Goal: Information Seeking & Learning: Check status

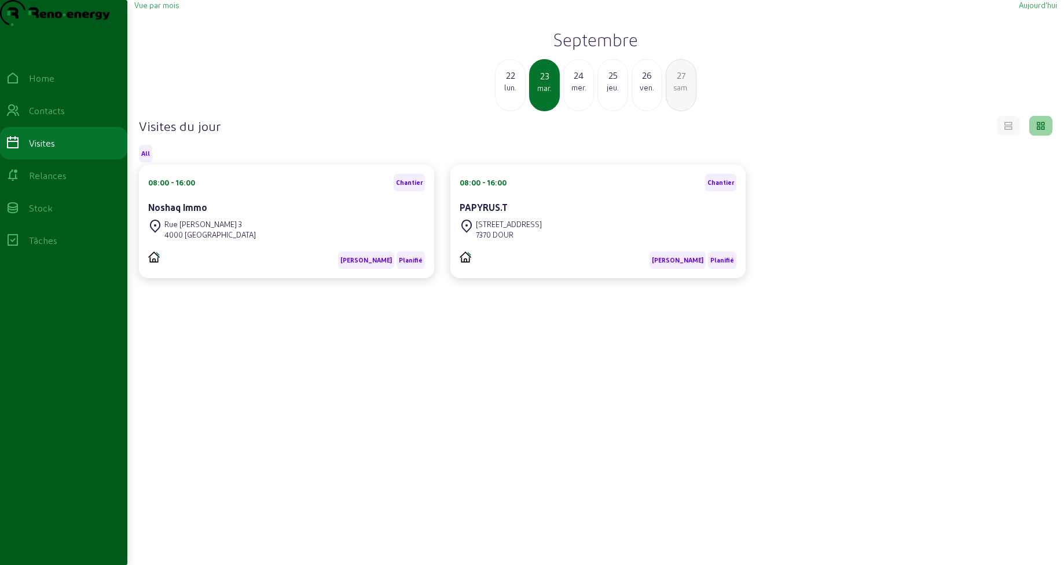
click at [149, 9] on span "Vue par mois" at bounding box center [156, 5] width 45 height 9
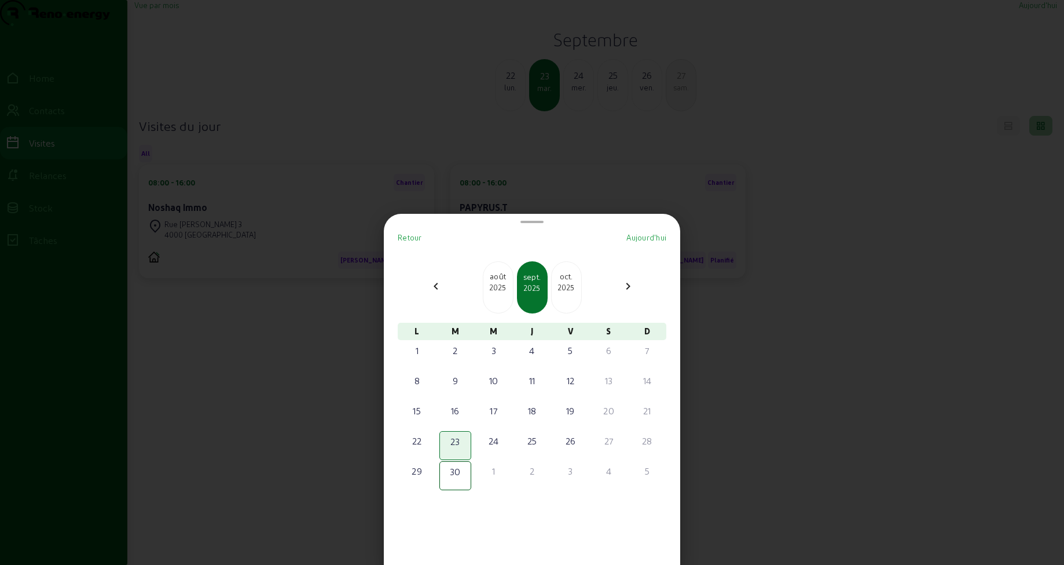
click at [310, 350] on div at bounding box center [532, 282] width 1064 height 565
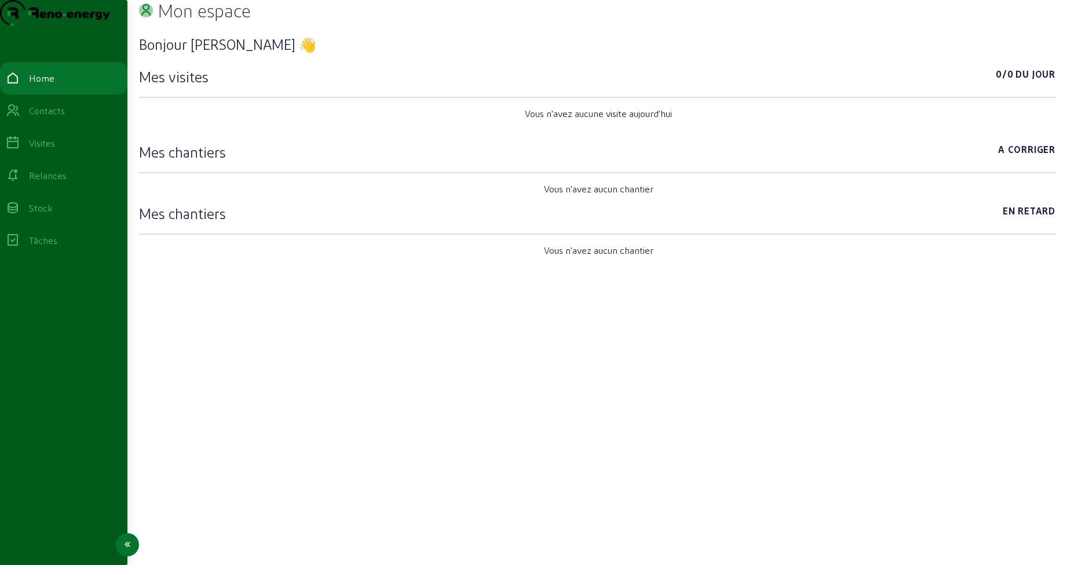
click at [46, 150] on div "Visites" at bounding box center [42, 143] width 26 height 14
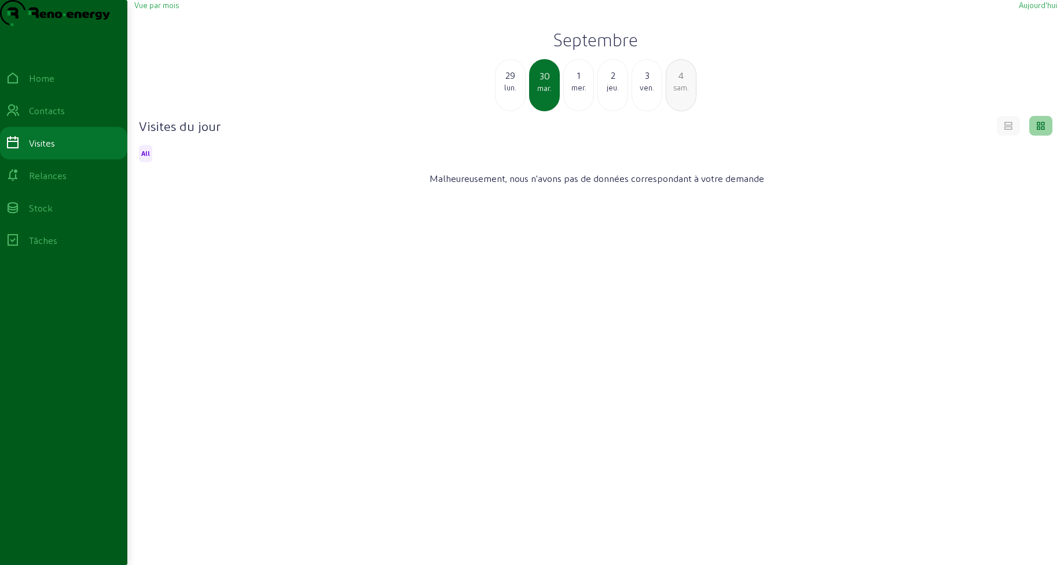
click at [155, 9] on span "Vue par mois" at bounding box center [156, 5] width 45 height 9
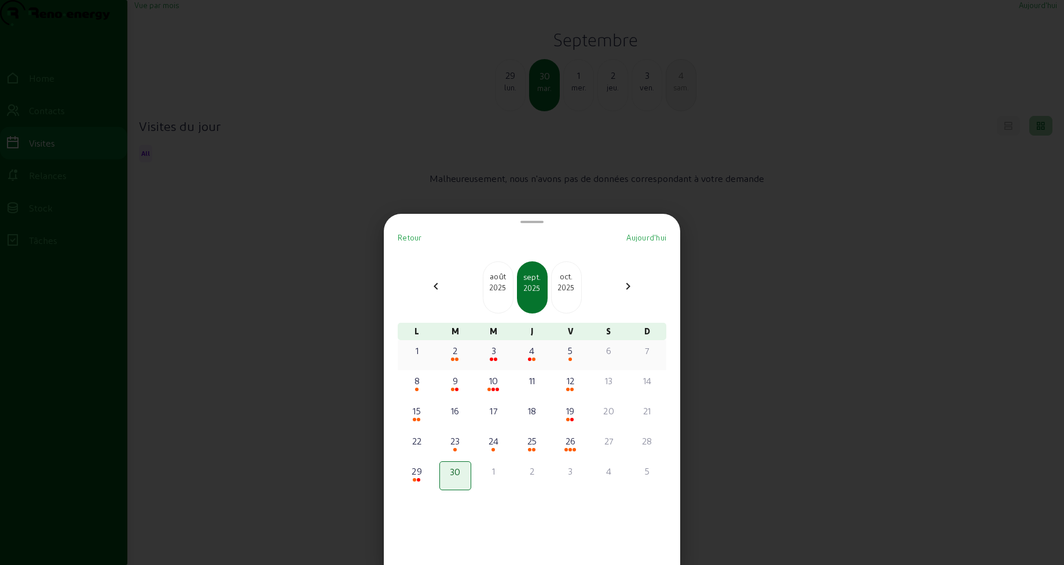
click at [459, 352] on div "2" at bounding box center [455, 350] width 29 height 14
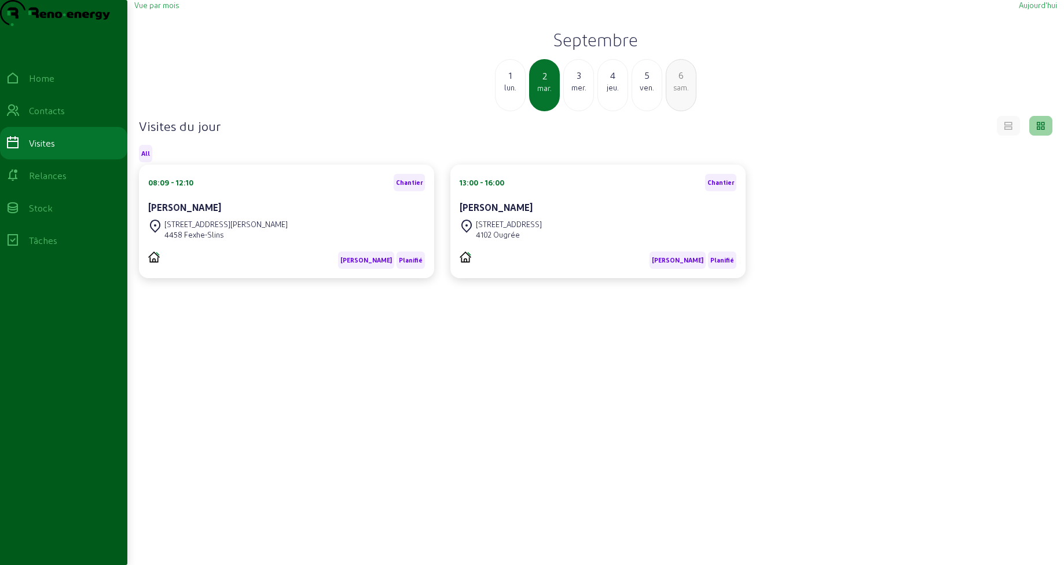
click at [508, 93] on div "lun." at bounding box center [511, 87] width 30 height 10
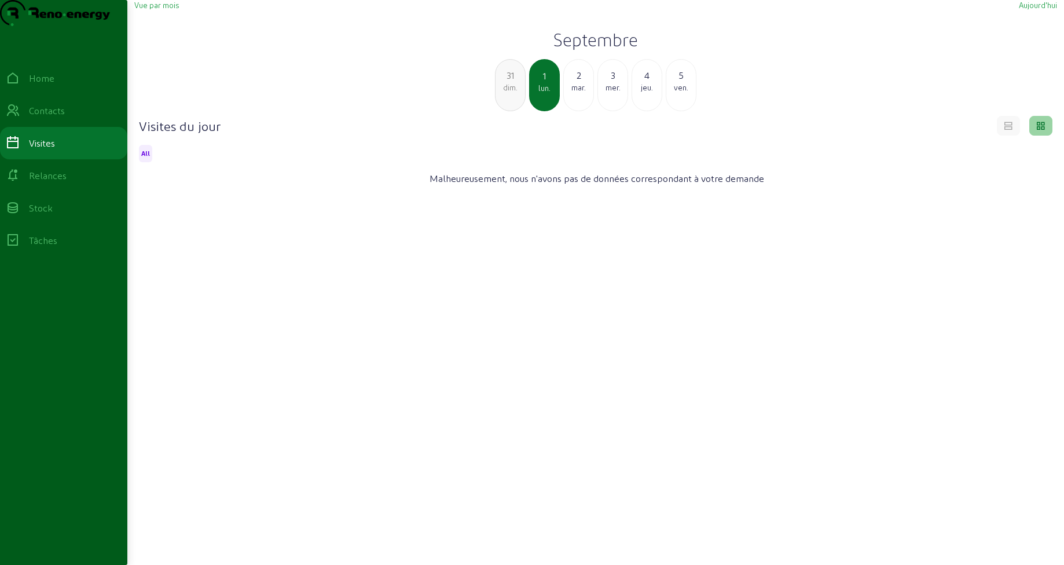
click at [573, 82] on div "2" at bounding box center [579, 75] width 30 height 14
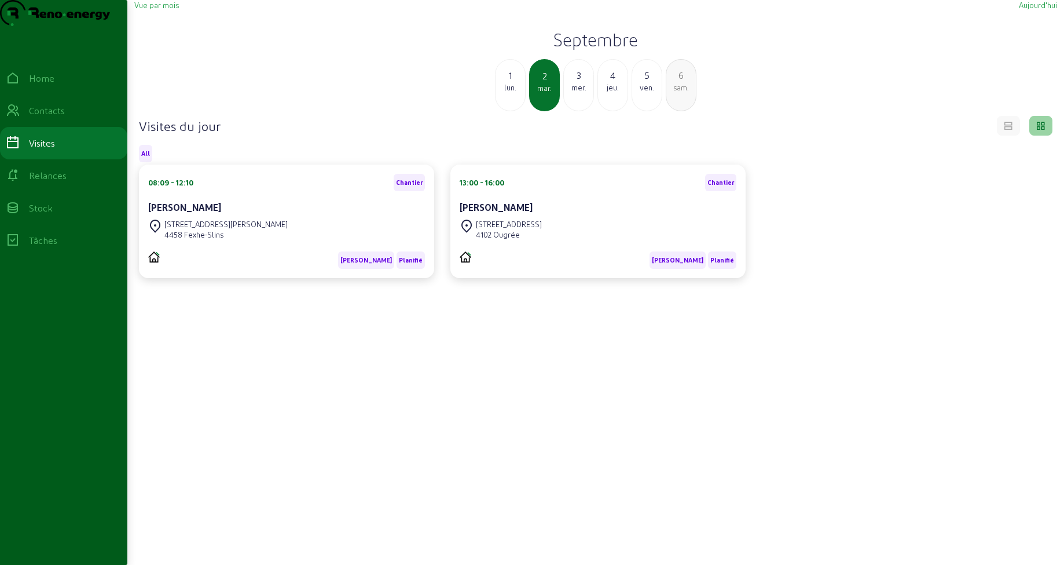
click at [335, 104] on div "1 lun. 2 mar. 3 mer. 4 jeu. 5 ven. 6 sam." at bounding box center [595, 85] width 937 height 52
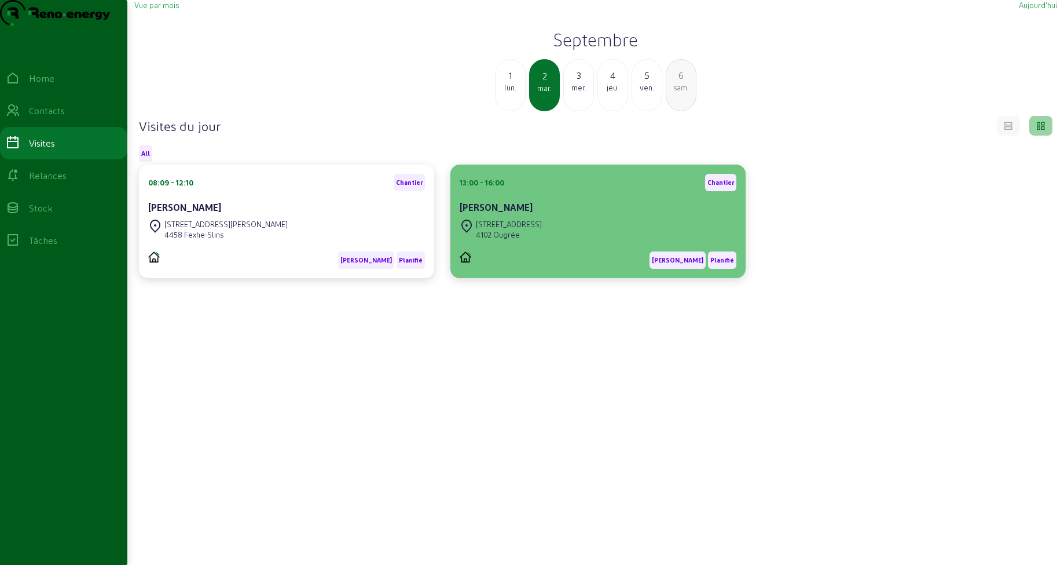
click at [488, 213] on cam-card-title "Alexandre Ghuysen" at bounding box center [496, 207] width 73 height 11
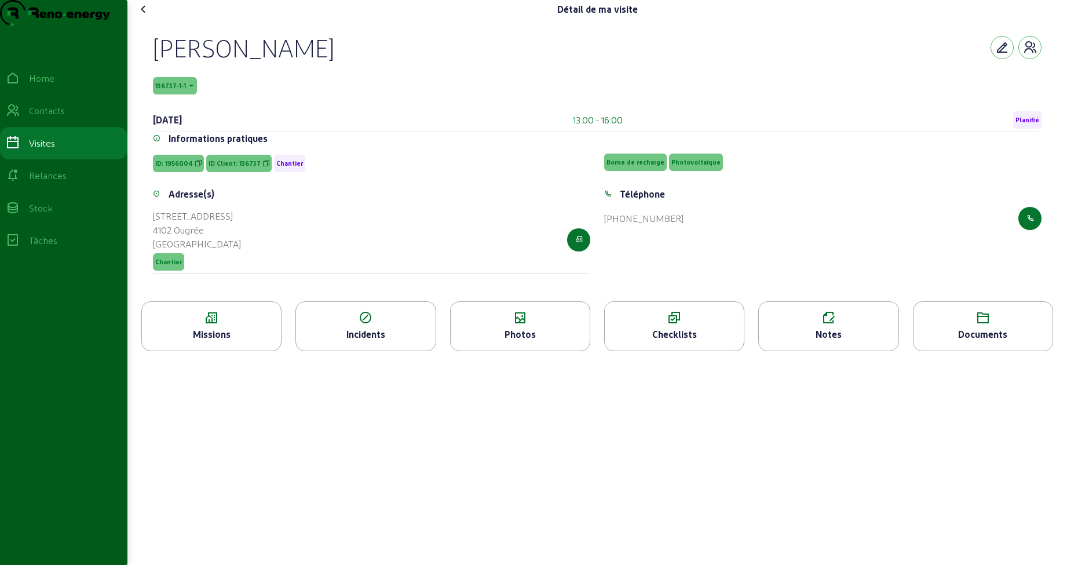
drag, startPoint x: 154, startPoint y: 75, endPoint x: 370, endPoint y: 72, distance: 215.5
click at [370, 72] on div "Alexandre Ghuysen 136737-1-1 2 septembre 2025 13:00 - 16:00 Planifié Informatio…" at bounding box center [597, 160] width 916 height 283
copy div "Alexandre Ghuysen"
click at [290, 63] on div "Alexandre Ghuysen" at bounding box center [243, 47] width 181 height 30
copy div "Alexandre Ghuysen"
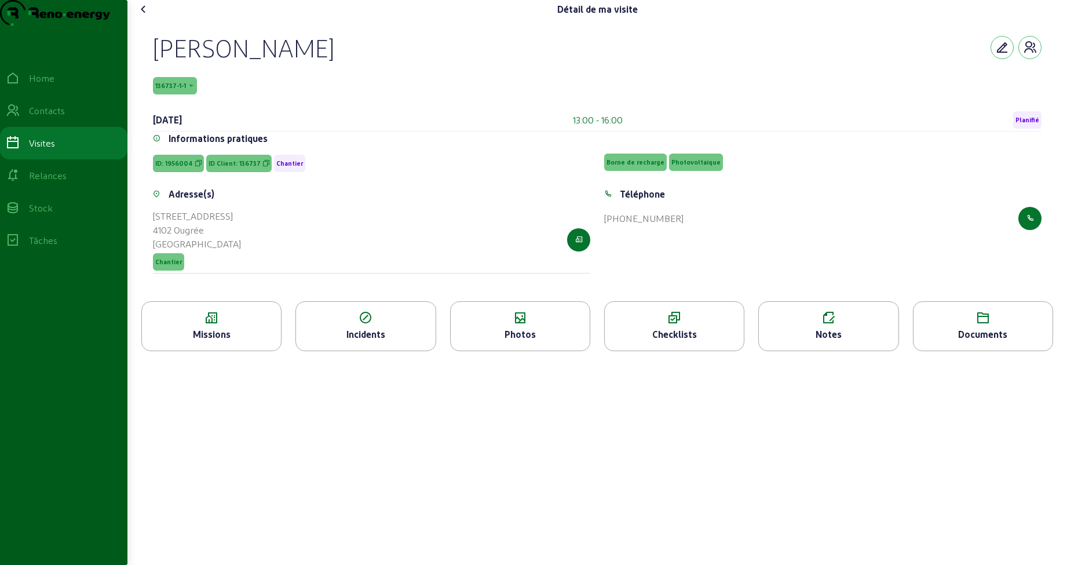
copy span "136737-1-1"
click at [226, 349] on div "Missions" at bounding box center [211, 326] width 140 height 50
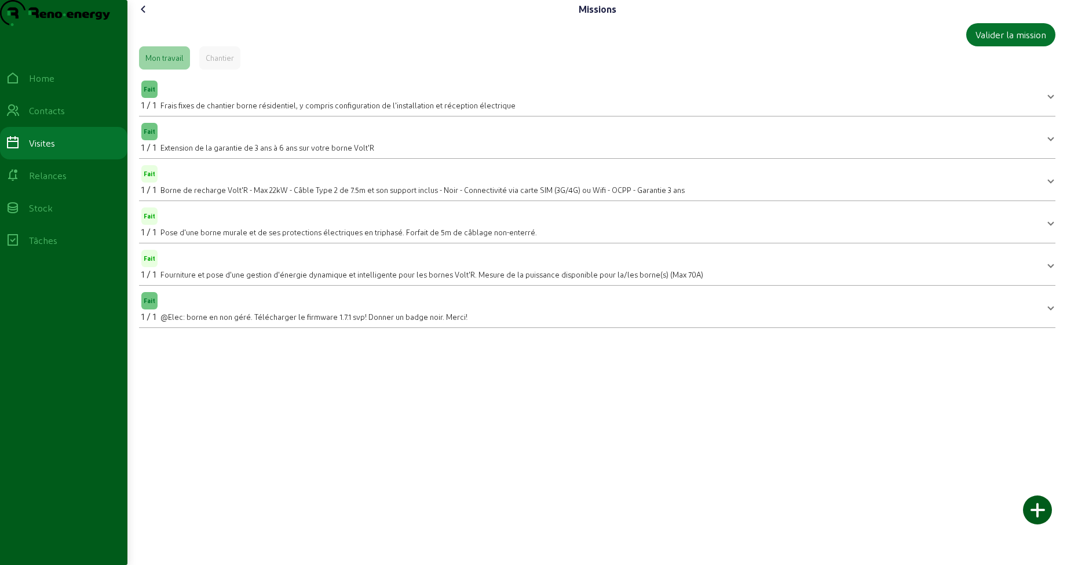
click at [145, 16] on icon at bounding box center [144, 9] width 14 height 14
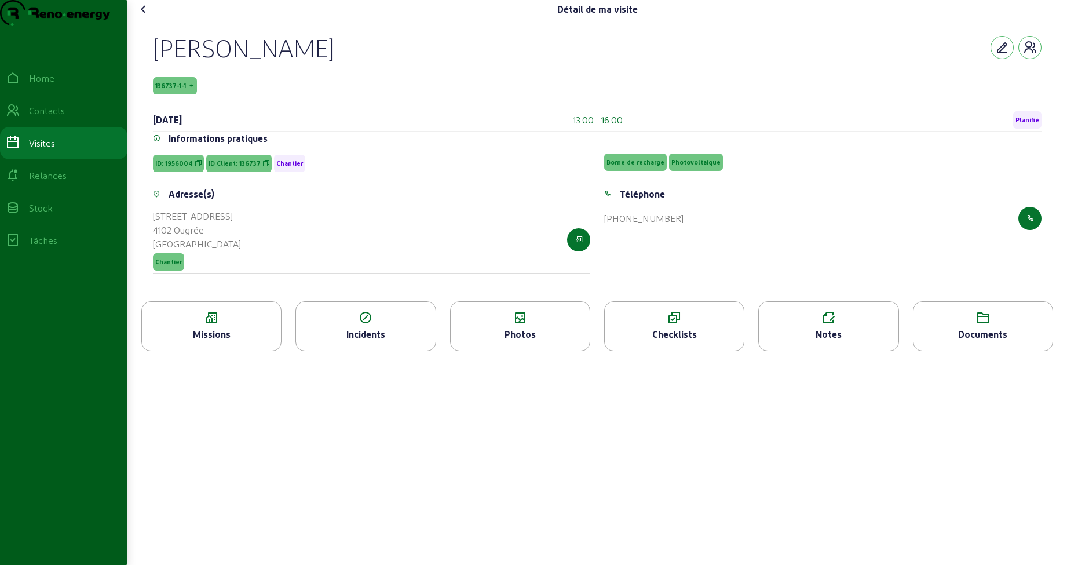
click at [507, 325] on icon at bounding box center [520, 318] width 139 height 14
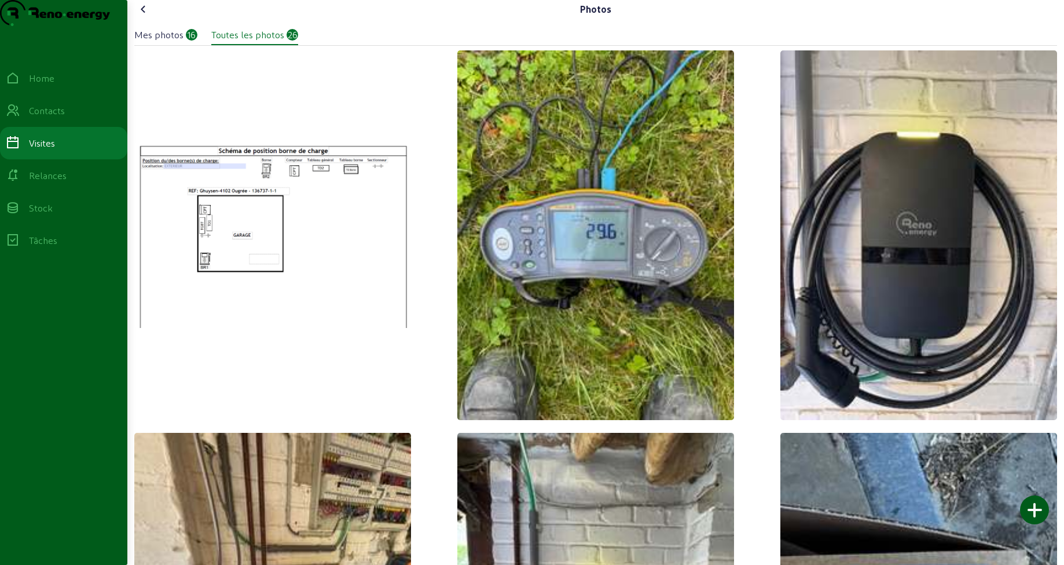
click at [147, 16] on icon at bounding box center [144, 9] width 14 height 14
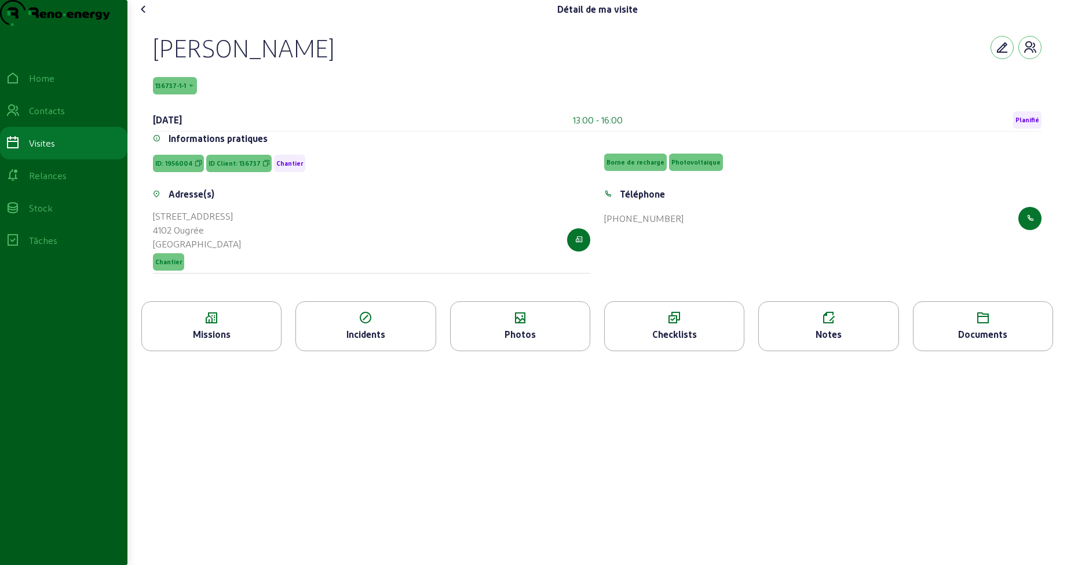
click at [824, 325] on icon at bounding box center [828, 318] width 139 height 14
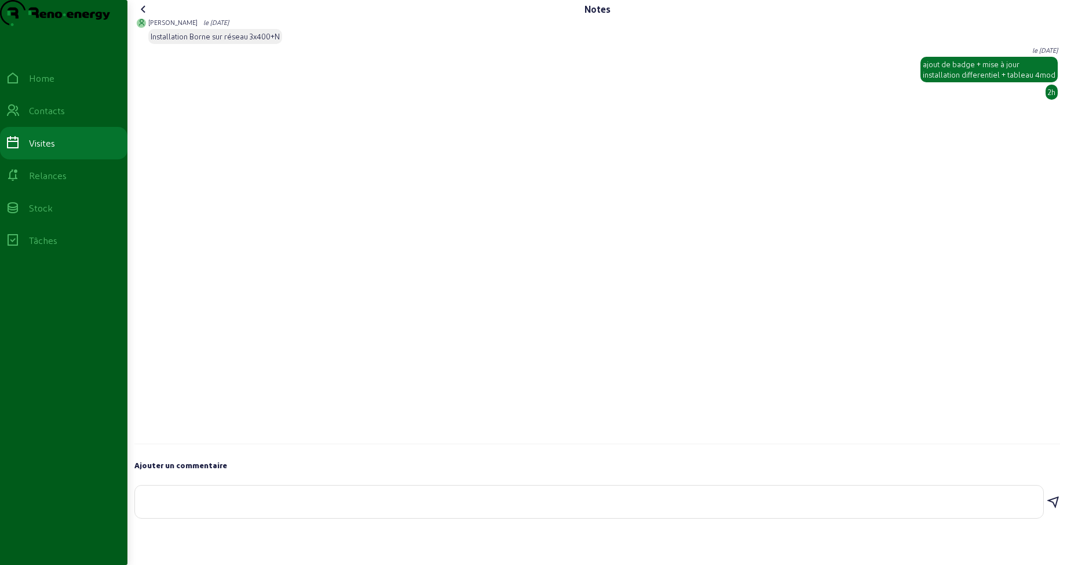
click at [144, 16] on icon at bounding box center [144, 9] width 14 height 14
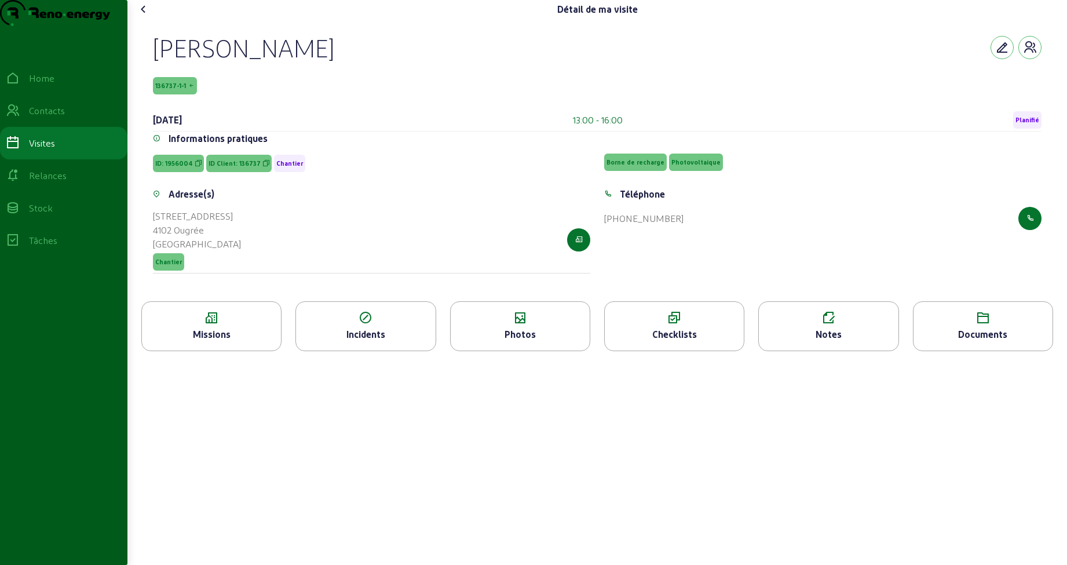
click at [517, 325] on icon at bounding box center [520, 318] width 139 height 14
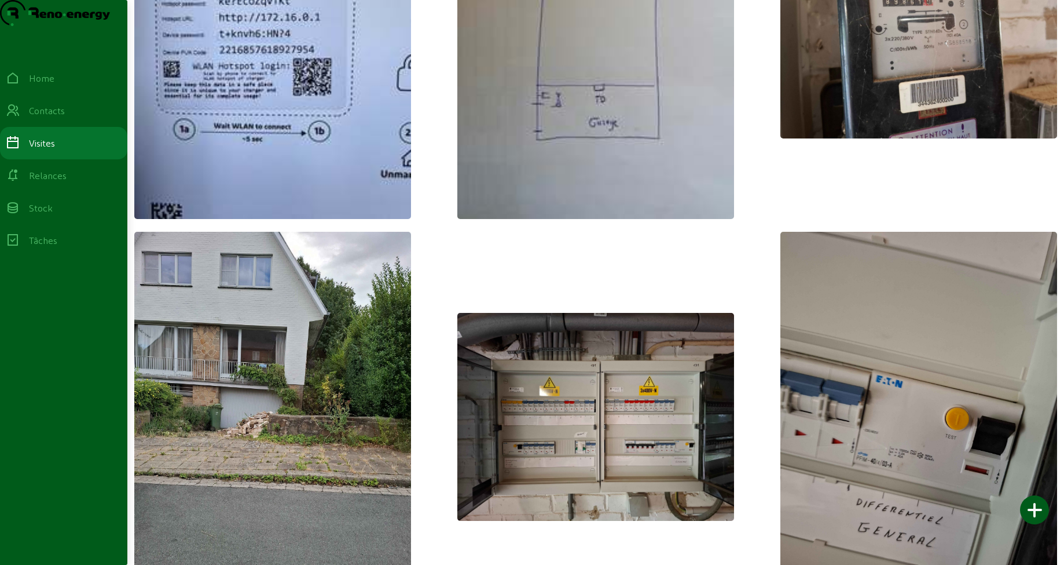
scroll to position [2128, 0]
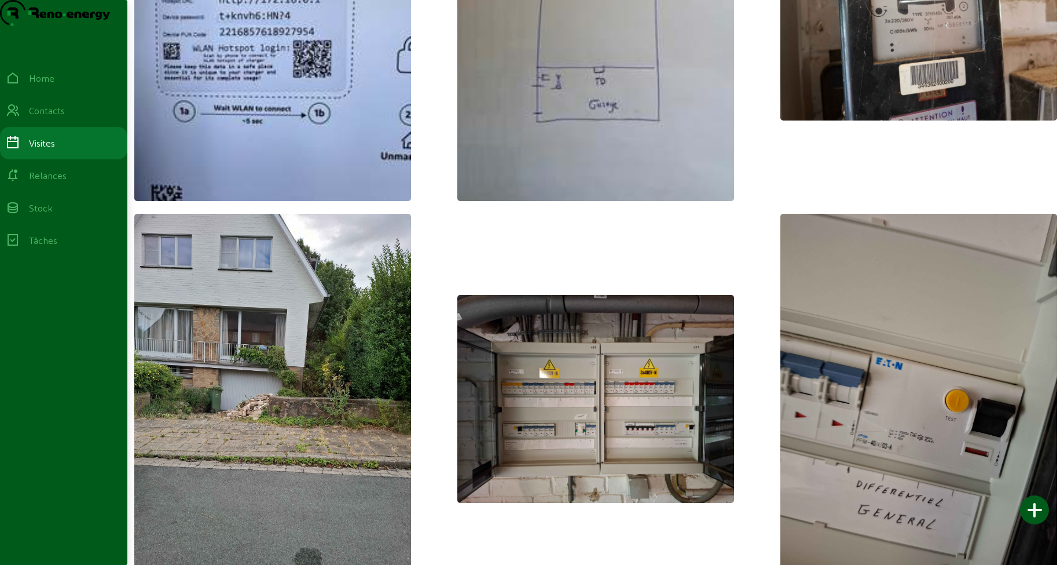
click at [565, 437] on img at bounding box center [596, 399] width 277 height 208
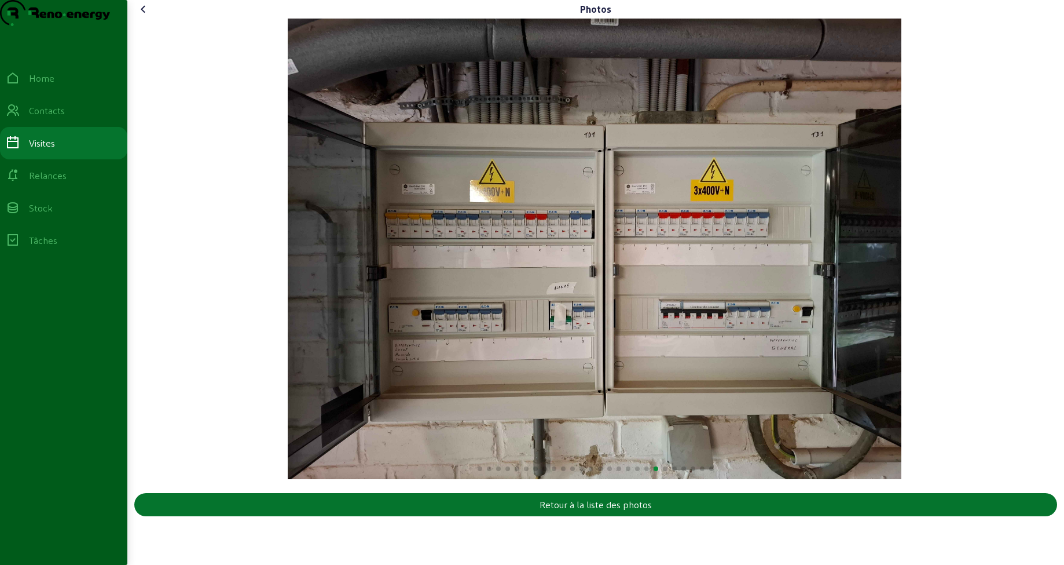
scroll to position [0, 0]
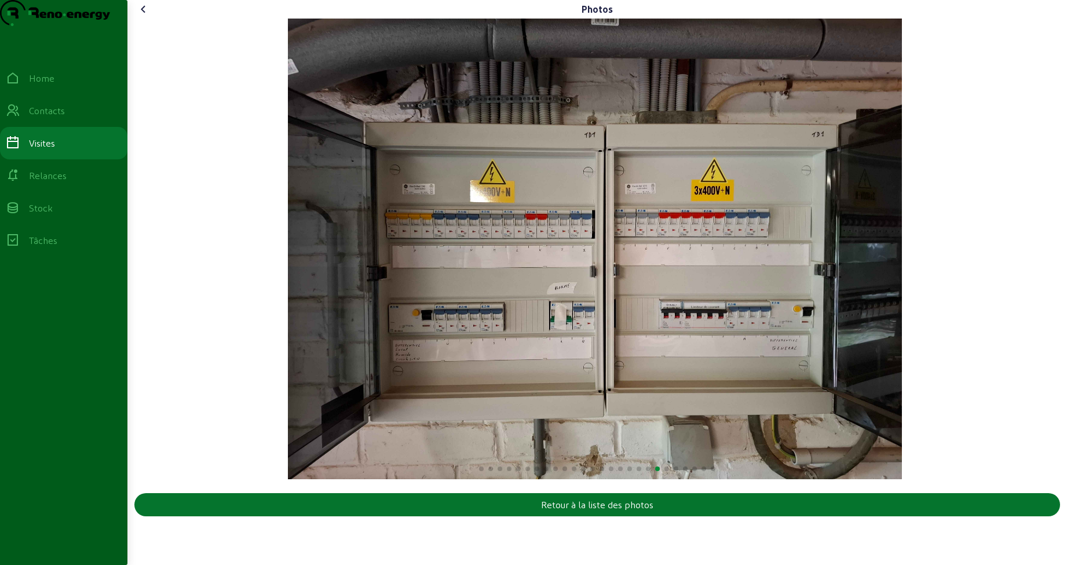
click at [902, 287] on img "20 / 26" at bounding box center [595, 249] width 614 height 460
click at [667, 471] on span at bounding box center [666, 468] width 5 height 5
click at [504, 474] on div at bounding box center [596, 467] width 925 height 14
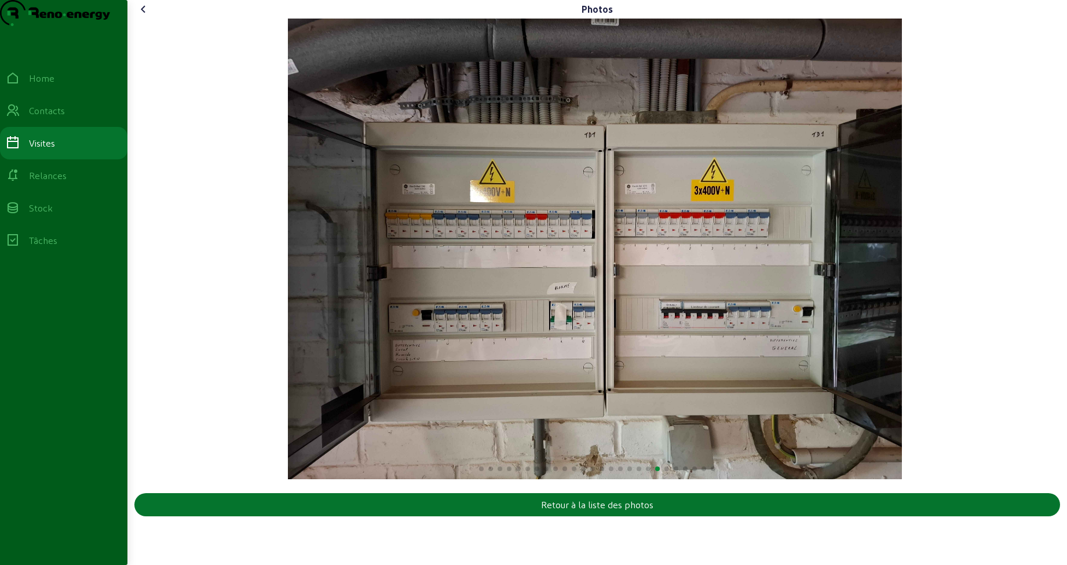
click at [141, 16] on icon at bounding box center [144, 9] width 14 height 14
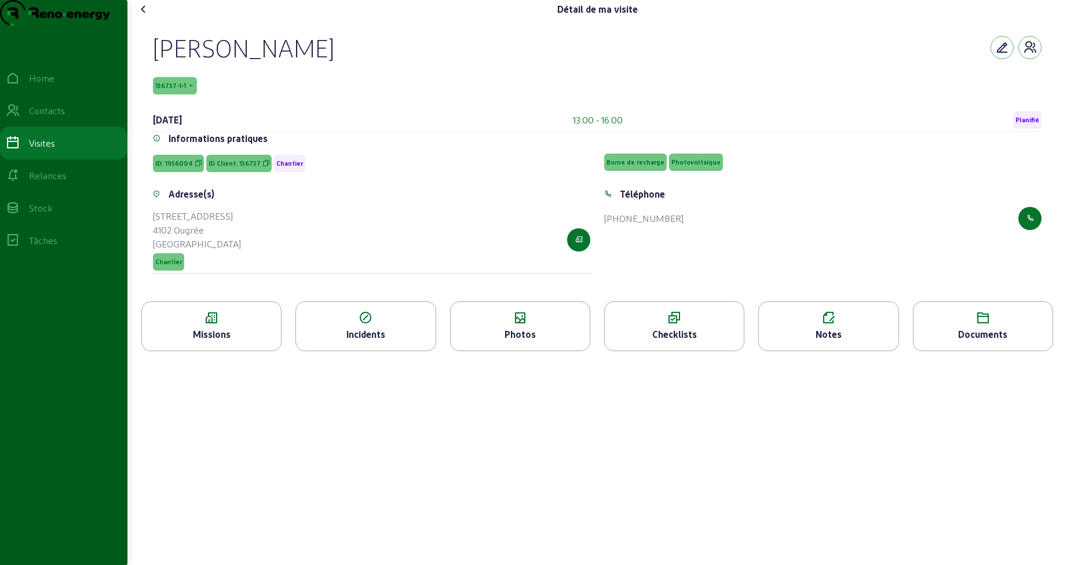
click at [493, 341] on div "Photos" at bounding box center [520, 334] width 139 height 14
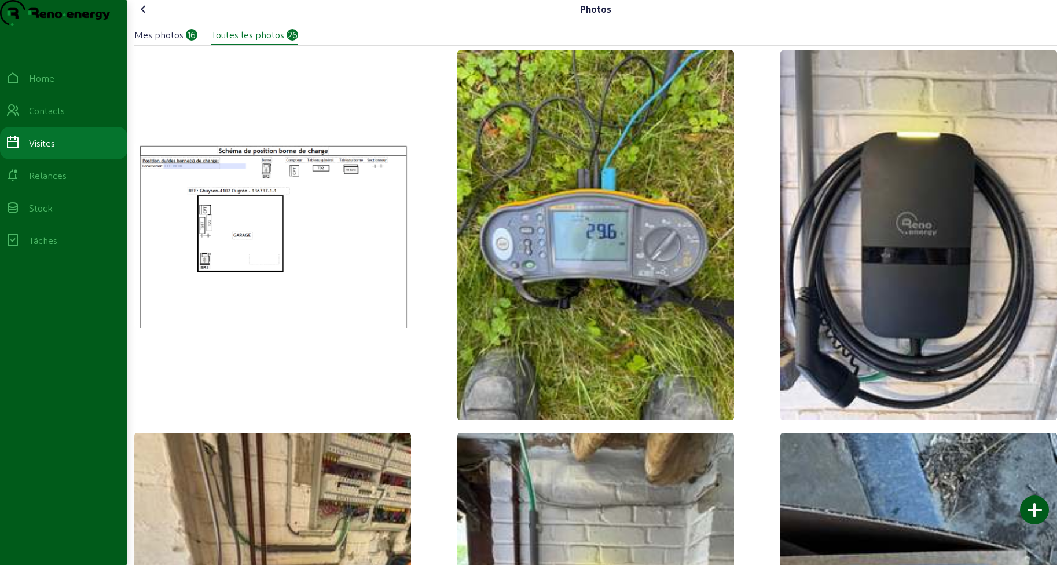
click at [156, 42] on div "Mes photos" at bounding box center [158, 35] width 49 height 14
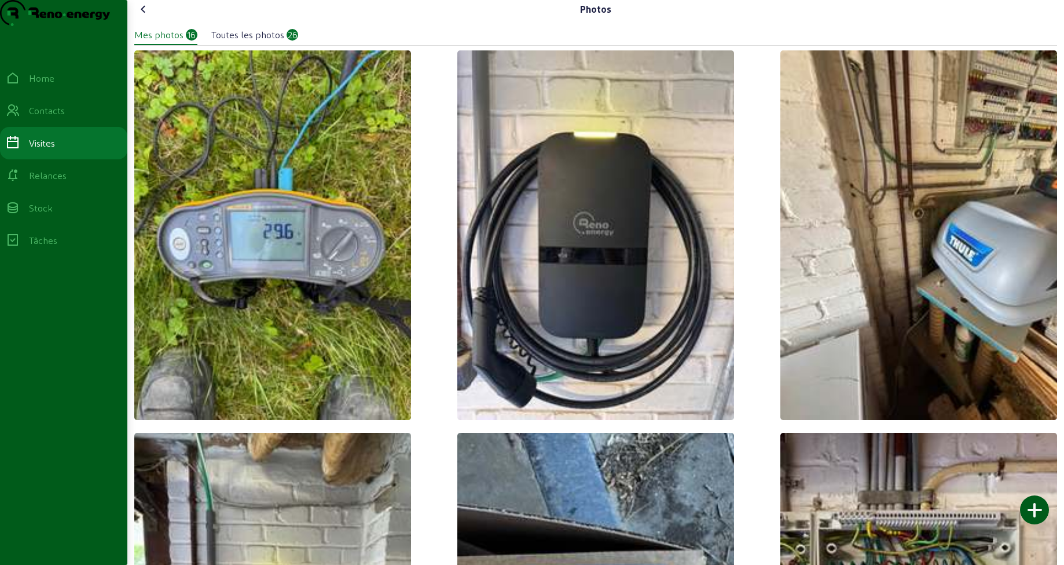
click at [141, 16] on icon at bounding box center [144, 9] width 14 height 14
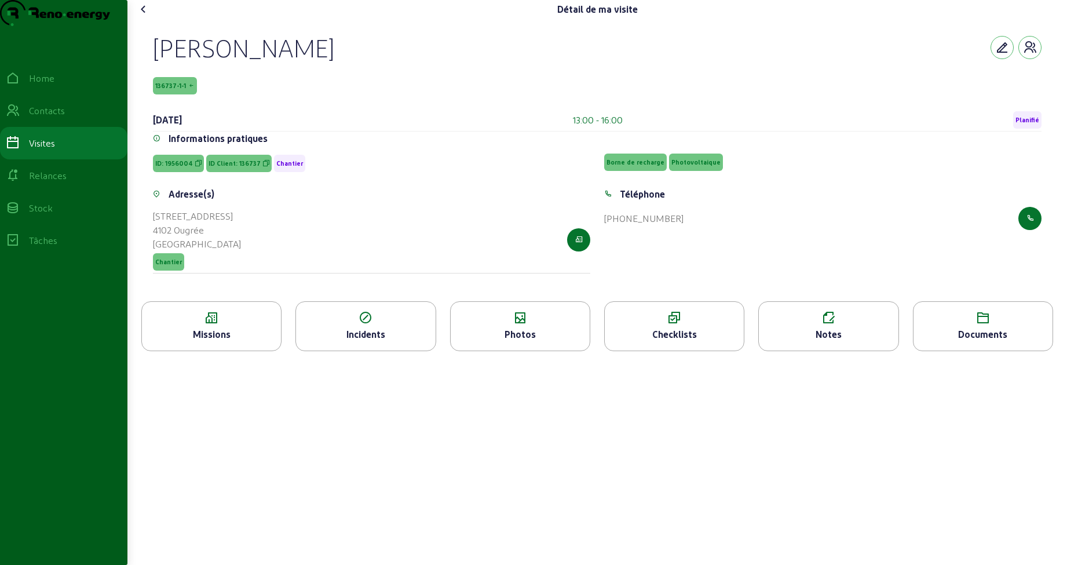
click at [831, 325] on icon at bounding box center [828, 318] width 139 height 14
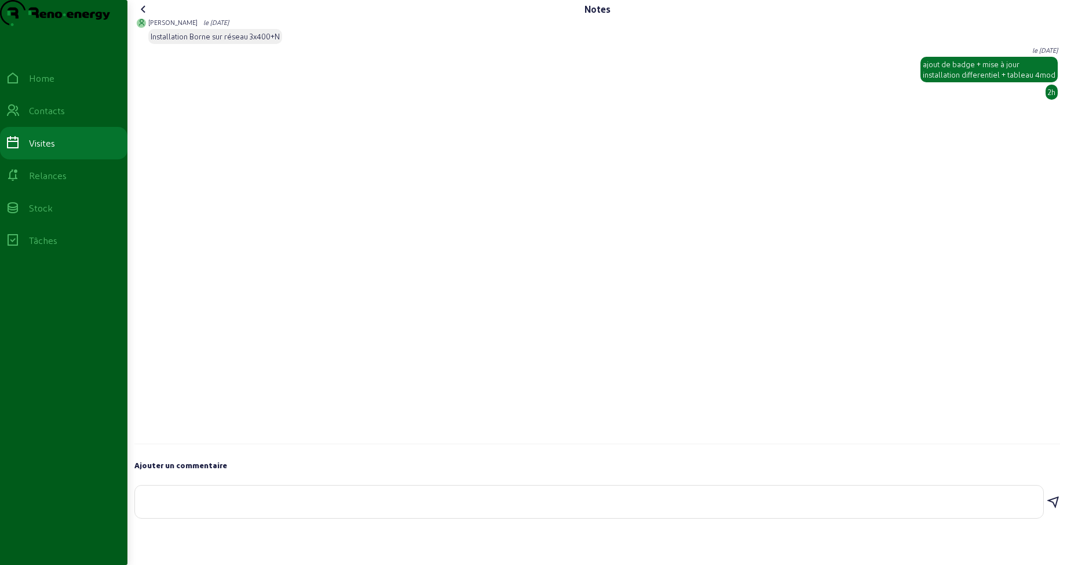
click at [144, 16] on icon at bounding box center [144, 9] width 14 height 14
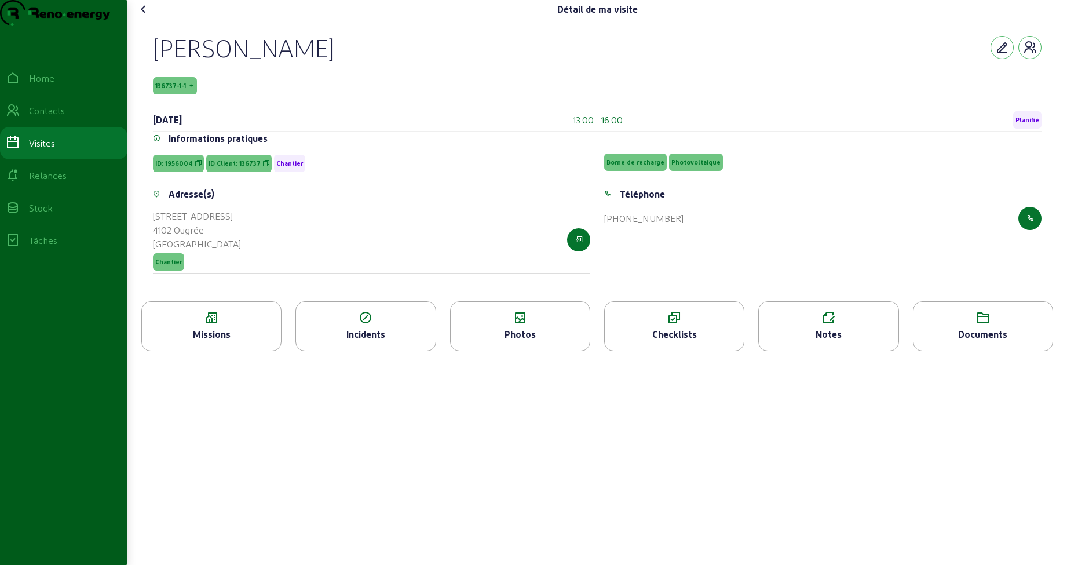
click at [485, 341] on div "Photos" at bounding box center [520, 334] width 139 height 14
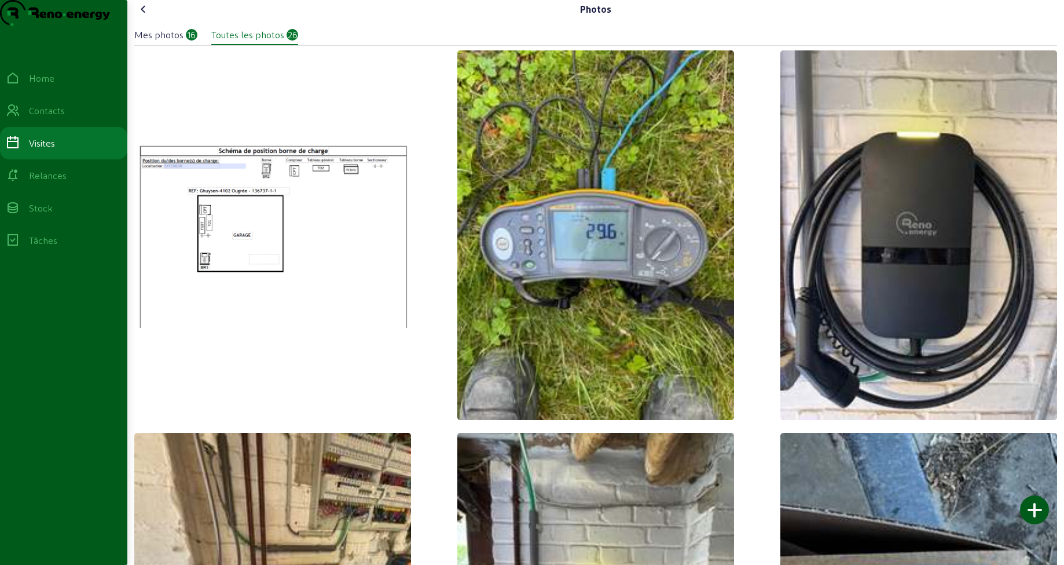
click at [143, 16] on icon at bounding box center [144, 9] width 14 height 14
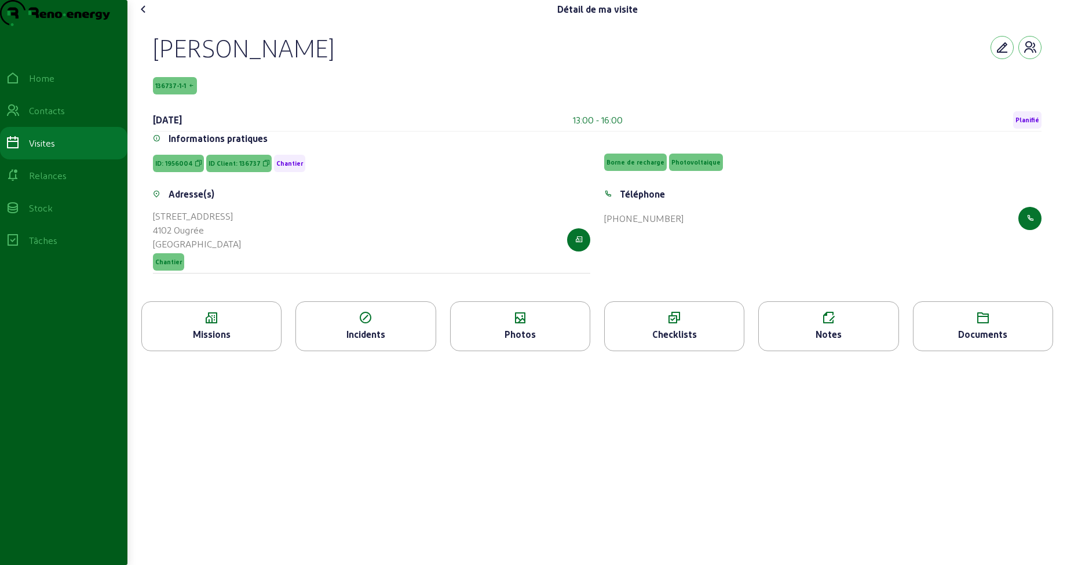
drag, startPoint x: 217, startPoint y: 255, endPoint x: 154, endPoint y: 240, distance: 64.9
click at [154, 240] on div "Adresse(s) Rue des Nations, 61 4102 Ougrée Belgique Chantier" at bounding box center [371, 237] width 451 height 100
copy cam-list-title "Rue des Nations, 61 4102 Ougrée"
click at [243, 348] on div "Missions" at bounding box center [211, 326] width 140 height 50
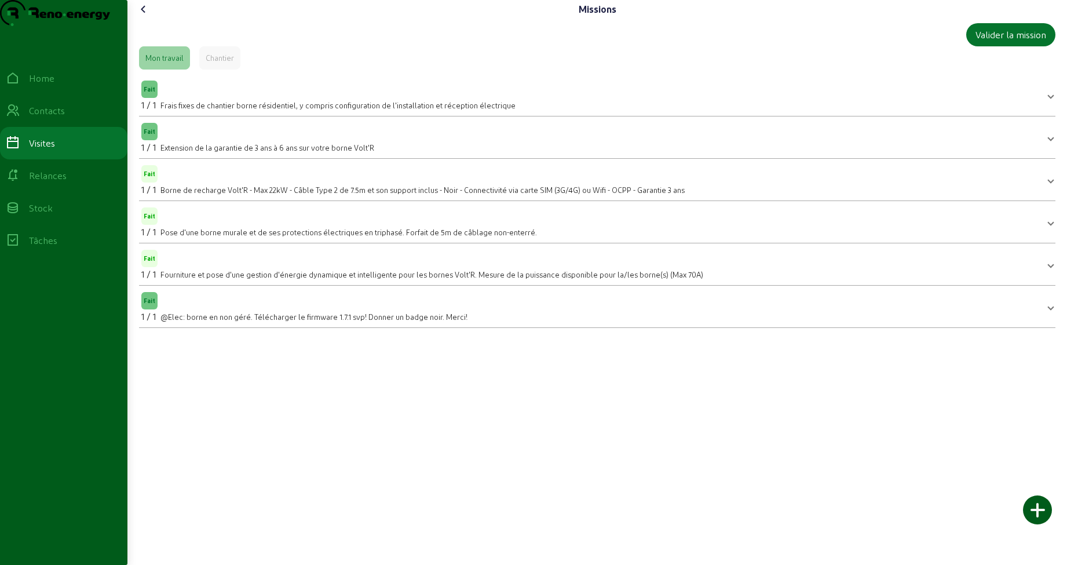
click at [144, 16] on icon at bounding box center [144, 9] width 14 height 14
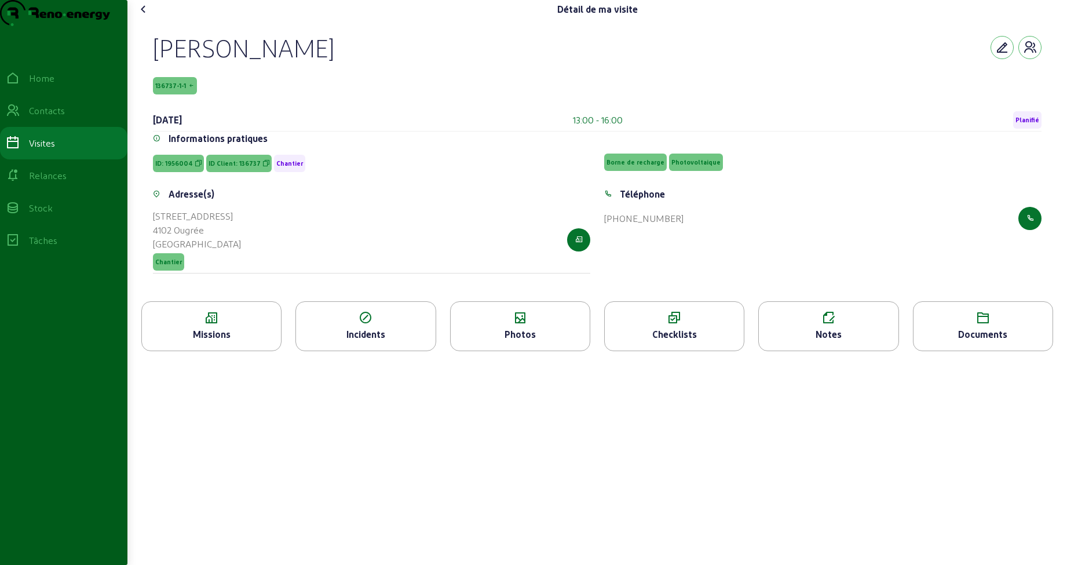
click at [494, 341] on div "Photos" at bounding box center [520, 334] width 139 height 14
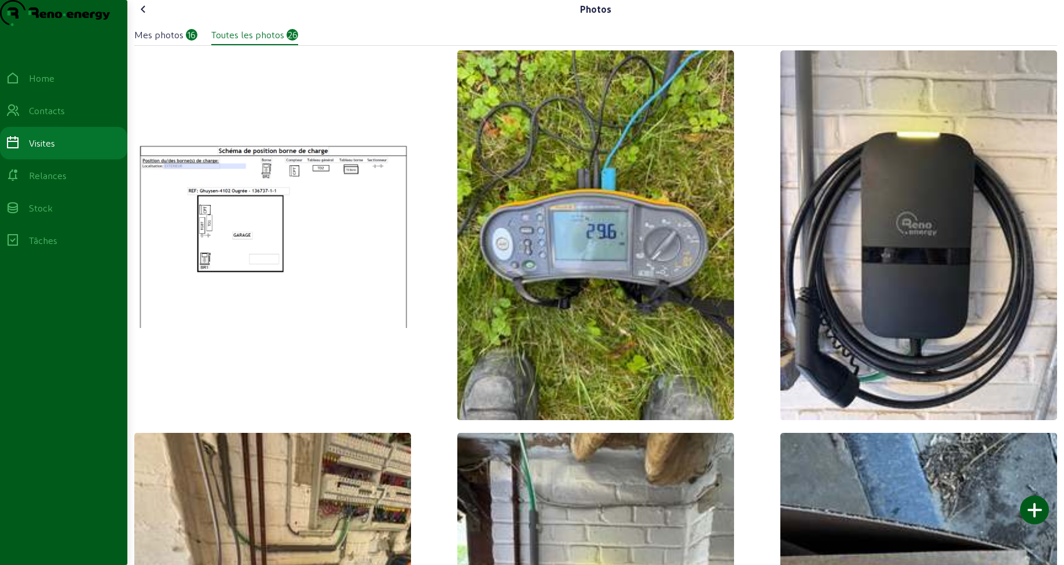
click at [145, 16] on icon at bounding box center [144, 9] width 14 height 14
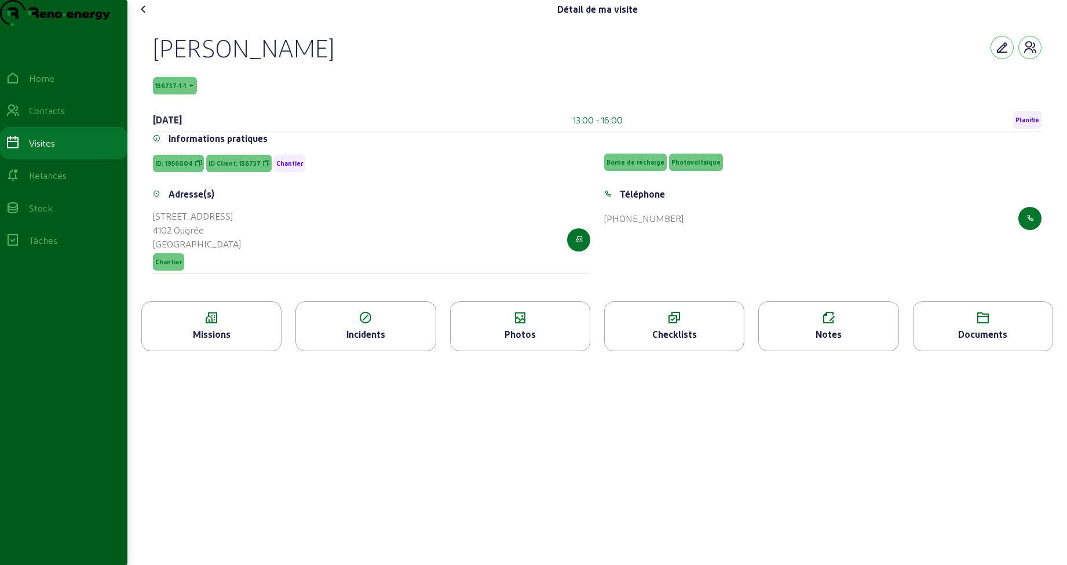
click at [145, 16] on icon at bounding box center [144, 9] width 14 height 14
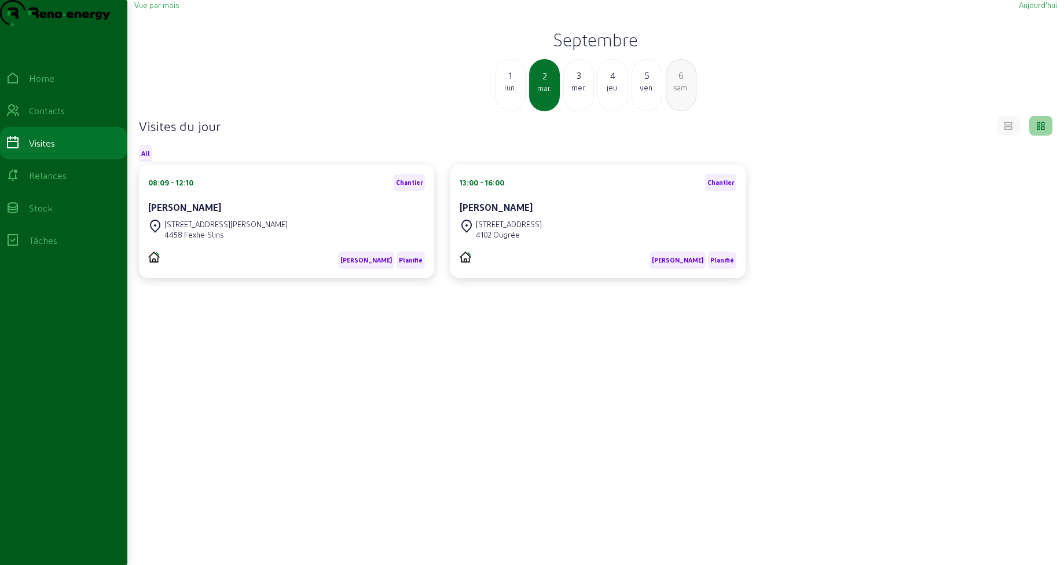
click at [580, 93] on div "mer." at bounding box center [579, 87] width 30 height 10
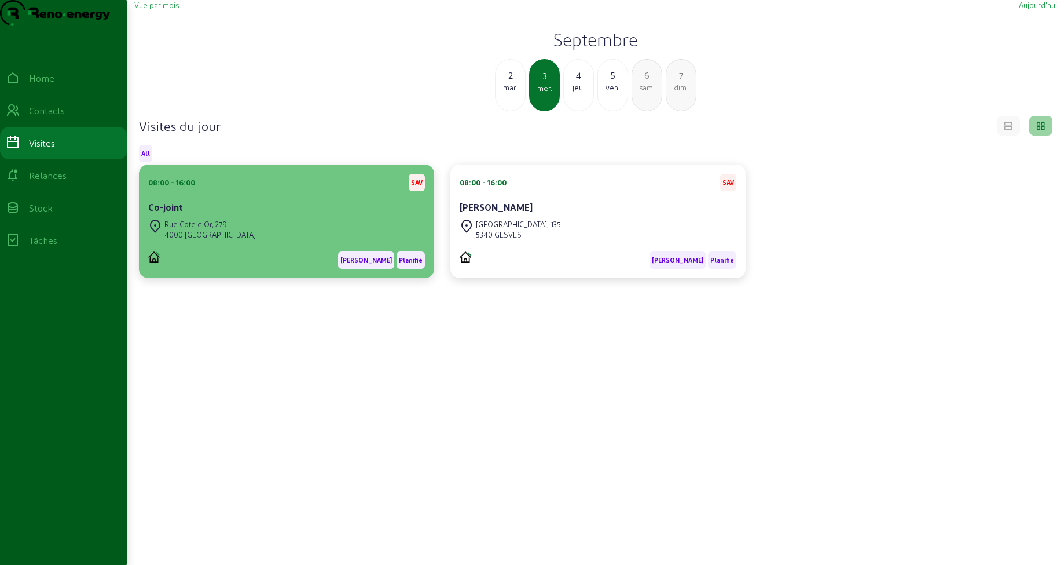
click at [271, 242] on div "Rue Cote d'Or, 279 4000 LIÈGE" at bounding box center [286, 229] width 277 height 25
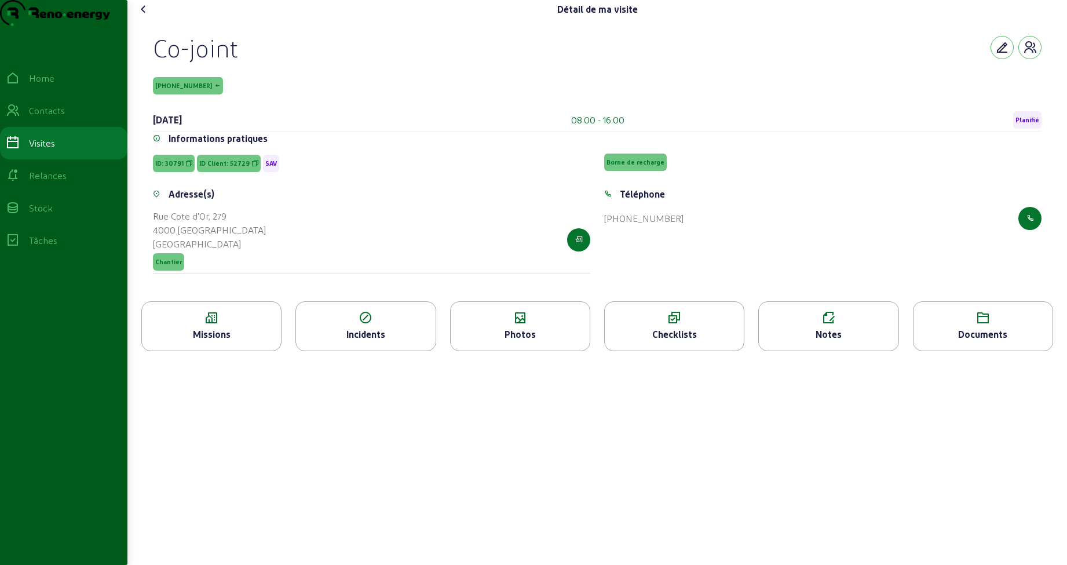
drag, startPoint x: 158, startPoint y: 72, endPoint x: 261, endPoint y: 69, distance: 103.1
click at [261, 63] on div "Co-joint" at bounding box center [597, 47] width 888 height 30
copy div "Co-joint"
copy span "52729"
click at [844, 341] on div "Notes" at bounding box center [828, 334] width 139 height 14
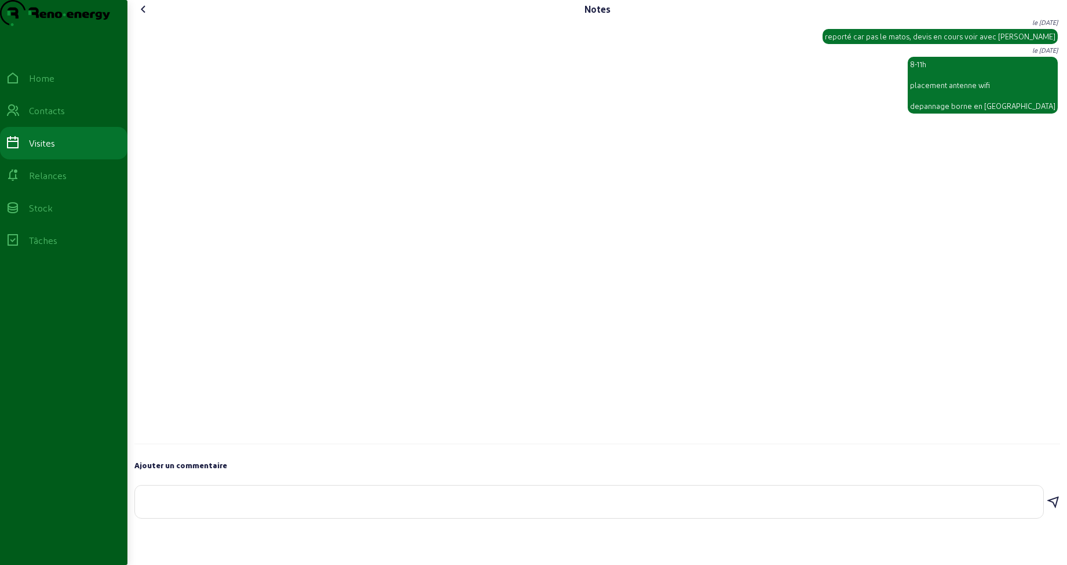
click at [145, 16] on icon at bounding box center [144, 9] width 14 height 14
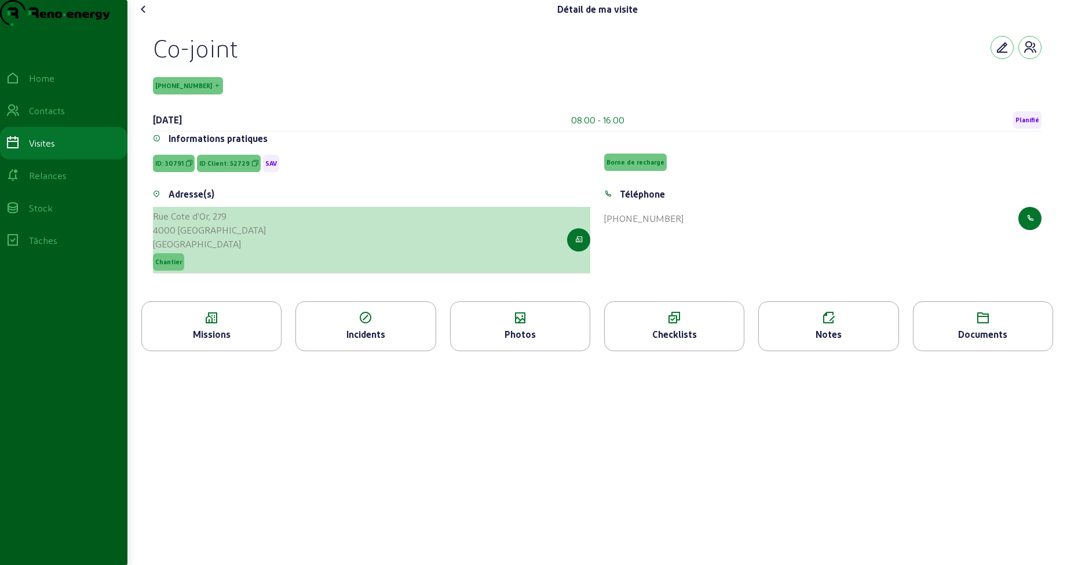
click at [210, 237] on div "4000 [GEOGRAPHIC_DATA]" at bounding box center [209, 230] width 113 height 14
drag, startPoint x: 210, startPoint y: 250, endPoint x: 156, endPoint y: 238, distance: 55.2
click at [156, 238] on cam-list-title "Rue Cote d'Or, 279 4000 LIÈGE Belgique" at bounding box center [209, 230] width 113 height 42
copy cam-list-title "Rue Cote d'Or, 279 4000 LIÈGE"
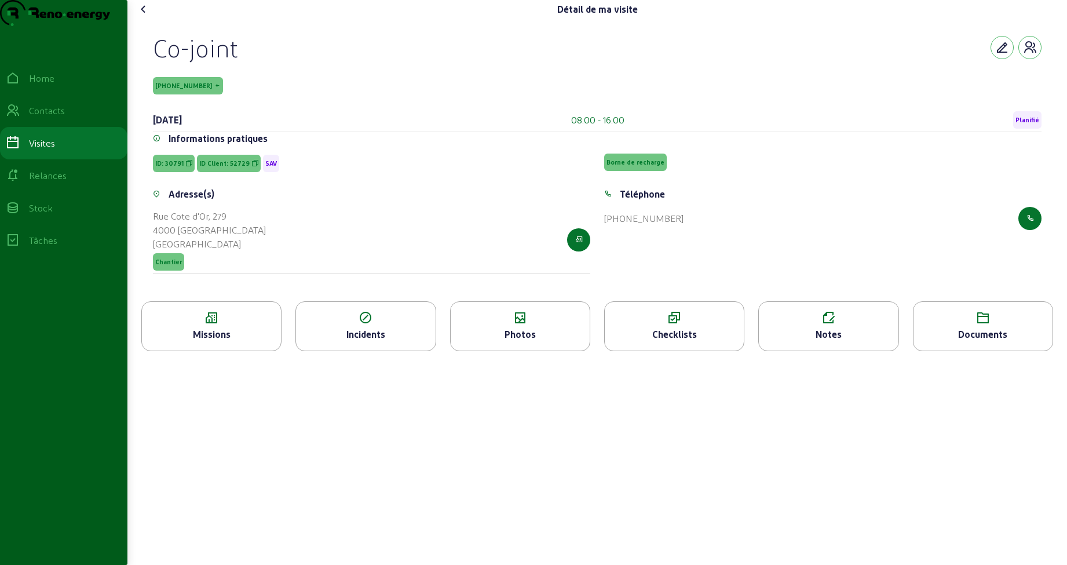
drag, startPoint x: 1049, startPoint y: 117, endPoint x: 199, endPoint y: 111, distance: 850.2
click at [199, 111] on div "Co-joint 52729-0-1 3 septembre 2025 08:00 - 16:00 Planifié Informations pratiqu…" at bounding box center [597, 160] width 916 height 283
click at [166, 94] on span "52729-0-1" at bounding box center [188, 85] width 70 height 17
drag, startPoint x: 158, startPoint y: 109, endPoint x: 198, endPoint y: 112, distance: 40.6
click at [198, 94] on div "52729-0-1" at bounding box center [597, 85] width 888 height 17
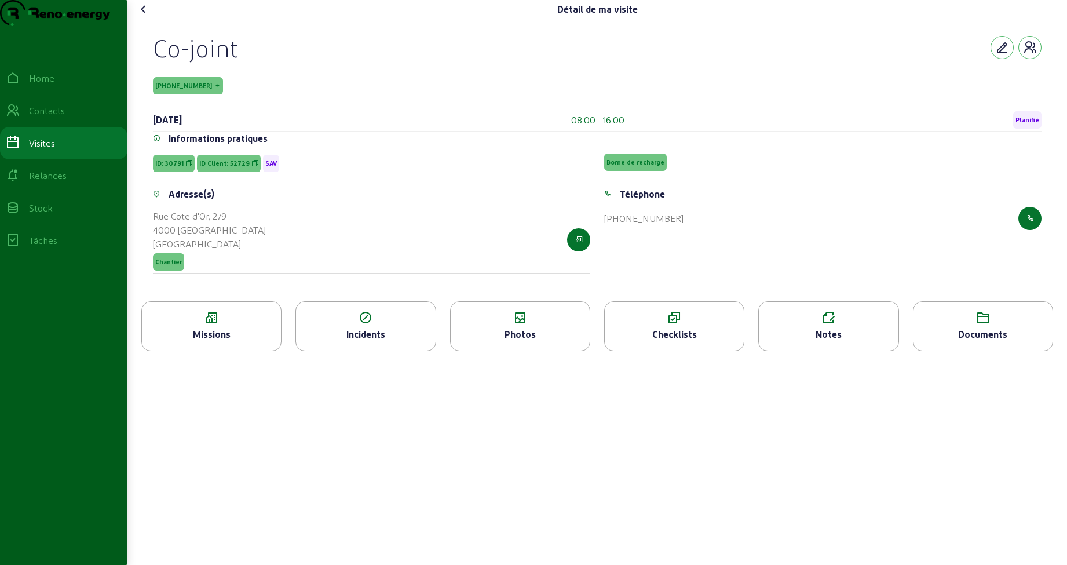
copy span "52729-0-1"
click at [146, 16] on icon at bounding box center [144, 9] width 14 height 14
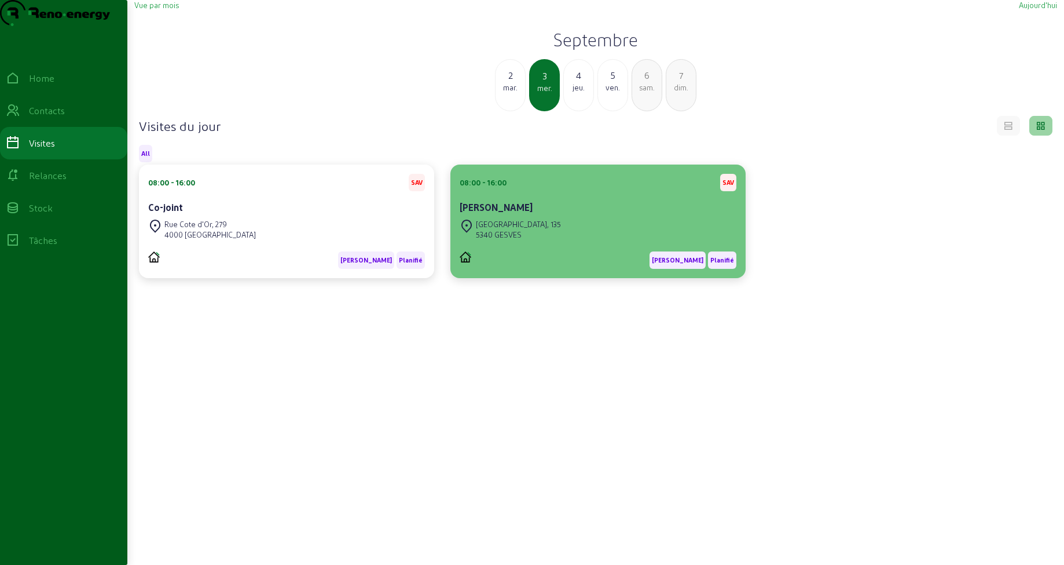
click at [537, 229] on div "Rue les Fonds, 135" at bounding box center [518, 224] width 85 height 10
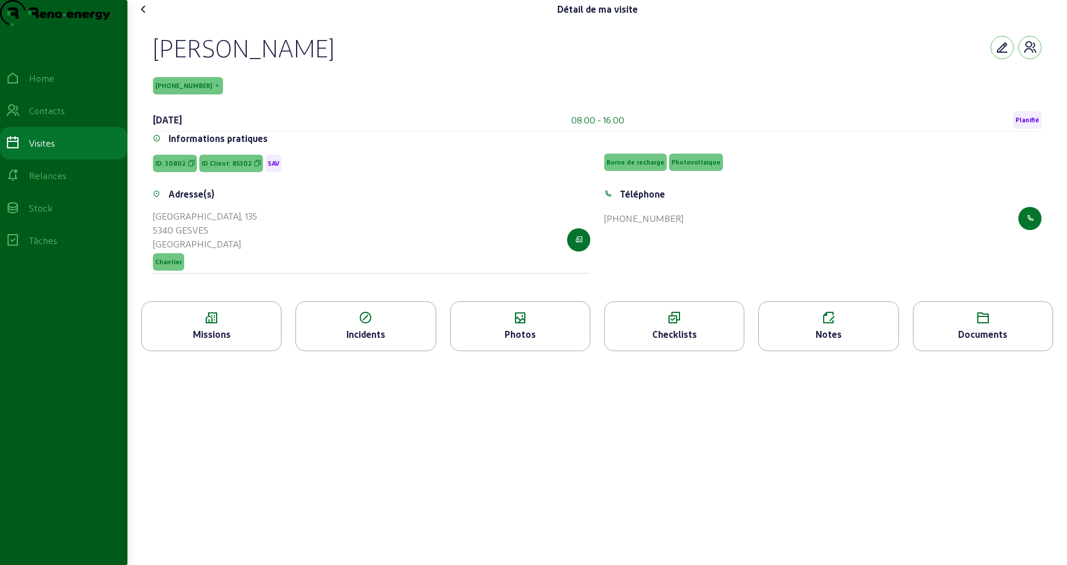
drag, startPoint x: 147, startPoint y: 73, endPoint x: 526, endPoint y: 77, distance: 379.4
click at [526, 77] on div "Xavier - Corinne Moreau - Dasoul 85302-2-1 3 septembre 2025 08:00 - 16:00 Plani…" at bounding box center [597, 160] width 916 height 283
copy div "Xavier - Corinne Moreau - Dasoul"
drag, startPoint x: 1057, startPoint y: 166, endPoint x: 192, endPoint y: 108, distance: 866.7
click at [192, 94] on span "85302-2-1" at bounding box center [188, 85] width 70 height 17
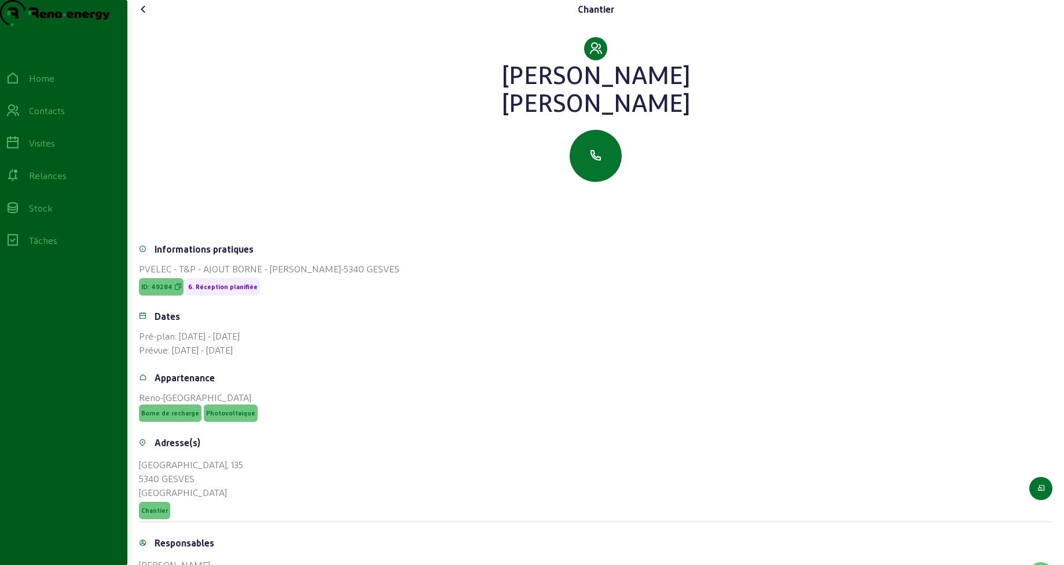
click at [144, 16] on icon at bounding box center [144, 9] width 14 height 14
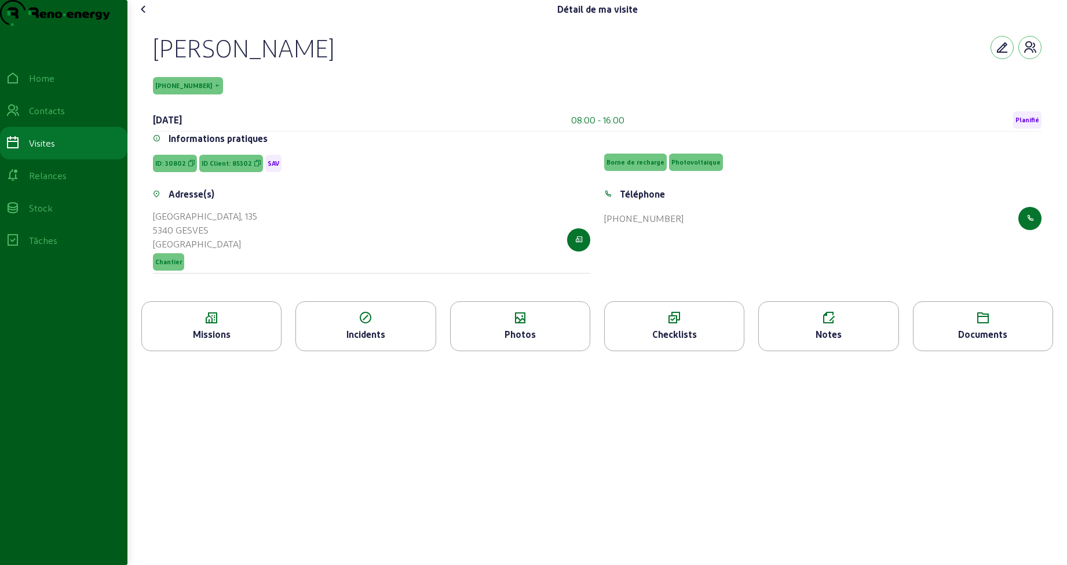
drag, startPoint x: 158, startPoint y: 109, endPoint x: 197, endPoint y: 112, distance: 39.5
click at [197, 94] on div "85302-2-1" at bounding box center [597, 85] width 888 height 17
copy span "85302-2-1"
click at [821, 325] on icon at bounding box center [828, 318] width 139 height 14
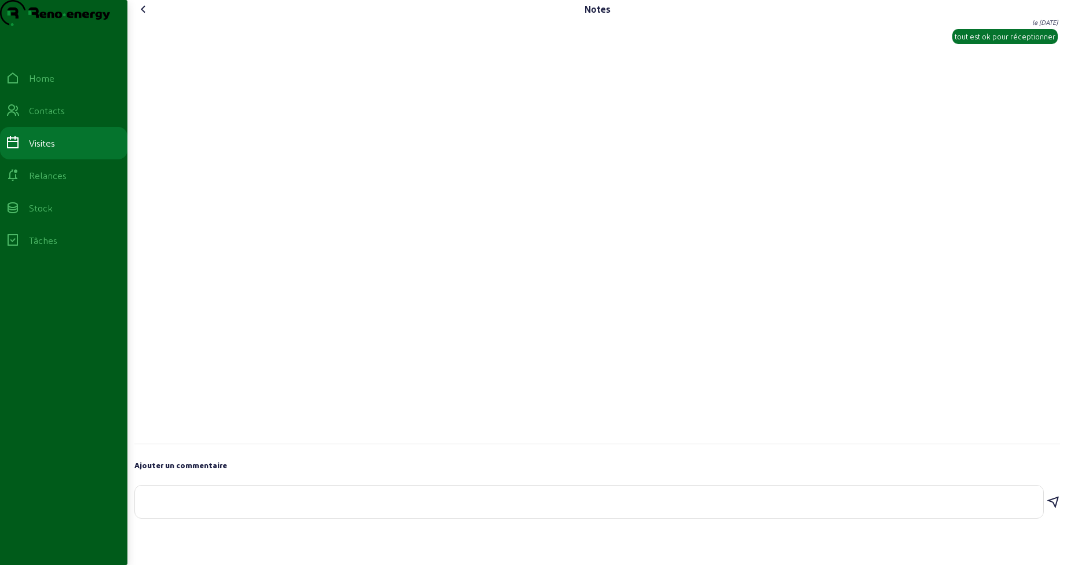
click at [147, 16] on icon at bounding box center [144, 9] width 14 height 14
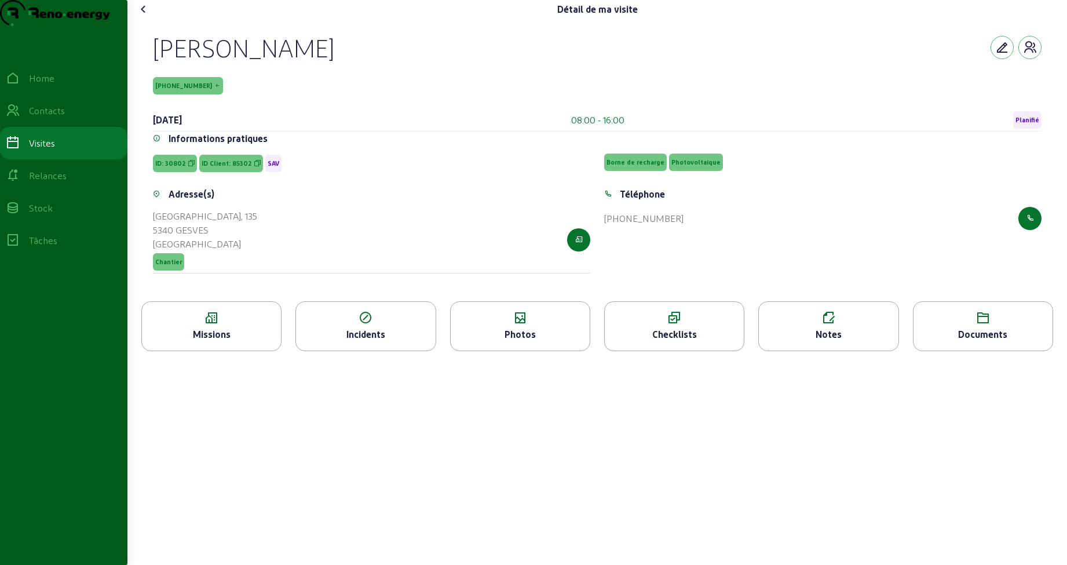
click at [144, 16] on icon at bounding box center [144, 9] width 14 height 14
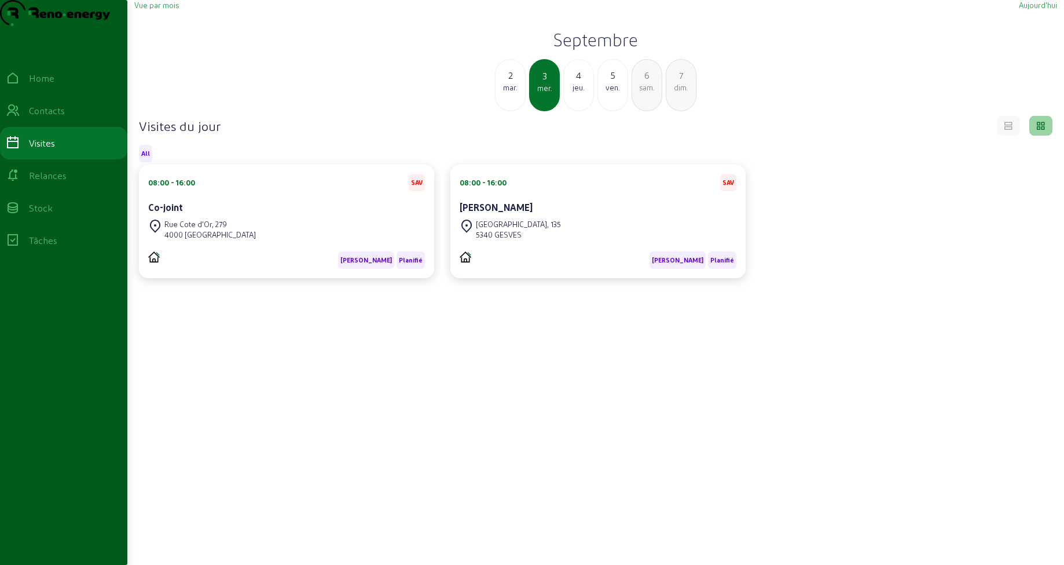
click at [508, 82] on div "2" at bounding box center [511, 75] width 30 height 14
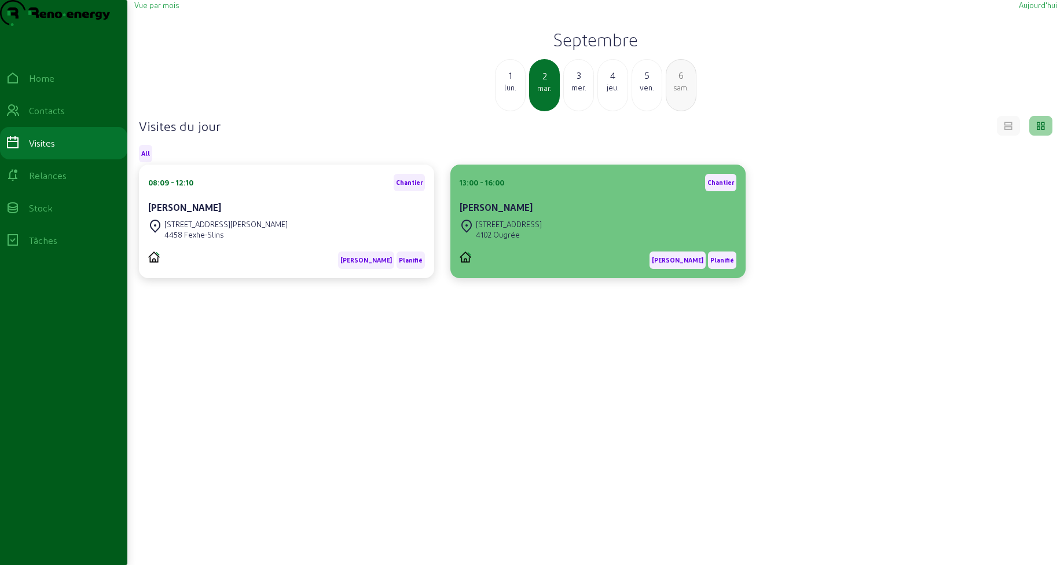
click at [506, 229] on div "Rue des Nations, 61" at bounding box center [509, 224] width 66 height 10
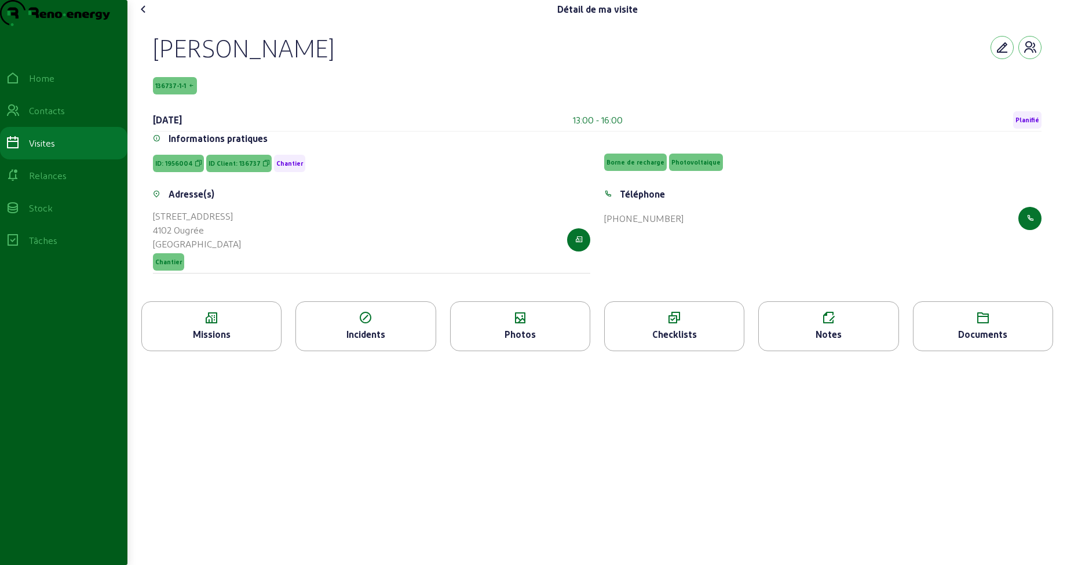
click at [829, 325] on icon at bounding box center [828, 318] width 139 height 14
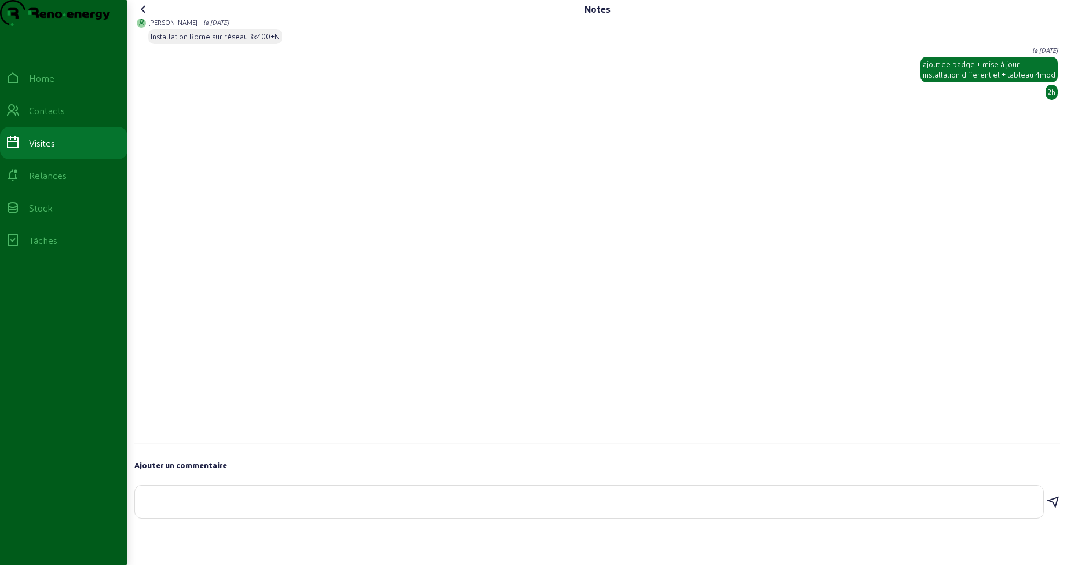
drag, startPoint x: 923, startPoint y: 90, endPoint x: 1055, endPoint y: 125, distance: 136.0
click at [1055, 125] on div "Geoffrey le 22 juil. 2025 Installation Borne sur réseau 3x400+N Martijn le 3 se…" at bounding box center [596, 232] width 925 height 426
click at [148, 16] on icon at bounding box center [144, 9] width 14 height 14
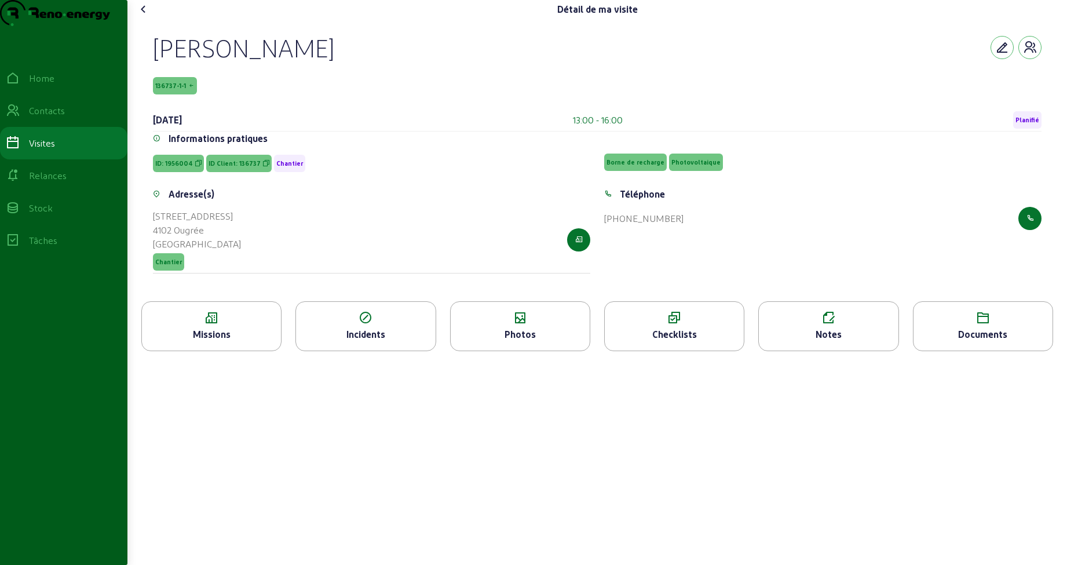
click at [146, 16] on icon at bounding box center [144, 9] width 14 height 14
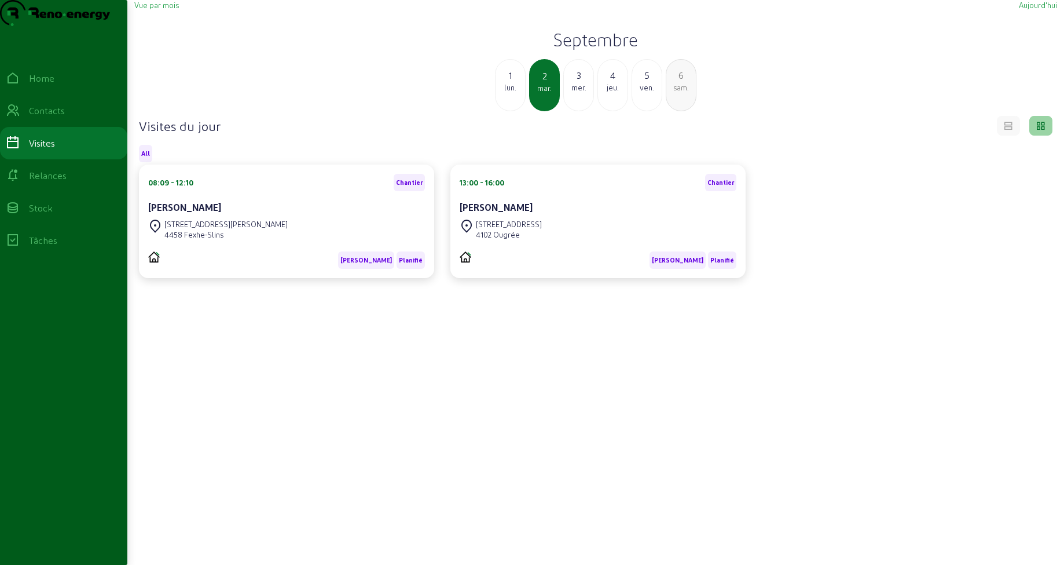
click at [584, 82] on div "3" at bounding box center [579, 75] width 30 height 14
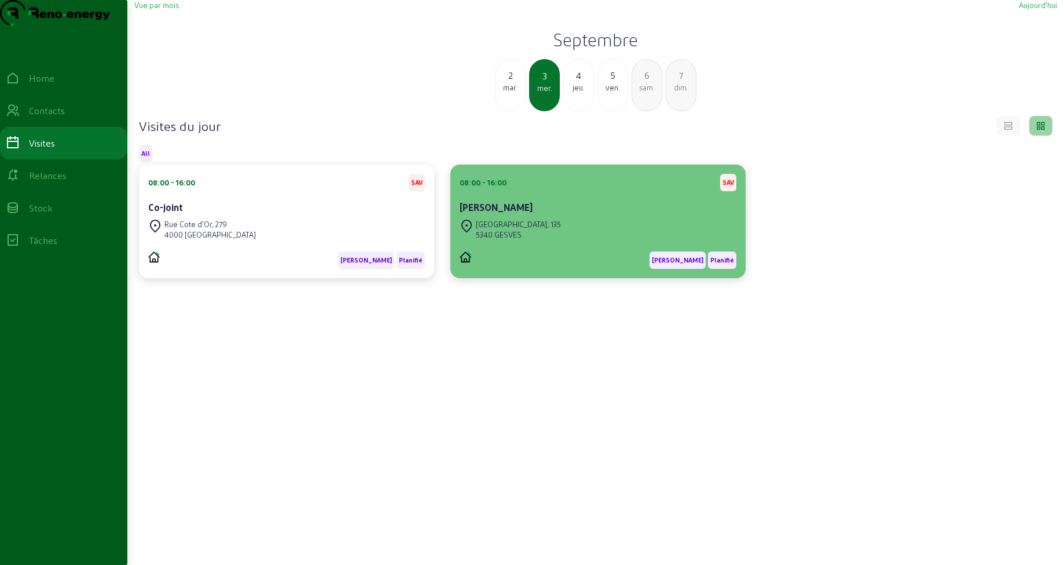
click at [513, 214] on div "Xavier - Corinne Moreau - Dasoul" at bounding box center [598, 207] width 277 height 14
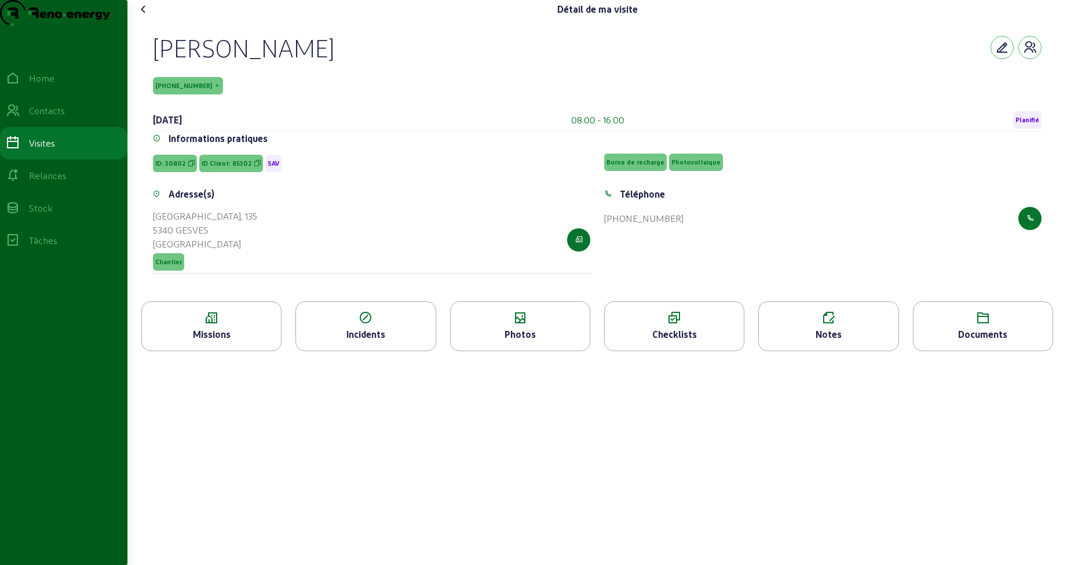
click at [792, 325] on icon at bounding box center [828, 318] width 139 height 14
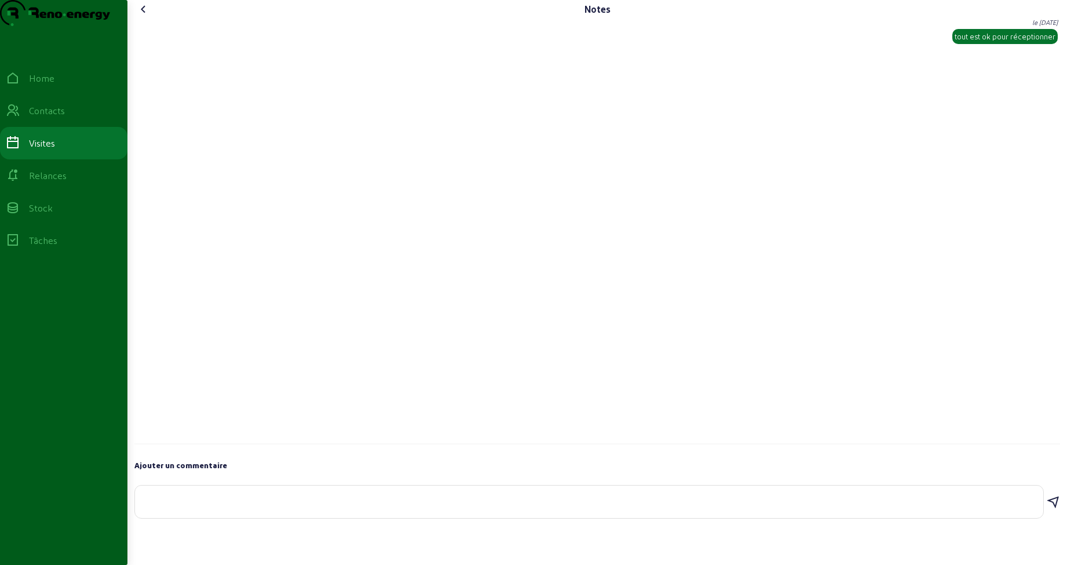
click at [262, 506] on textarea at bounding box center [589, 499] width 890 height 14
paste textarea "ajout de badge + mise à jour installation differentiel + tableau 4mod 2h"
type textarea "ajout de badge + mise à jour installation differentiel + tableau 4mod 2h"
click at [1048, 501] on icon at bounding box center [1053, 494] width 14 height 14
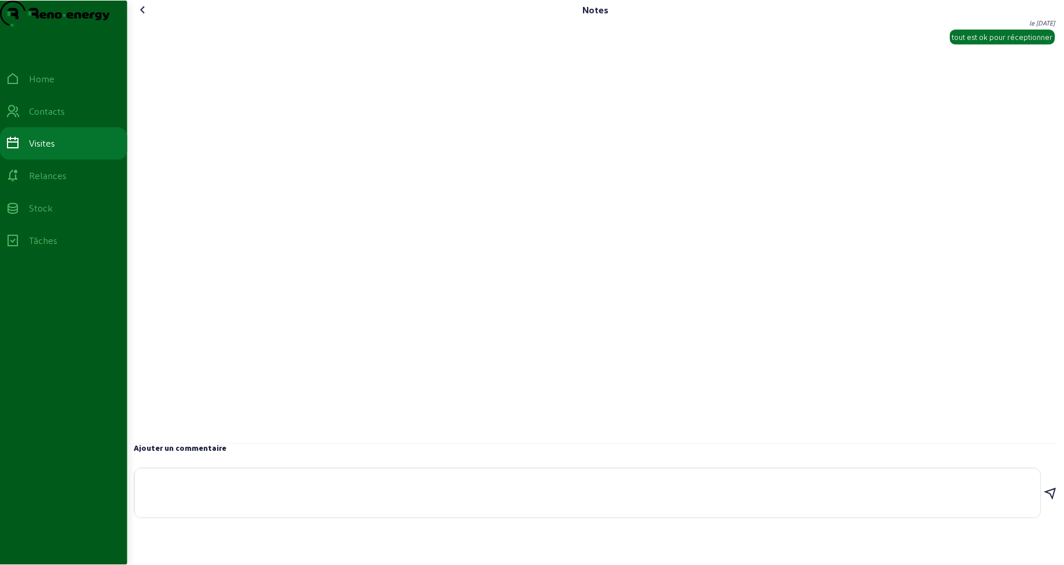
scroll to position [0, 0]
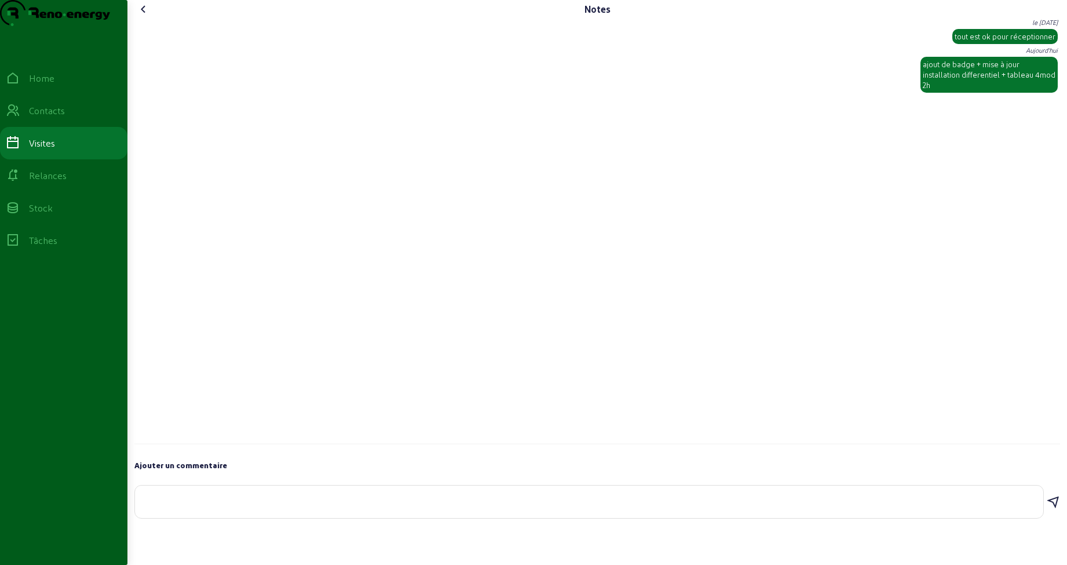
click at [142, 16] on icon at bounding box center [144, 9] width 14 height 14
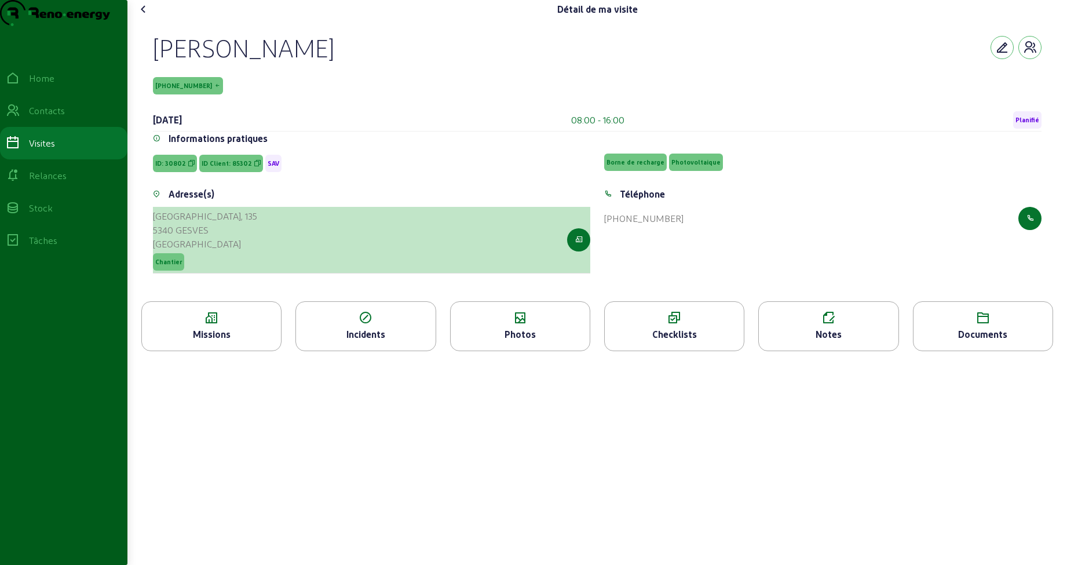
drag, startPoint x: 159, startPoint y: 237, endPoint x: 194, endPoint y: 248, distance: 37.0
click at [192, 246] on cam-list-title "Rue les Fonds, 135 5340 GESVES Belgique" at bounding box center [205, 230] width 104 height 42
drag, startPoint x: 213, startPoint y: 251, endPoint x: 157, endPoint y: 242, distance: 56.5
click at [157, 242] on cam-list-title "Rue les Fonds, 135 5340 GESVES Belgique" at bounding box center [205, 230] width 104 height 42
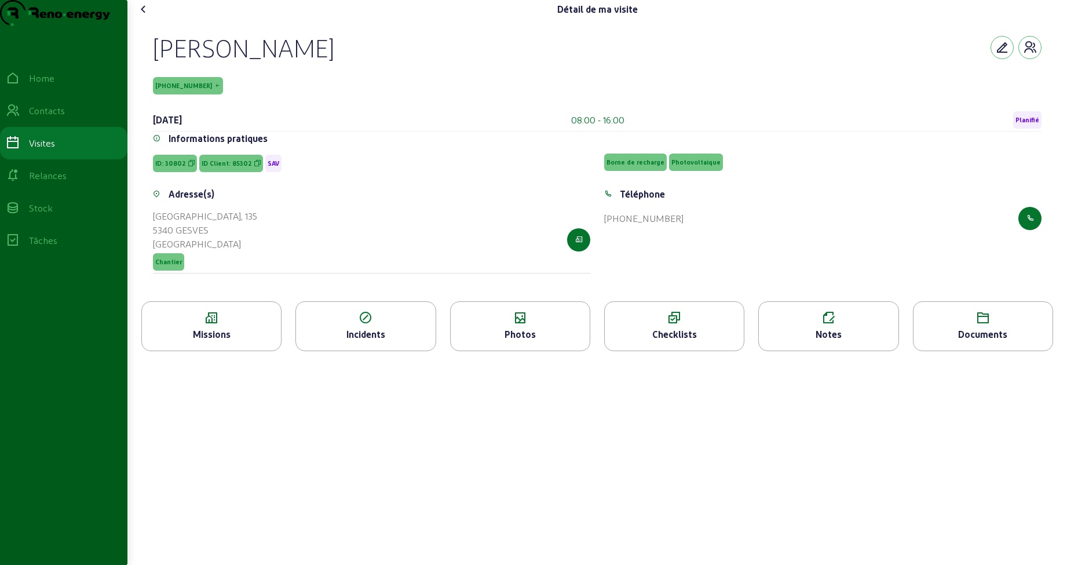
click at [144, 16] on icon at bounding box center [144, 9] width 14 height 14
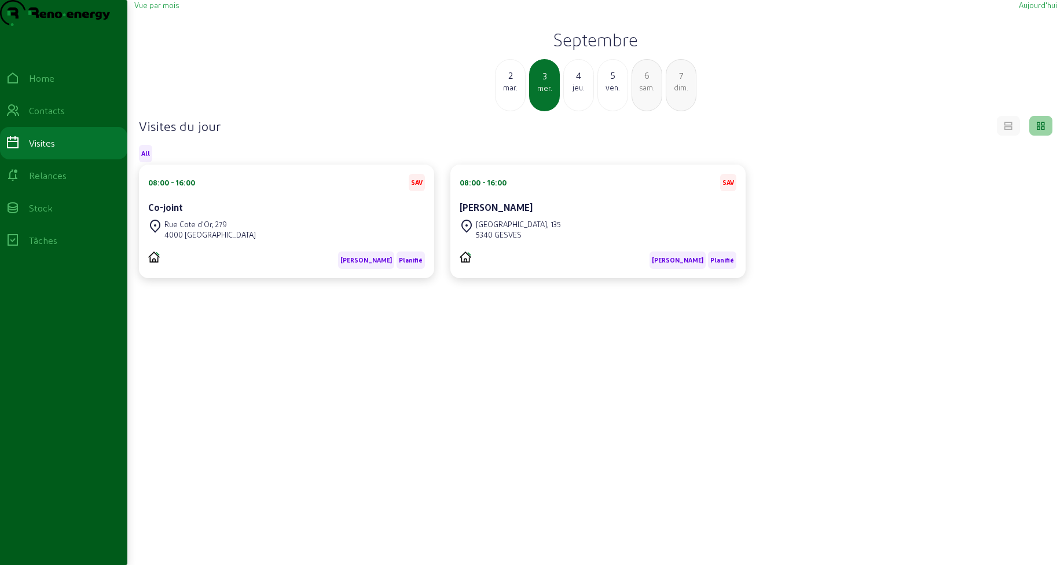
click at [573, 93] on div "jeu." at bounding box center [579, 87] width 30 height 10
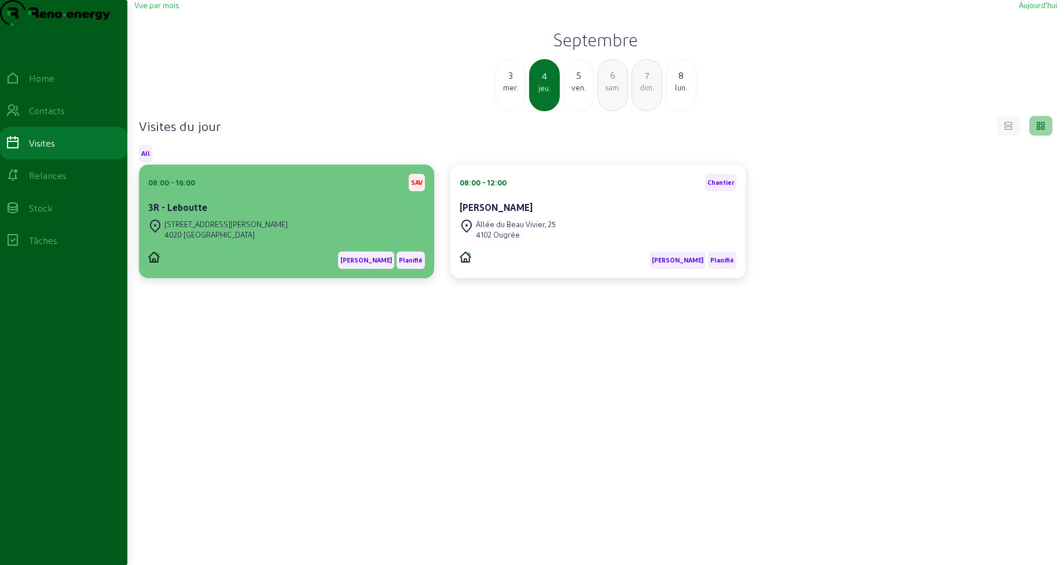
click at [308, 214] on div "3R - Leboutte" at bounding box center [286, 207] width 277 height 14
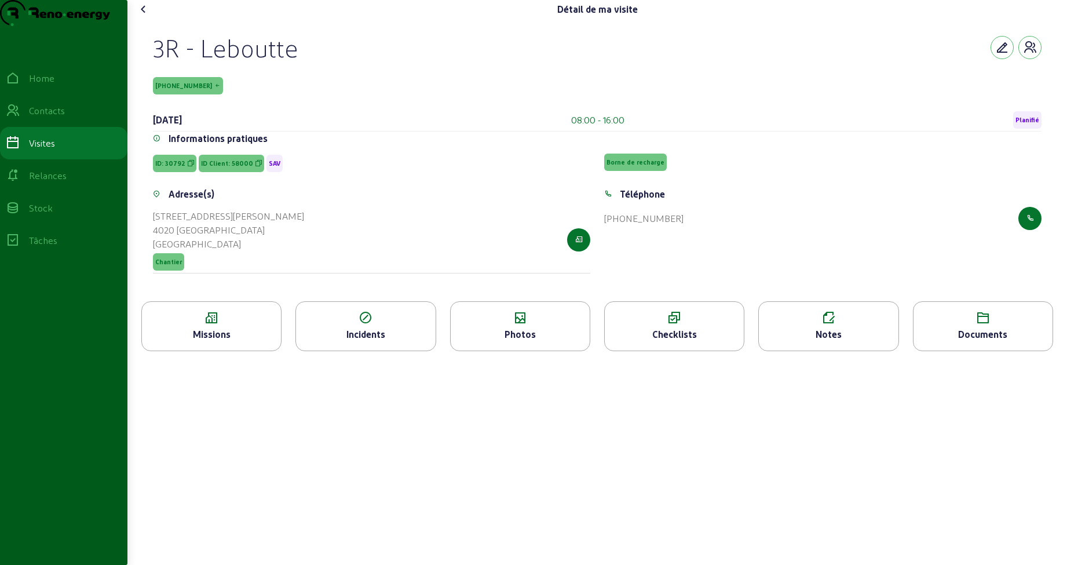
drag, startPoint x: 158, startPoint y: 73, endPoint x: 303, endPoint y: 77, distance: 144.8
click at [303, 63] on div "3R - Leboutte" at bounding box center [597, 47] width 888 height 30
drag, startPoint x: 159, startPoint y: 109, endPoint x: 190, endPoint y: 108, distance: 30.7
click at [190, 94] on span "58000-1-1" at bounding box center [188, 85] width 70 height 17
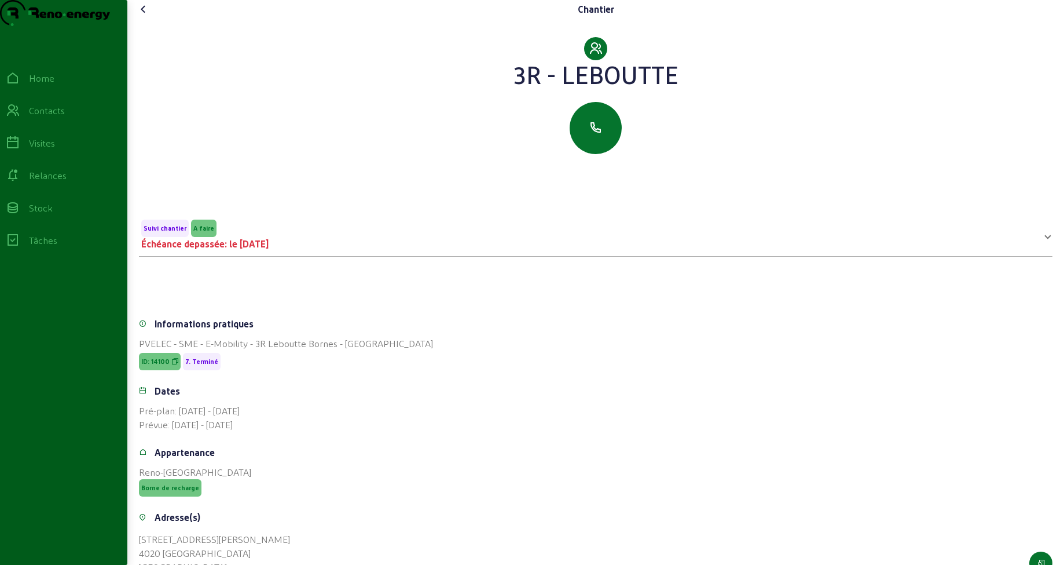
click at [147, 16] on icon at bounding box center [144, 9] width 14 height 14
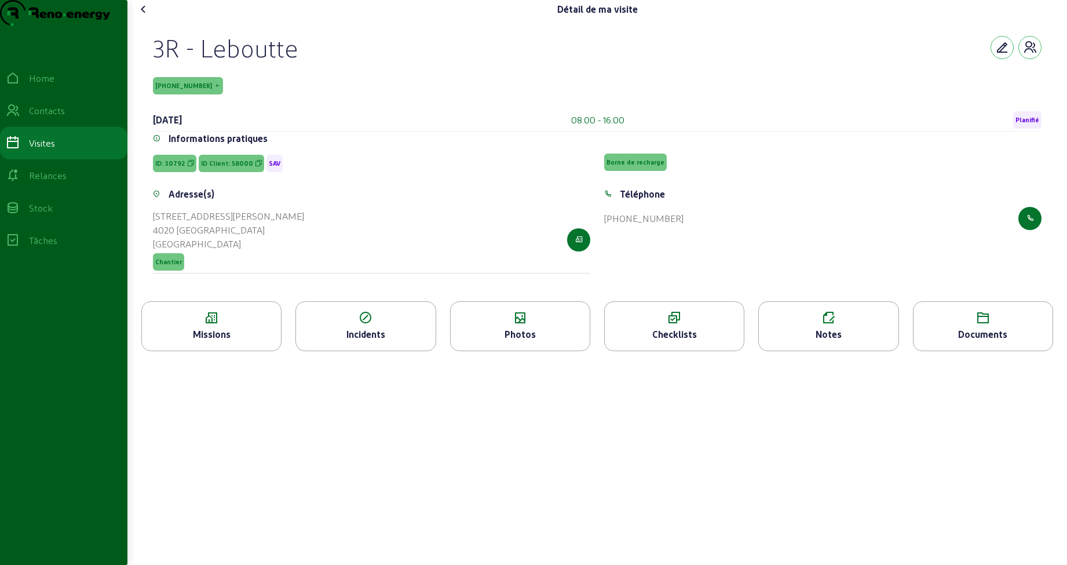
drag, startPoint x: 158, startPoint y: 108, endPoint x: 198, endPoint y: 109, distance: 40.5
click at [198, 94] on div "58000-1-1" at bounding box center [597, 85] width 888 height 17
click at [847, 341] on div "Notes" at bounding box center [828, 334] width 139 height 14
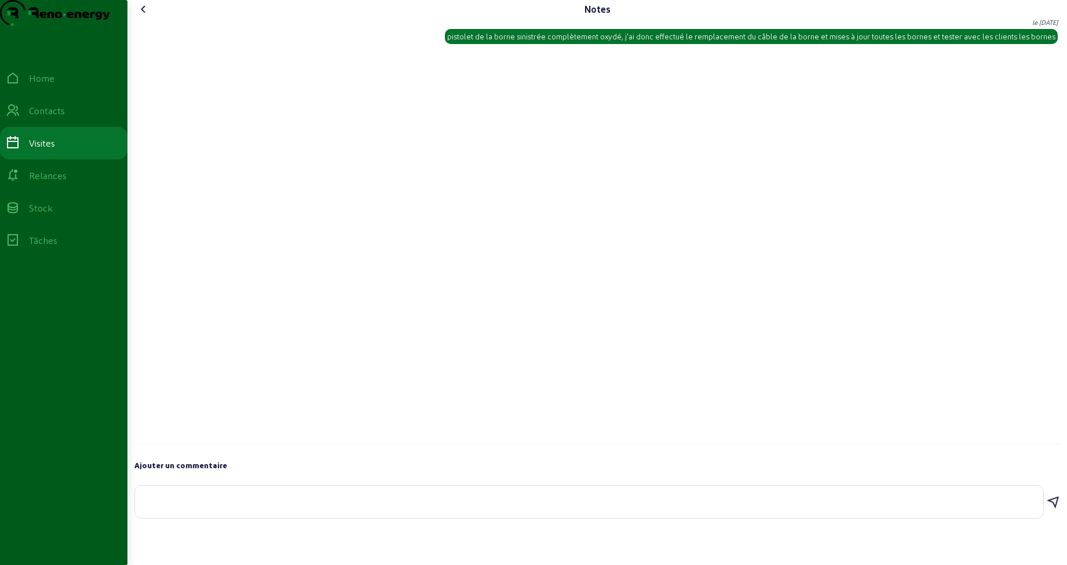
drag, startPoint x: 466, startPoint y: 60, endPoint x: 1047, endPoint y: 64, distance: 580.9
click at [1047, 42] on div "pistolet de la borne sinistrée complètement oxydé, j'ai donc effectué le rempla…" at bounding box center [751, 36] width 608 height 10
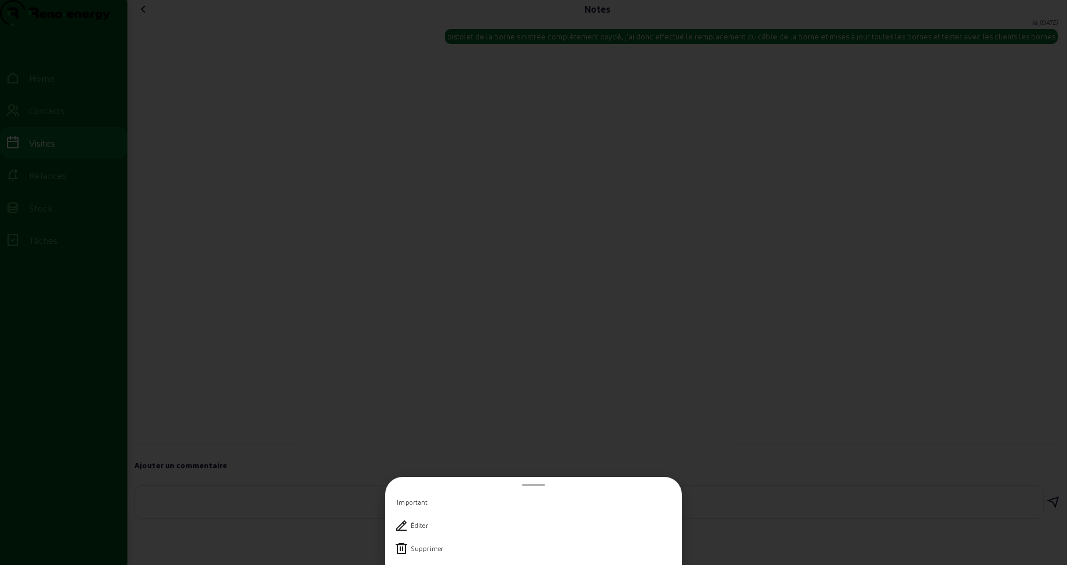
click at [1033, 76] on div at bounding box center [533, 282] width 1067 height 565
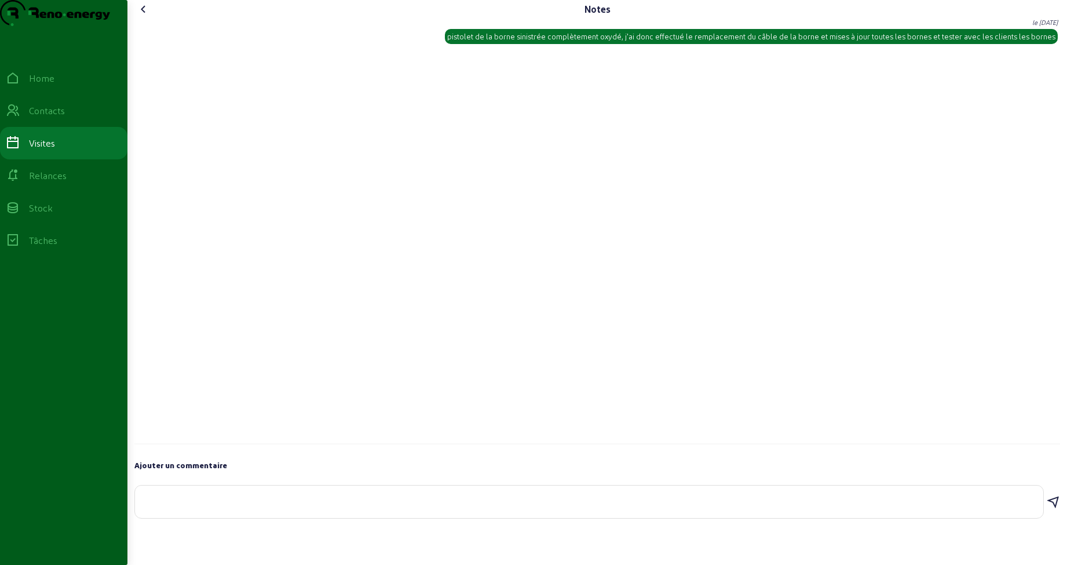
click at [861, 42] on div "pistolet de la borne sinistrée complètement oxydé, j'ai donc effectué le rempla…" at bounding box center [751, 36] width 608 height 10
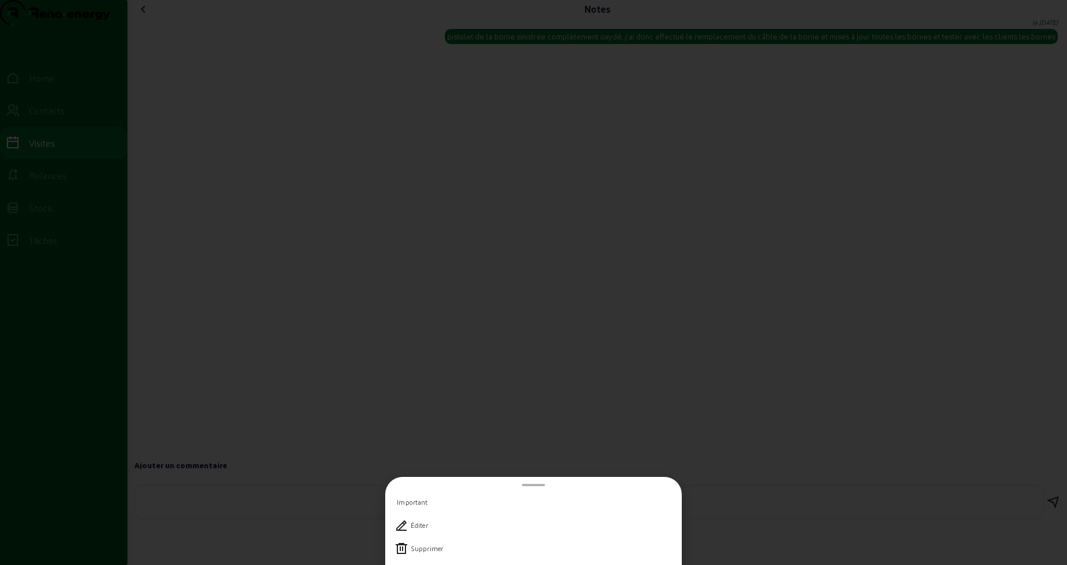
click at [861, 61] on div at bounding box center [533, 282] width 1067 height 565
click at [861, 42] on div "pistolet de la borne sinistrée complètement oxydé, j'ai donc effectué le rempla…" at bounding box center [751, 36] width 608 height 10
click at [788, 107] on div at bounding box center [533, 282] width 1067 height 565
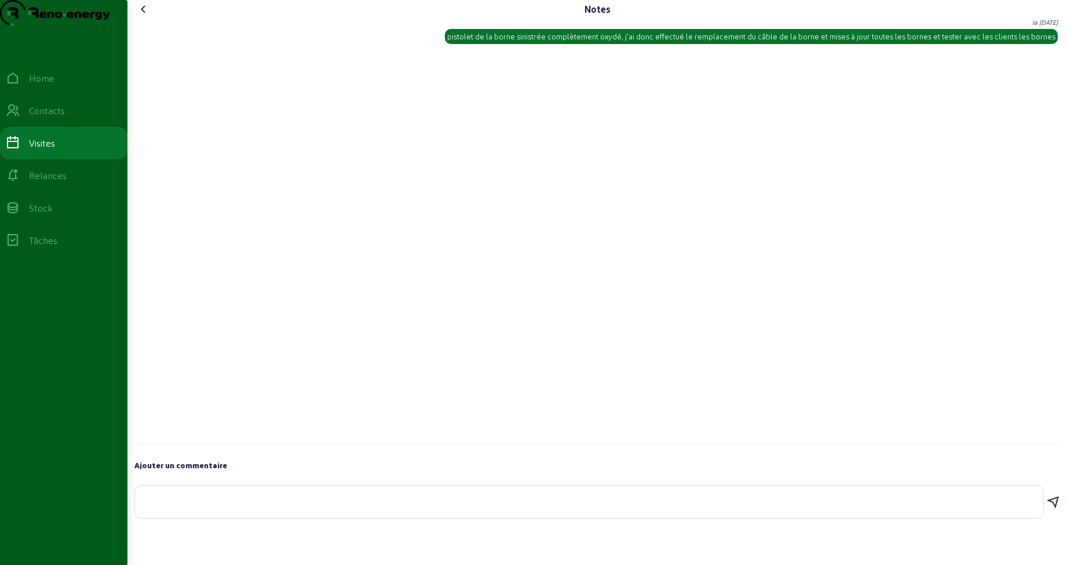
drag, startPoint x: 465, startPoint y: 61, endPoint x: 964, endPoint y: 93, distance: 499.7
click at [964, 93] on div "Martijn le 4 sept. 2025 pistolet de la borne sinistrée complètement oxydé, j'ai…" at bounding box center [596, 232] width 925 height 426
click at [146, 16] on icon at bounding box center [144, 9] width 14 height 14
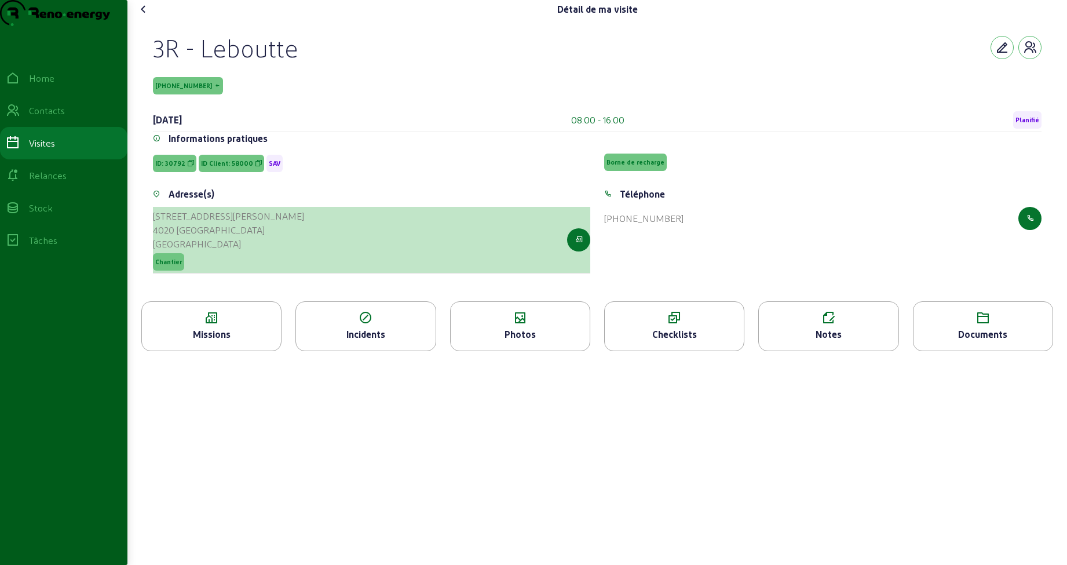
drag, startPoint x: 157, startPoint y: 237, endPoint x: 202, endPoint y: 251, distance: 47.1
click at [202, 251] on cam-list-title "Boulevard Emile de Laveleye, 203 4020 LIÈGE Belgique" at bounding box center [228, 230] width 151 height 42
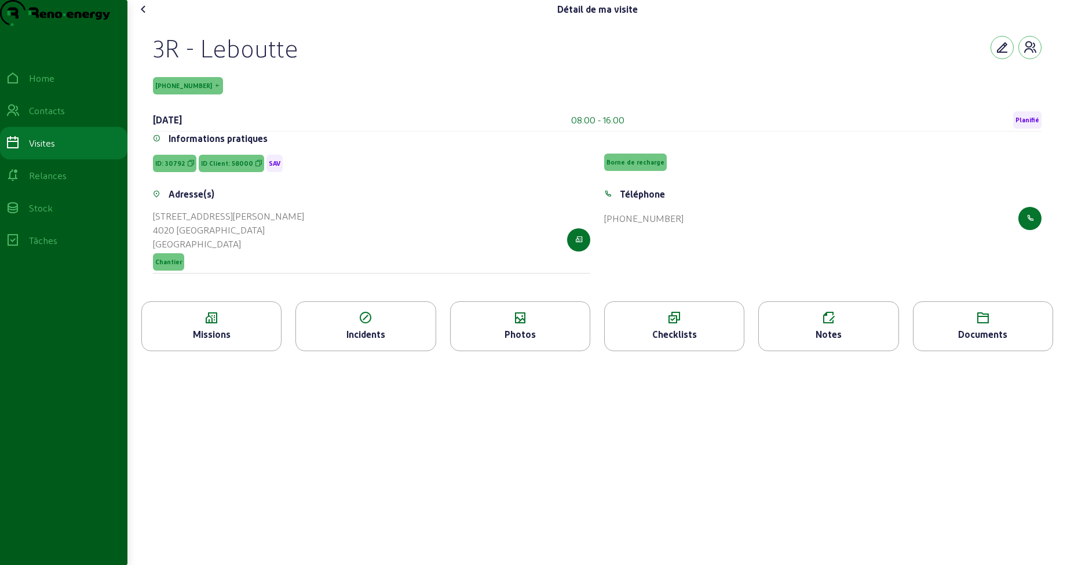
click at [142, 16] on icon at bounding box center [144, 9] width 14 height 14
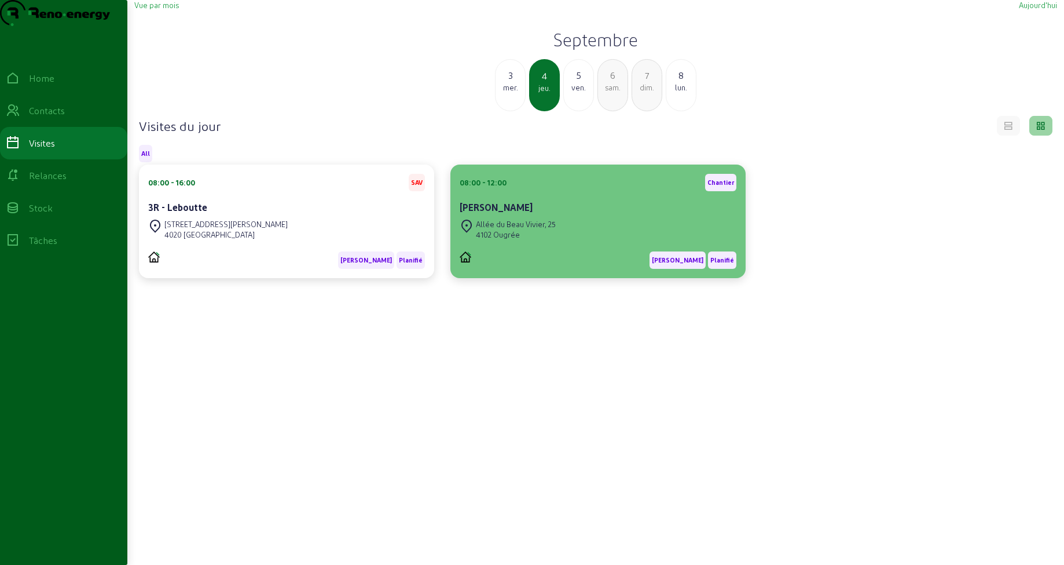
click at [535, 229] on div "Allée du Beau Vivier, 25" at bounding box center [516, 224] width 80 height 10
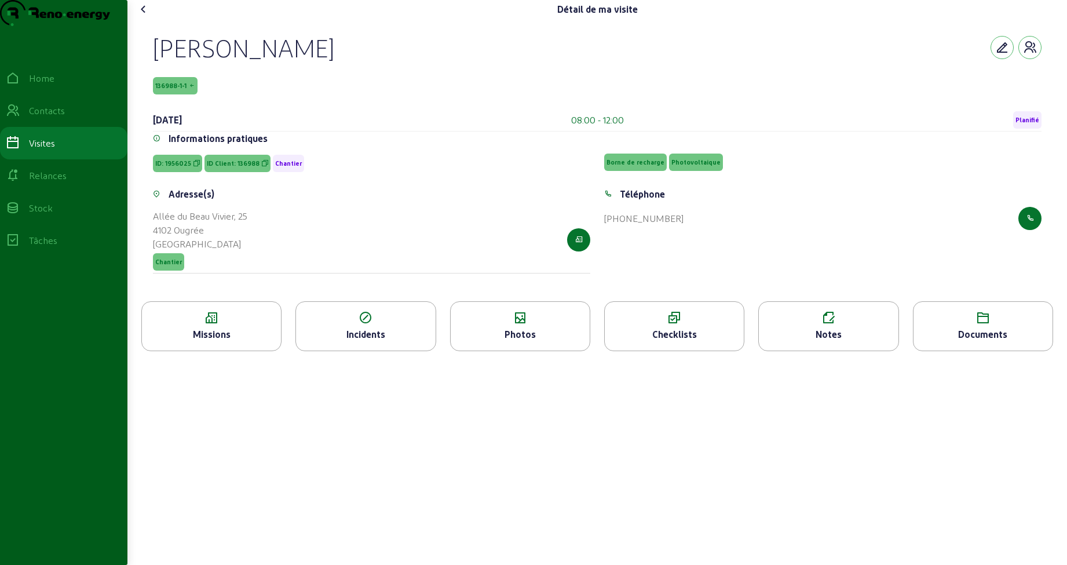
drag, startPoint x: 164, startPoint y: 71, endPoint x: 412, endPoint y: 76, distance: 247.9
click at [412, 76] on div "François Belleflamme 136988-1-1 4 septembre 2025 08:00 - 12:00 Planifié Informa…" at bounding box center [597, 160] width 916 height 283
drag, startPoint x: 158, startPoint y: 109, endPoint x: 194, endPoint y: 108, distance: 36.5
click at [194, 94] on span "136988-1-1" at bounding box center [175, 85] width 45 height 17
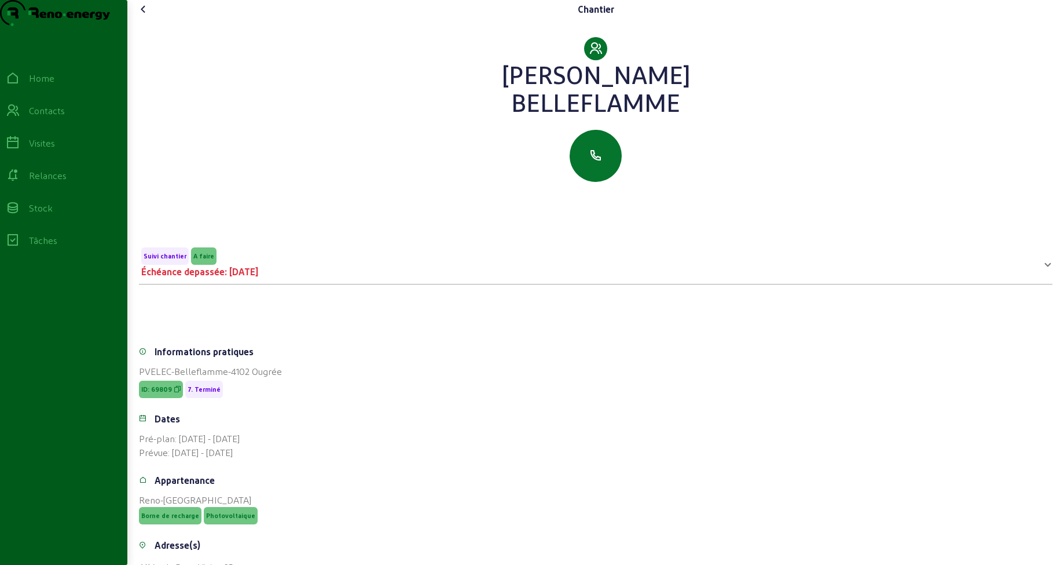
click at [144, 16] on icon at bounding box center [144, 9] width 14 height 14
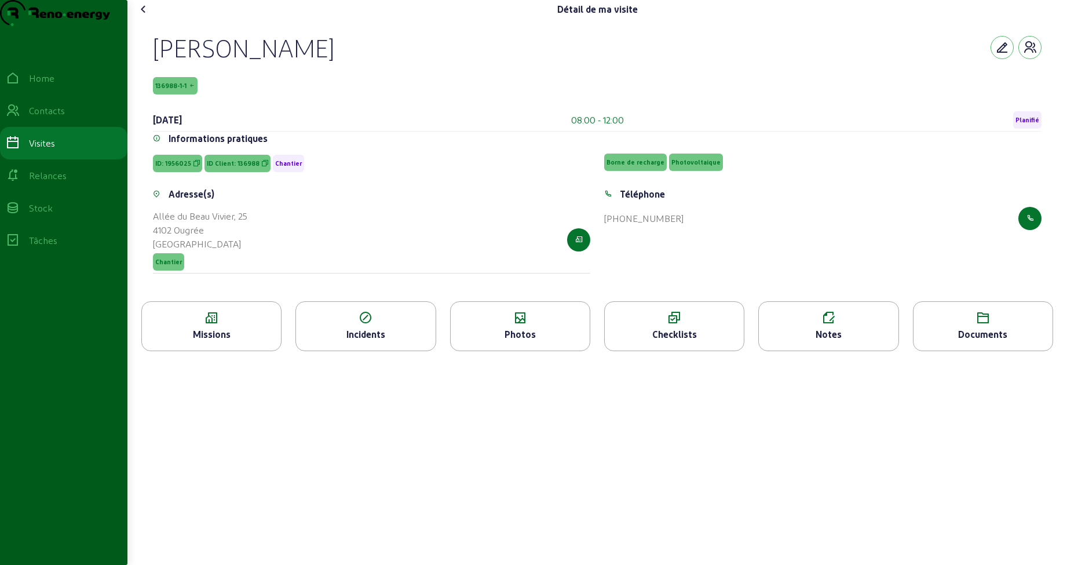
click at [160, 94] on span "136988-1-1" at bounding box center [175, 85] width 45 height 17
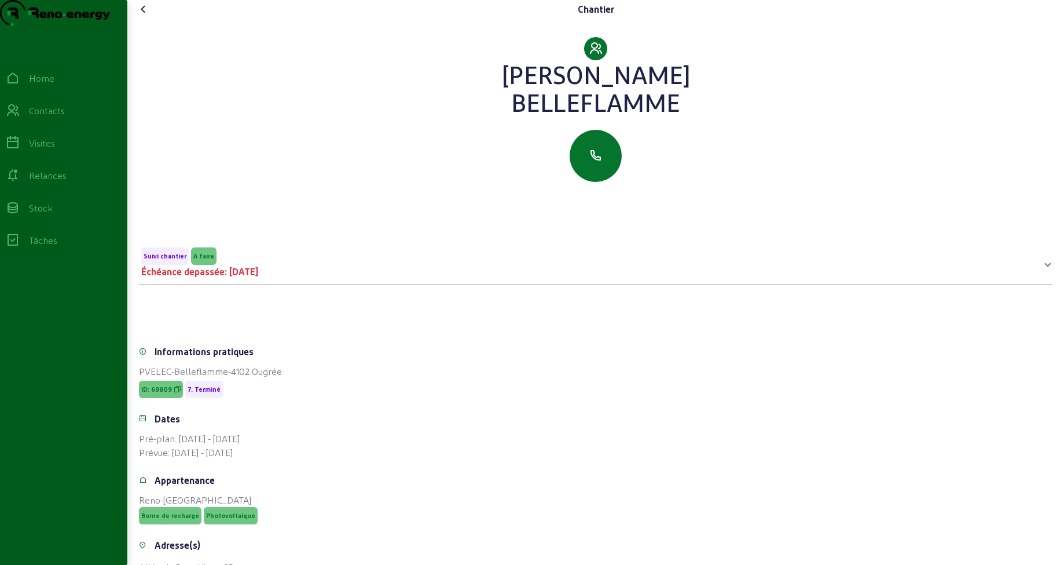
click at [148, 16] on icon at bounding box center [144, 9] width 14 height 14
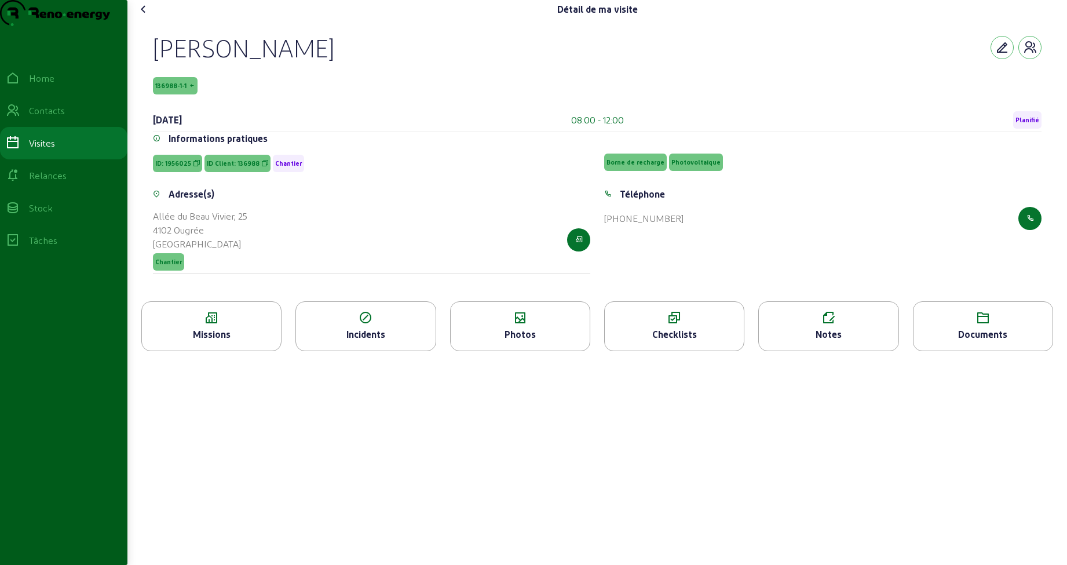
drag, startPoint x: 157, startPoint y: 110, endPoint x: 150, endPoint y: 83, distance: 27.5
click at [150, 83] on div "François Belleflamme 136988-1-1 4 septembre 2025 08:00 - 12:00 Planifié Informa…" at bounding box center [597, 160] width 916 height 283
click at [140, 78] on div "François Belleflamme 136988-1-1 4 septembre 2025 08:00 - 12:00 Planifié Informa…" at bounding box center [596, 160] width 925 height 283
drag, startPoint x: 158, startPoint y: 108, endPoint x: 202, endPoint y: 112, distance: 44.2
click at [202, 94] on div "136988-1-1" at bounding box center [597, 85] width 888 height 17
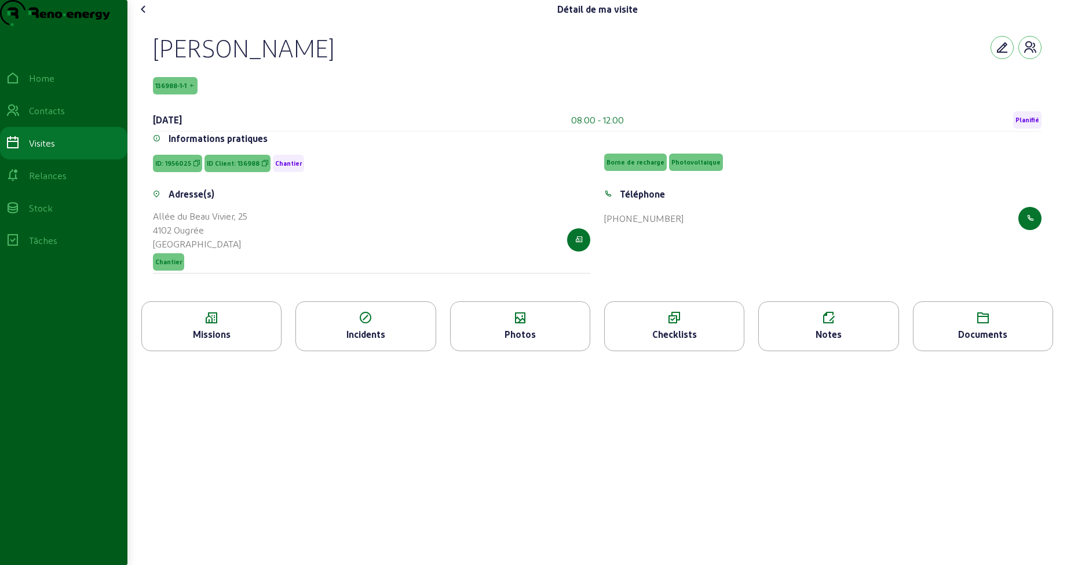
click at [230, 341] on div "Missions" at bounding box center [211, 334] width 139 height 14
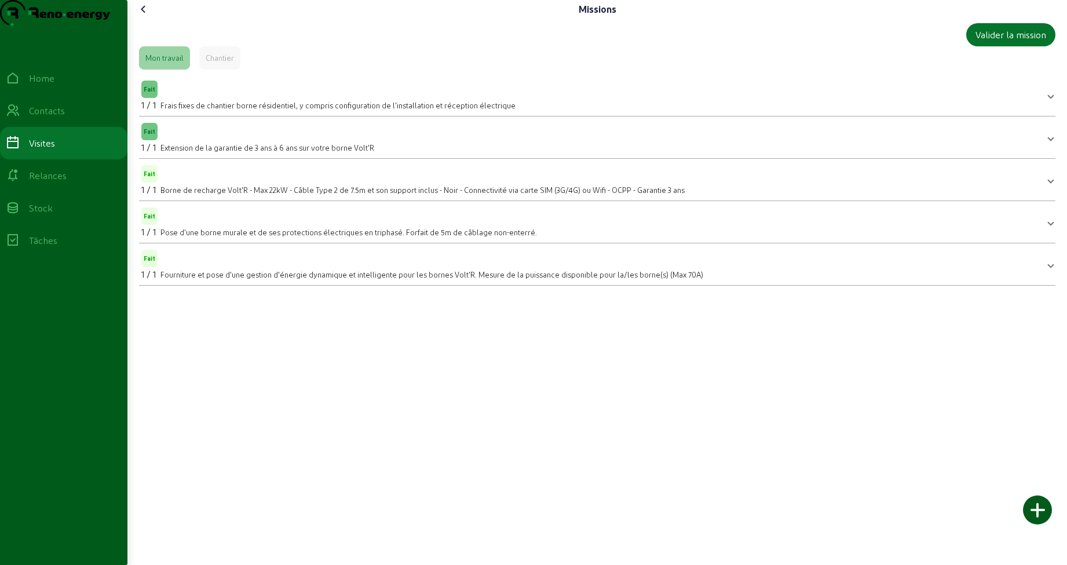
click at [145, 16] on icon at bounding box center [144, 9] width 14 height 14
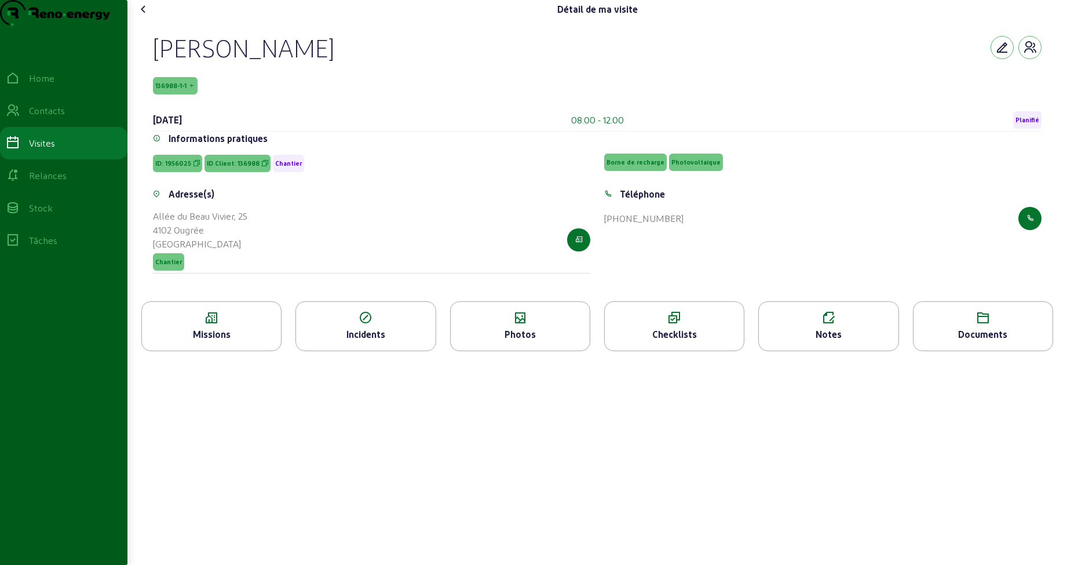
click at [507, 325] on icon at bounding box center [520, 318] width 139 height 14
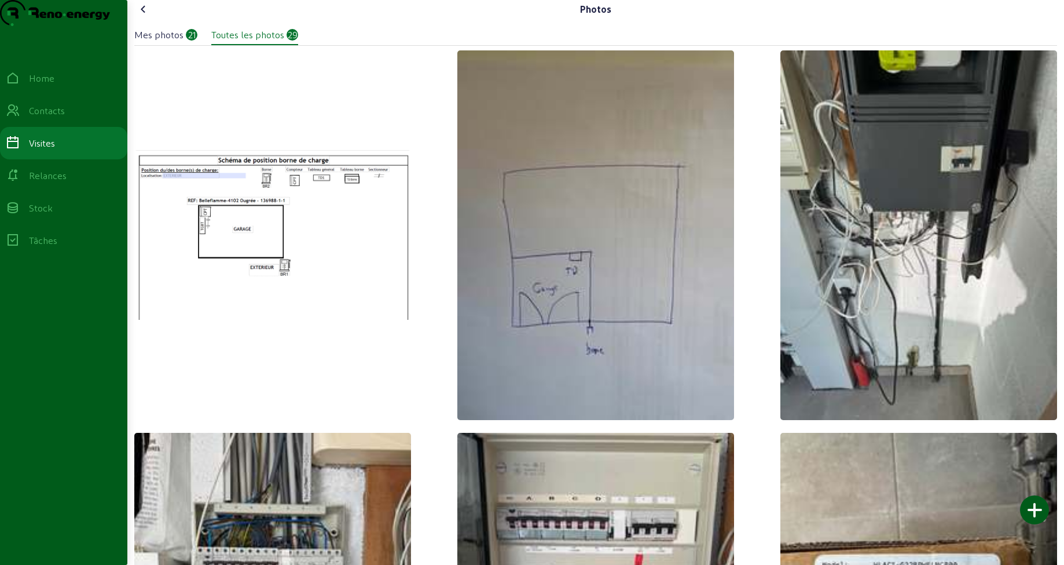
click at [142, 16] on icon at bounding box center [144, 9] width 14 height 14
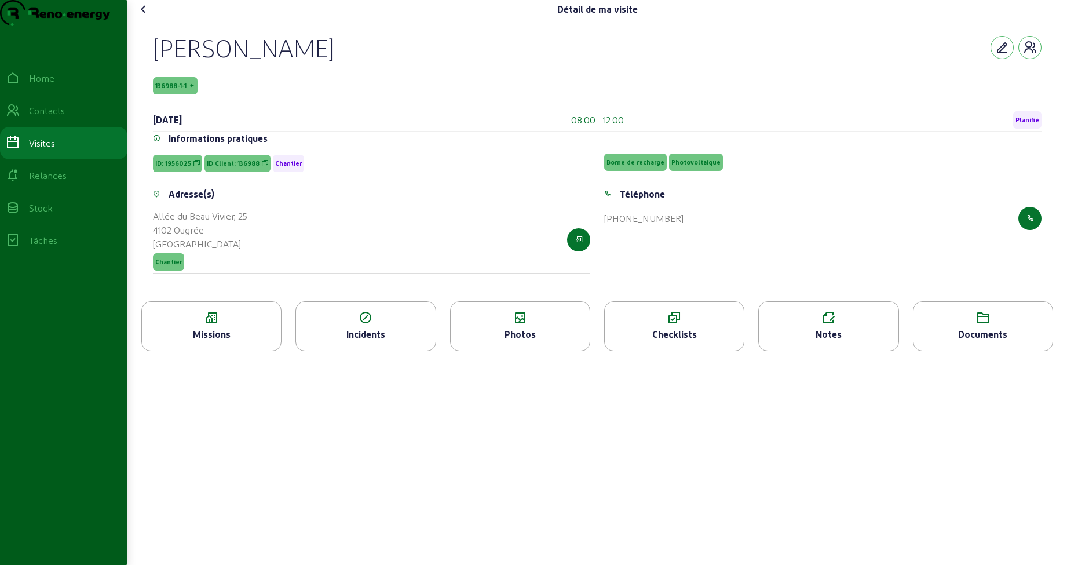
click at [801, 348] on div "Notes" at bounding box center [828, 326] width 140 height 50
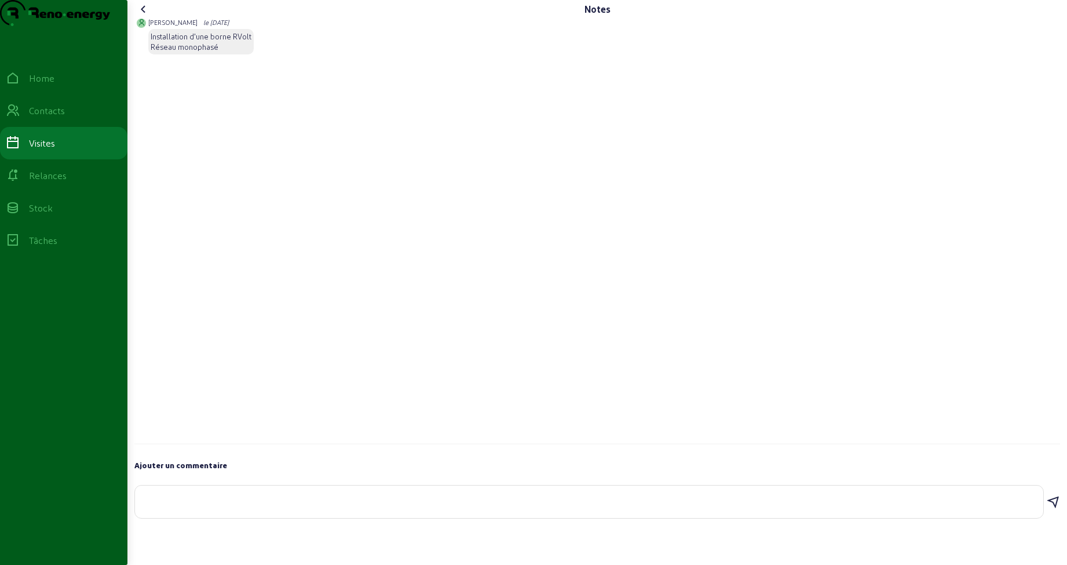
click at [147, 16] on icon at bounding box center [144, 9] width 14 height 14
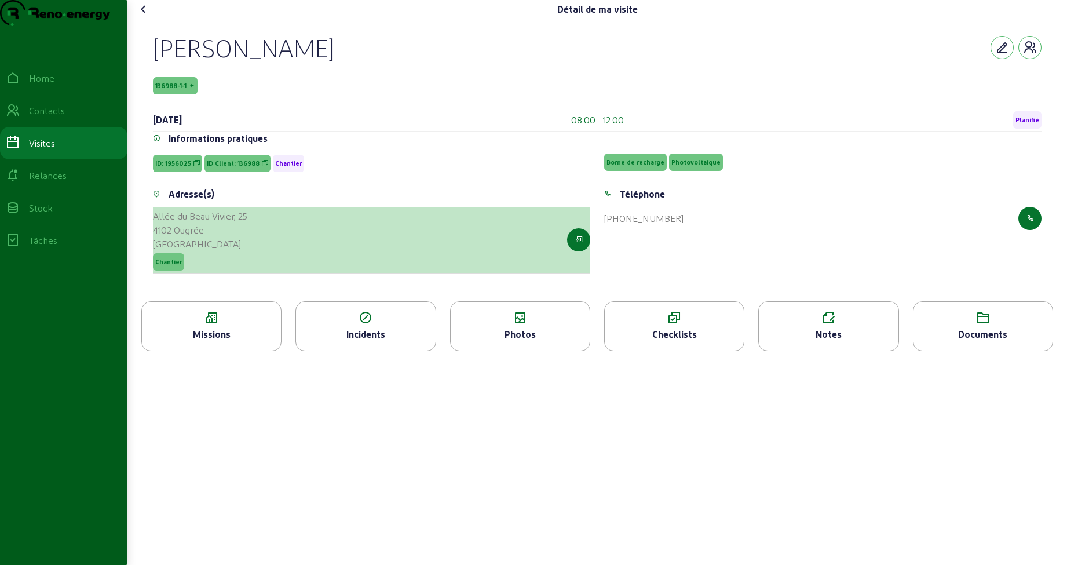
drag, startPoint x: 211, startPoint y: 254, endPoint x: 155, endPoint y: 241, distance: 57.2
click at [155, 241] on cam-list-title "Allée du Beau Vivier, 25 4102 Ougrée Belgique" at bounding box center [200, 230] width 94 height 42
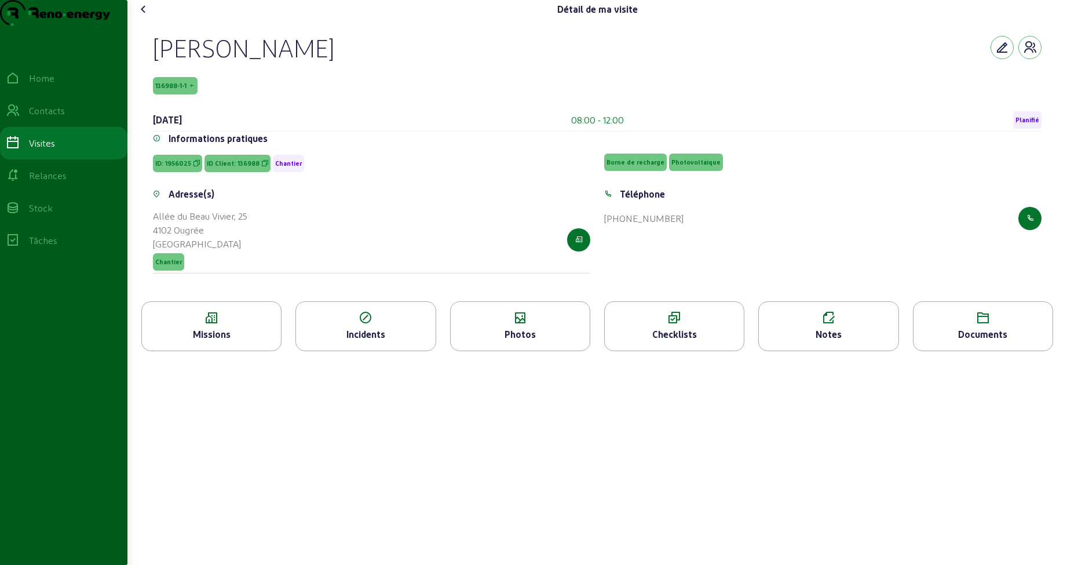
click at [144, 16] on icon at bounding box center [144, 9] width 14 height 14
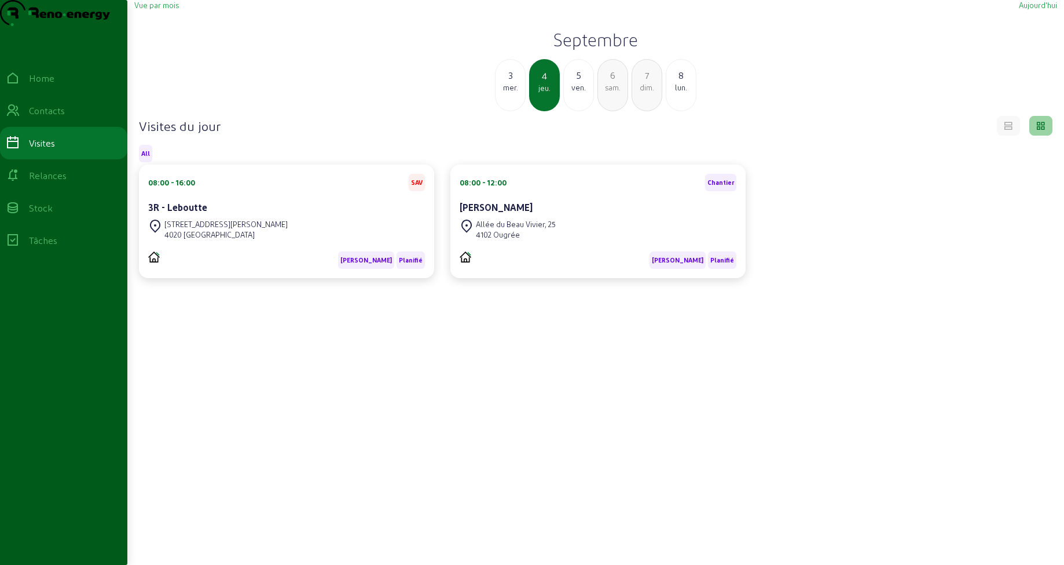
click at [578, 93] on div "ven." at bounding box center [579, 87] width 30 height 10
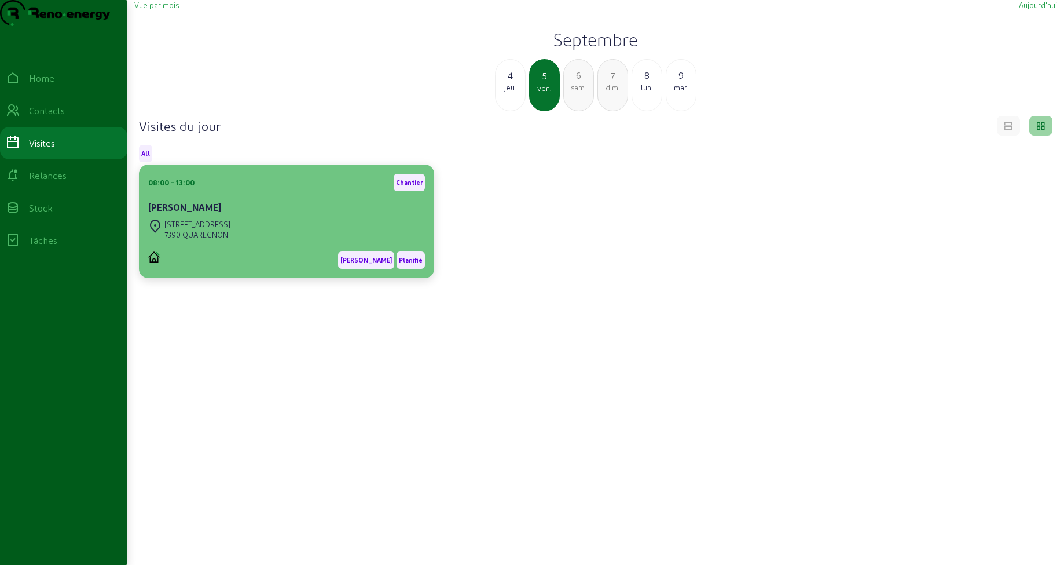
click at [354, 241] on div "Rue de l'Espinette, 299B 7390 QUAREGNON" at bounding box center [286, 229] width 277 height 25
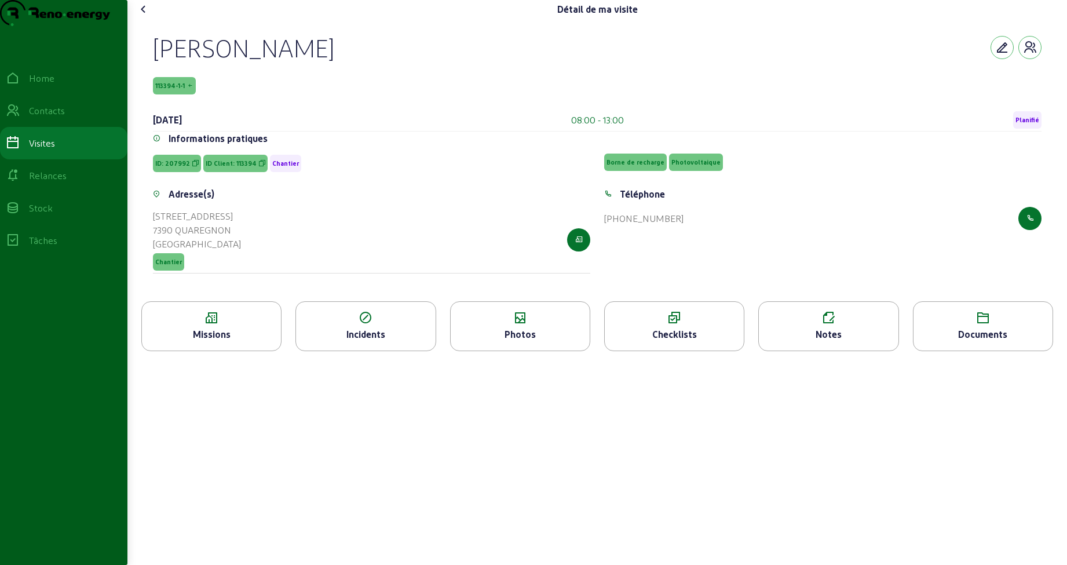
drag, startPoint x: 162, startPoint y: 75, endPoint x: 395, endPoint y: 81, distance: 233.5
click at [395, 81] on div "Alessandro Macieri 113394-1-1 5 septembre 2025 08:00 - 13:00 Planifié Informati…" at bounding box center [597, 160] width 916 height 283
click at [150, 45] on div "Alessandro Macieri 113394-1-1 5 septembre 2025 08:00 - 13:00 Planifié Informati…" at bounding box center [597, 160] width 916 height 283
drag, startPoint x: 158, startPoint y: 109, endPoint x: 208, endPoint y: 110, distance: 50.4
click at [208, 94] on div "113394-1-1" at bounding box center [597, 85] width 888 height 17
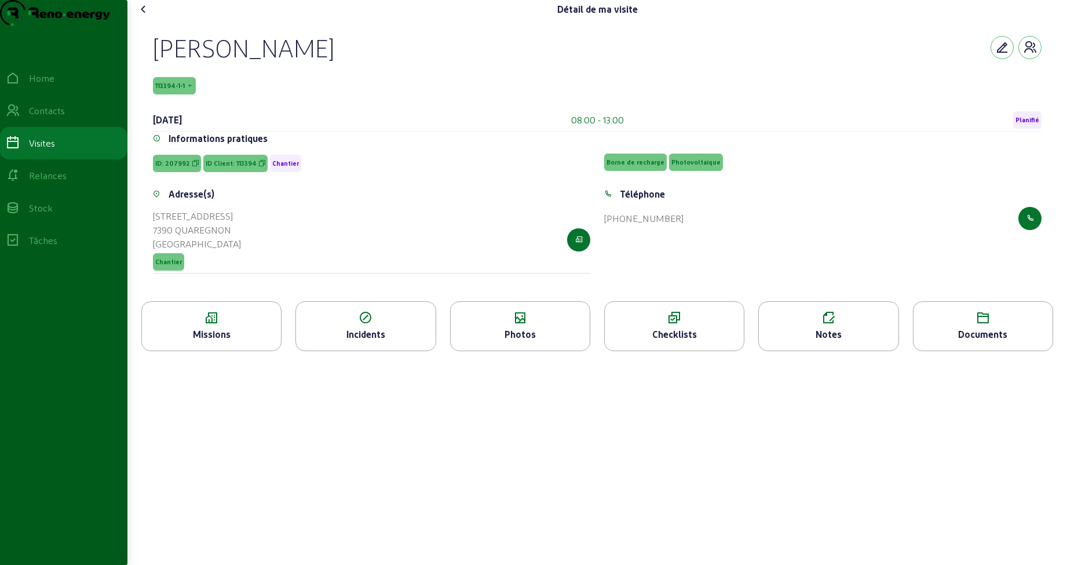
click at [367, 341] on div "Incidents" at bounding box center [365, 334] width 139 height 14
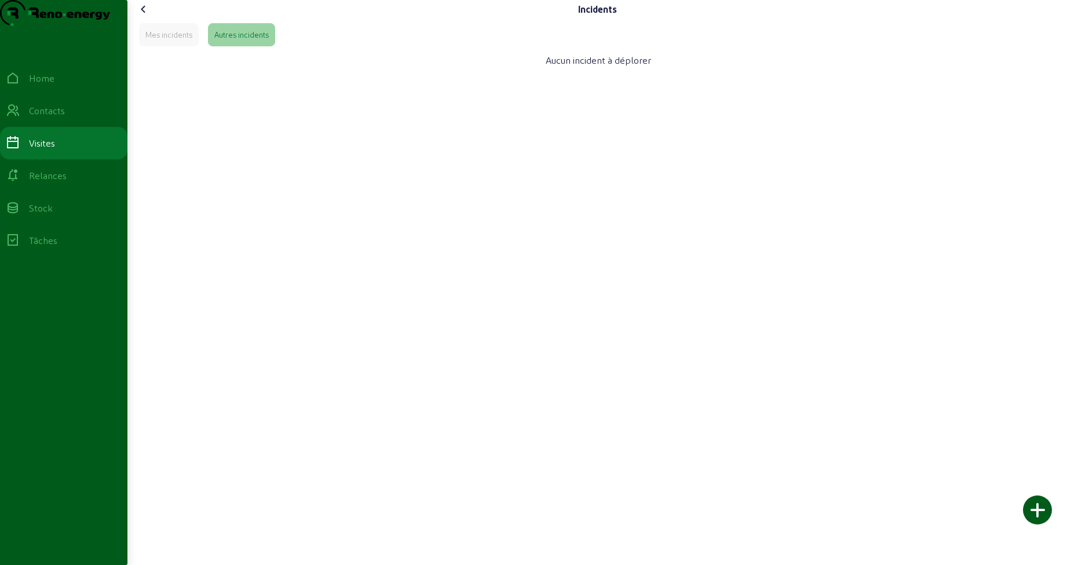
click at [147, 16] on icon at bounding box center [144, 9] width 14 height 14
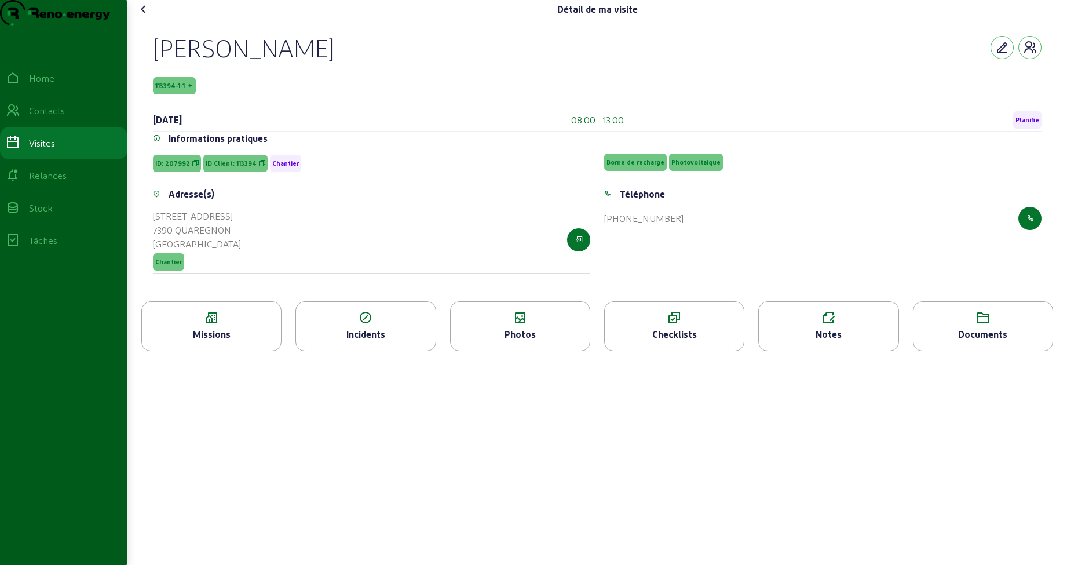
click at [231, 348] on div "Missions" at bounding box center [211, 326] width 140 height 50
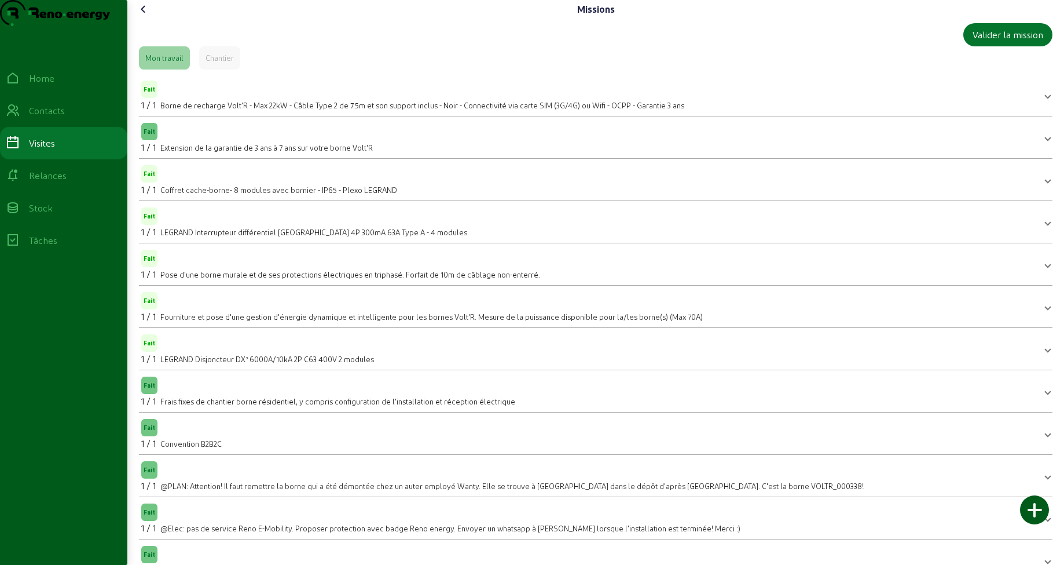
click at [144, 16] on icon at bounding box center [144, 9] width 14 height 14
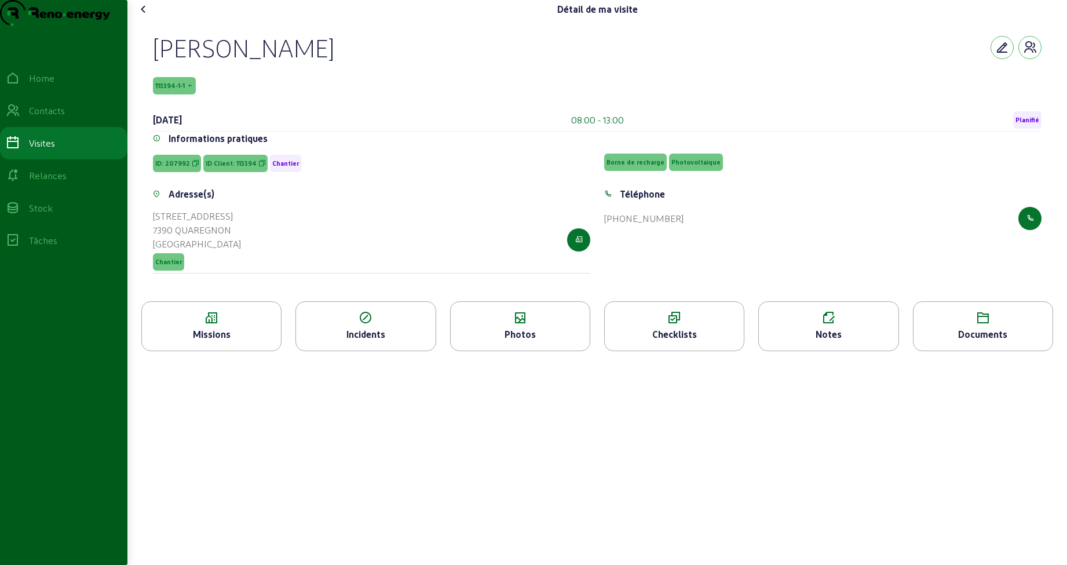
click at [797, 341] on div "Notes" at bounding box center [828, 334] width 139 height 14
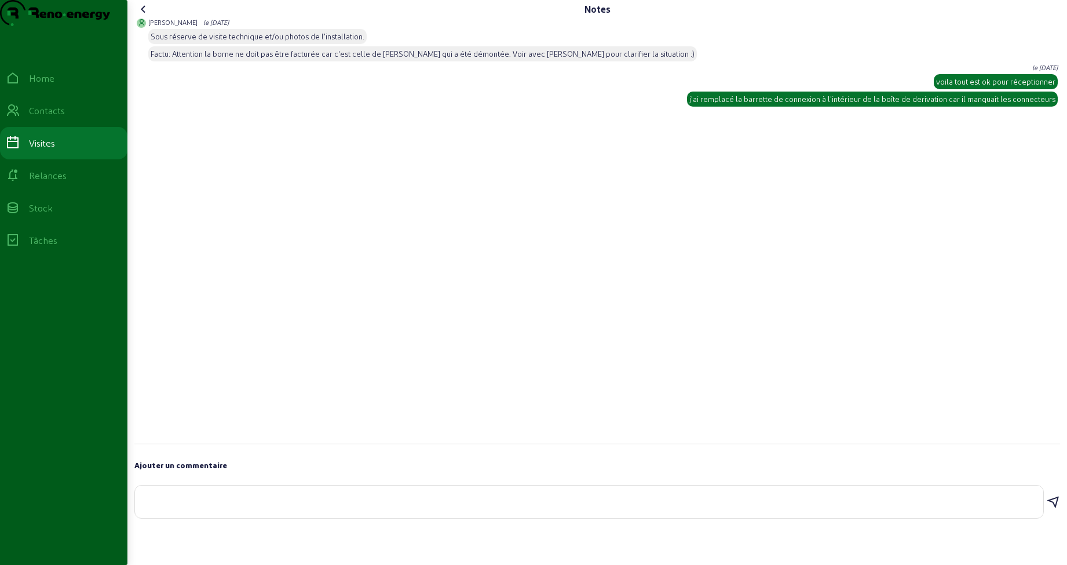
click at [764, 104] on div "j'ai remplacé la barrette de connexion à l'intérieur de la boîte de derivation …" at bounding box center [872, 99] width 366 height 10
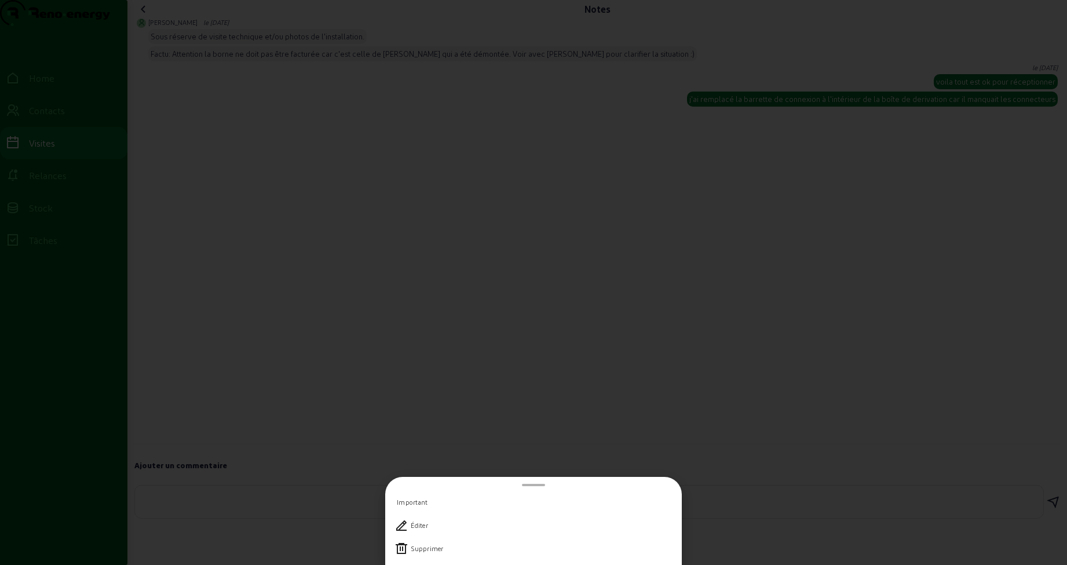
click at [734, 103] on div at bounding box center [533, 282] width 1067 height 565
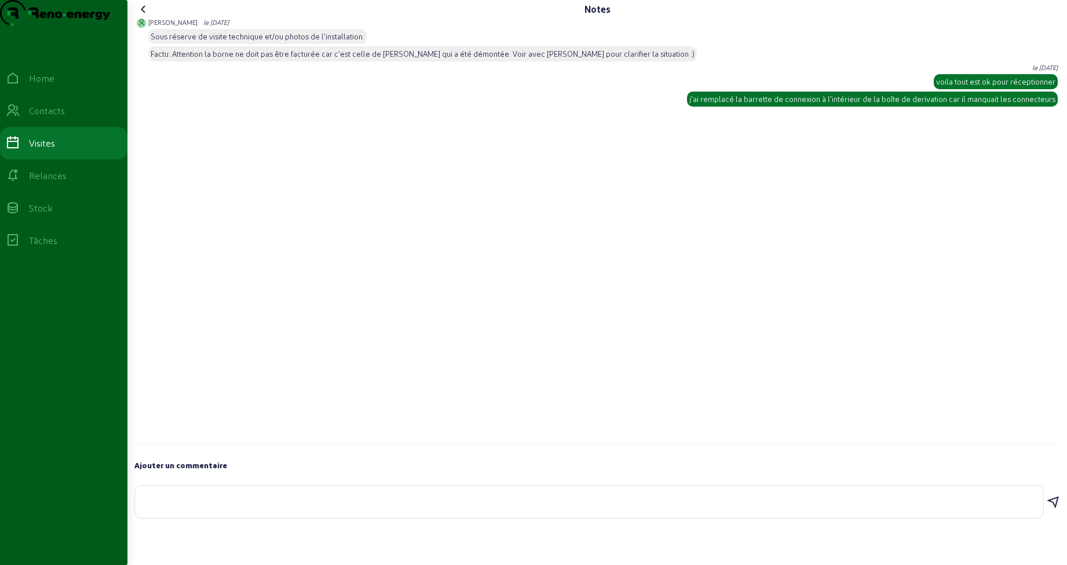
drag, startPoint x: 693, startPoint y: 123, endPoint x: 1009, endPoint y: 138, distance: 316.0
click at [1009, 138] on div "Natacha le 22 avr. 2025 Sous réserve de visite technique et/ou photos de l'inst…" at bounding box center [596, 232] width 925 height 426
click at [144, 16] on icon at bounding box center [144, 9] width 14 height 14
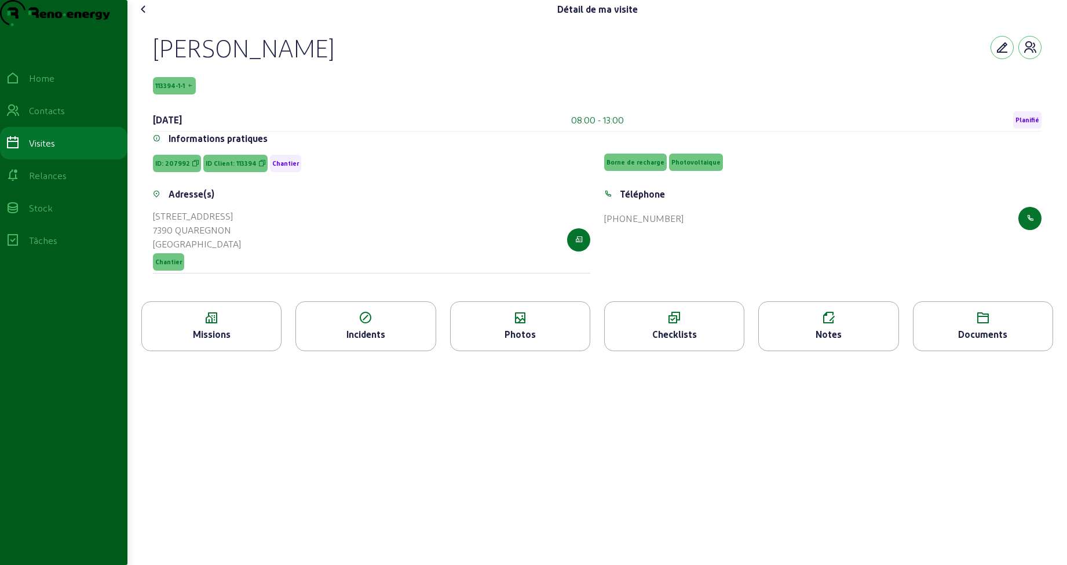
click at [515, 325] on icon at bounding box center [520, 318] width 139 height 14
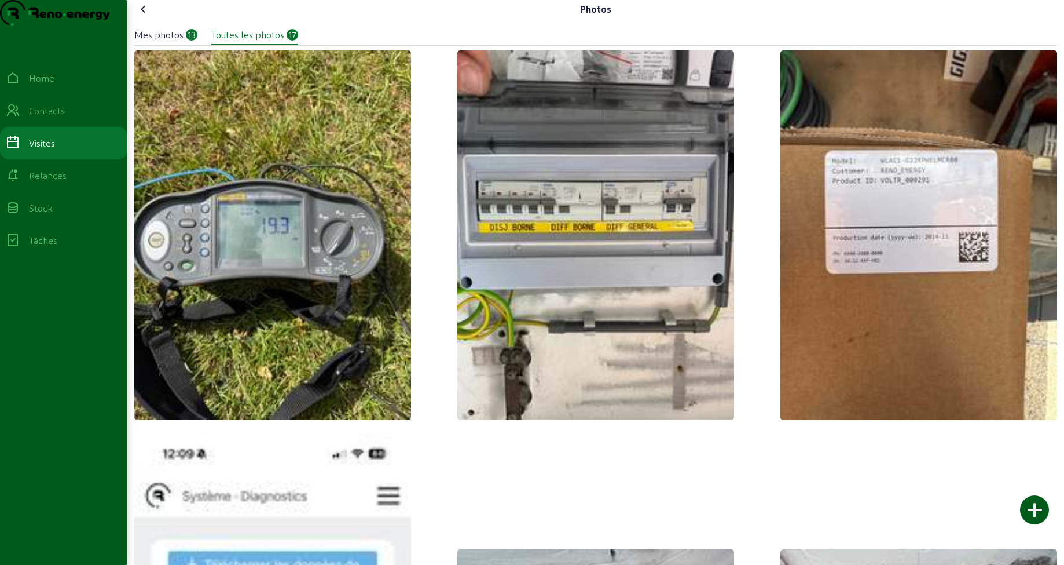
click at [591, 262] on img at bounding box center [596, 235] width 277 height 370
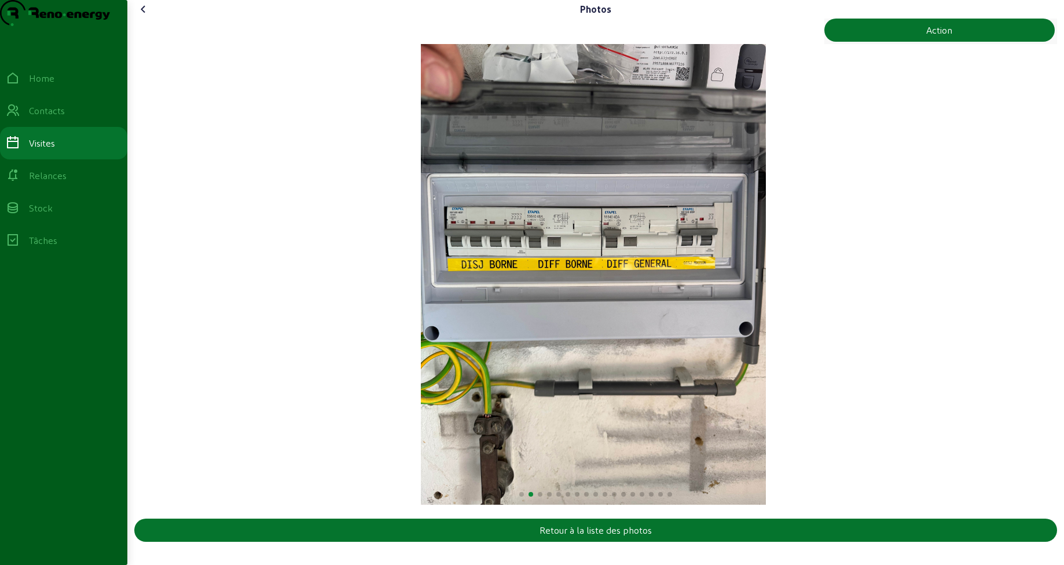
click at [148, 16] on icon at bounding box center [144, 9] width 14 height 14
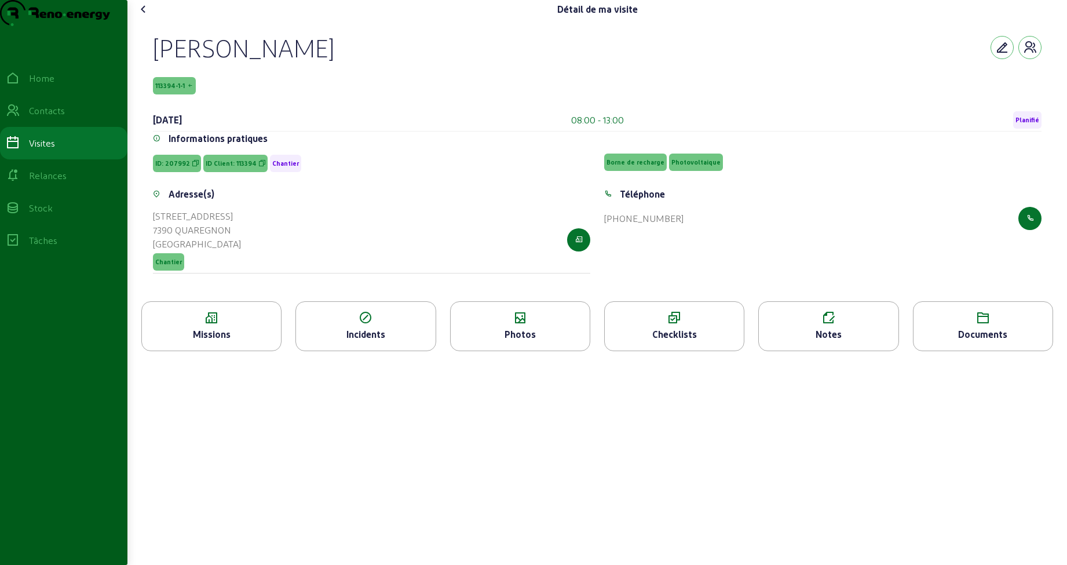
click at [522, 341] on div "Photos" at bounding box center [520, 334] width 139 height 14
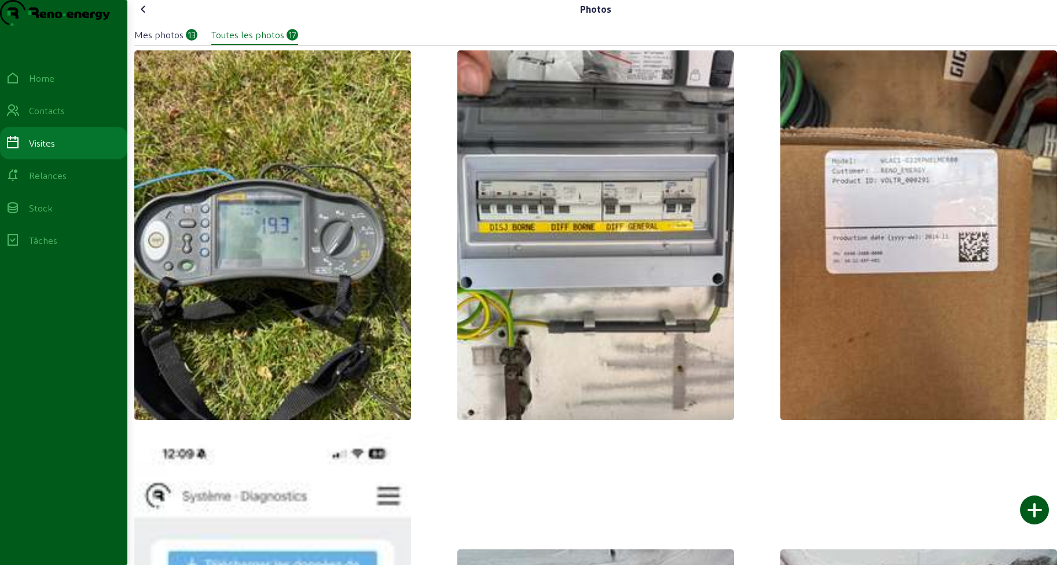
click at [601, 278] on img at bounding box center [596, 235] width 277 height 370
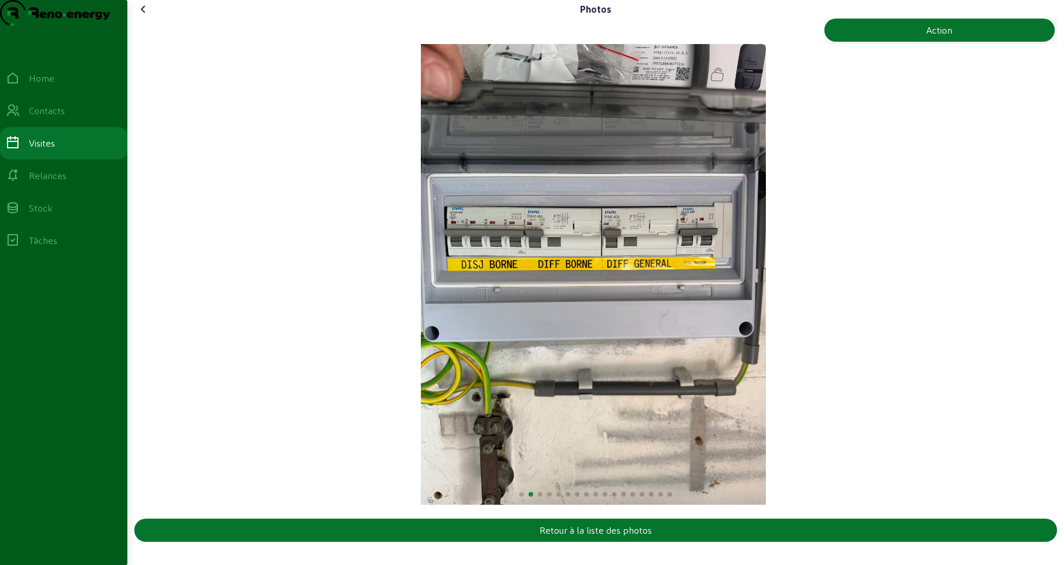
click at [147, 16] on icon at bounding box center [144, 9] width 14 height 14
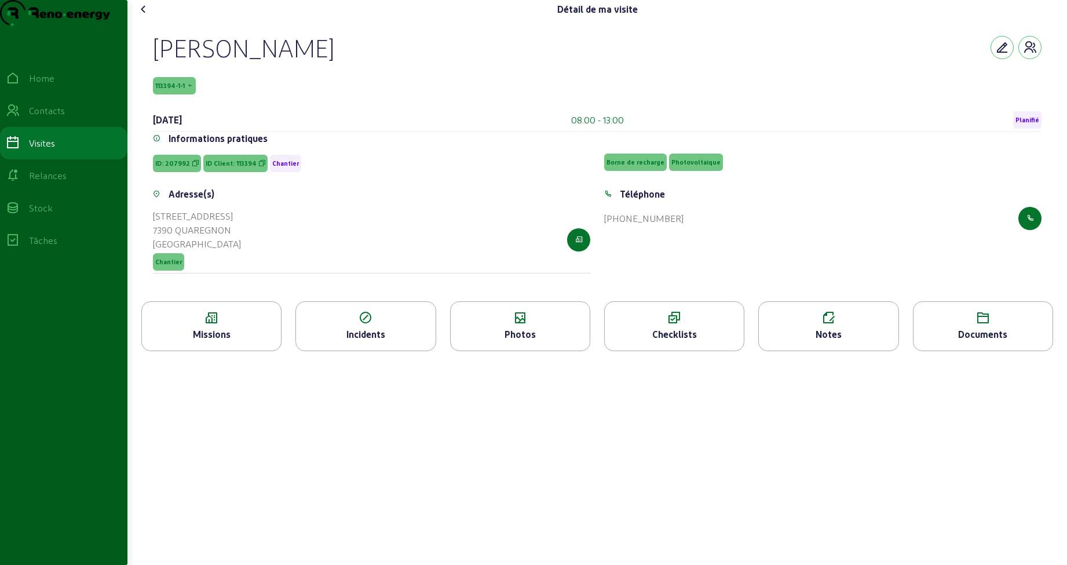
drag, startPoint x: 235, startPoint y: 254, endPoint x: 154, endPoint y: 242, distance: 81.9
click at [154, 242] on div "Adresse(s) Rue de l'Espinette, 299B 7390 QUAREGNON Belgique Chantier" at bounding box center [371, 237] width 451 height 100
click at [800, 325] on icon at bounding box center [828, 318] width 139 height 14
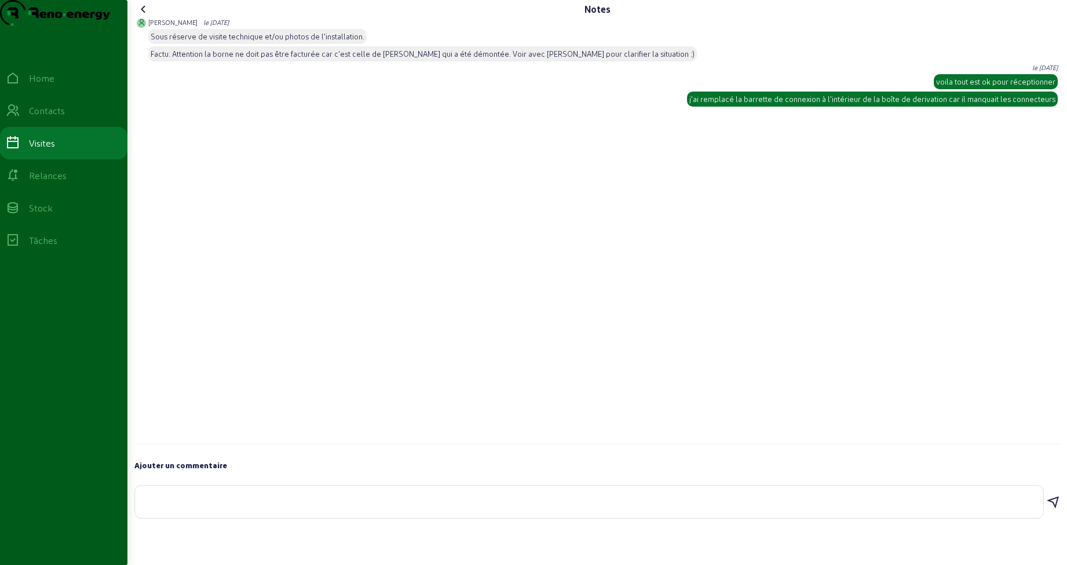
click at [145, 16] on icon at bounding box center [144, 9] width 14 height 14
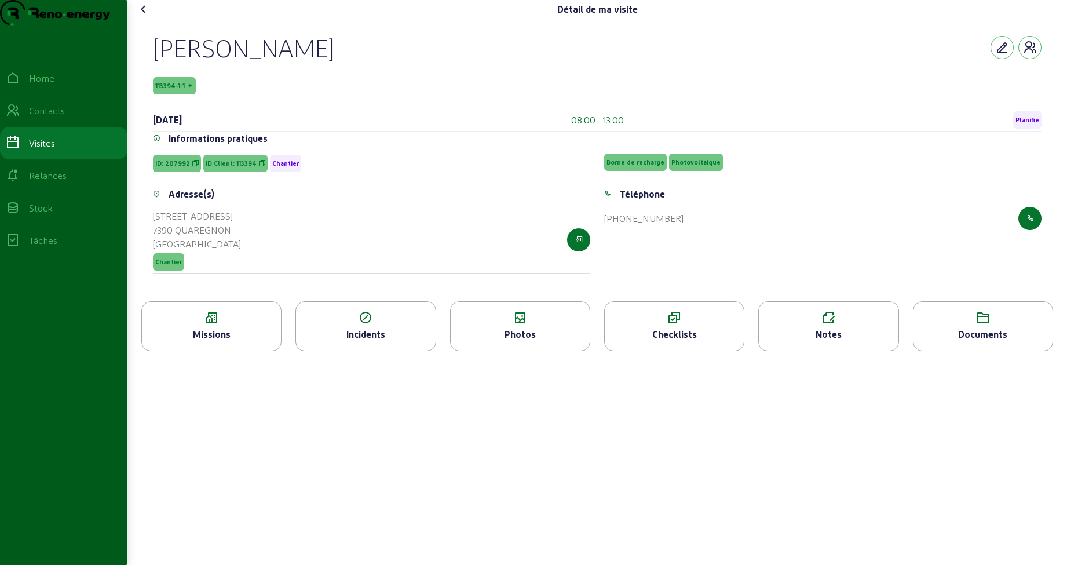
click at [533, 325] on icon at bounding box center [520, 318] width 139 height 14
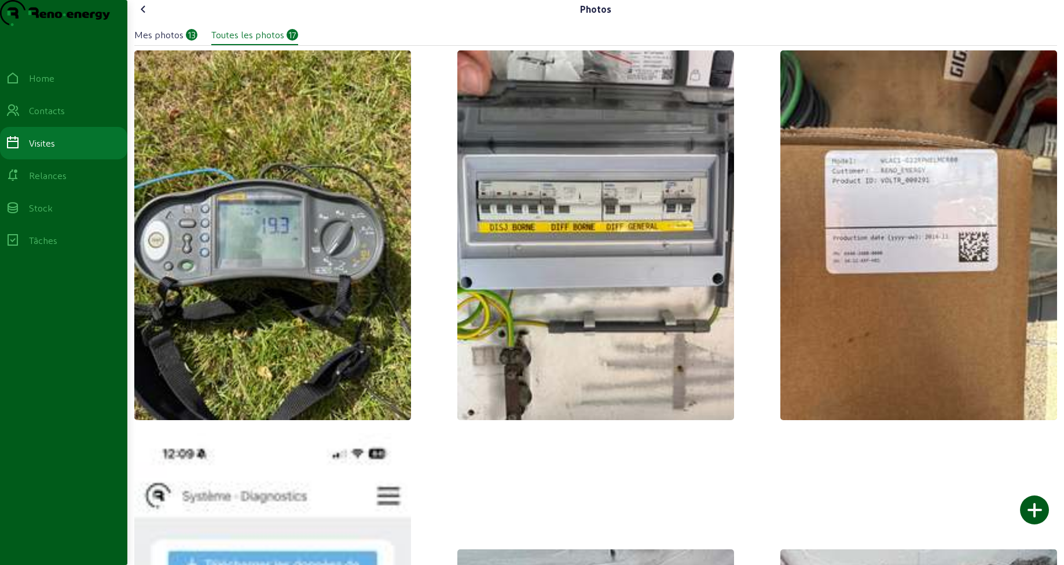
click at [145, 16] on icon at bounding box center [144, 9] width 14 height 14
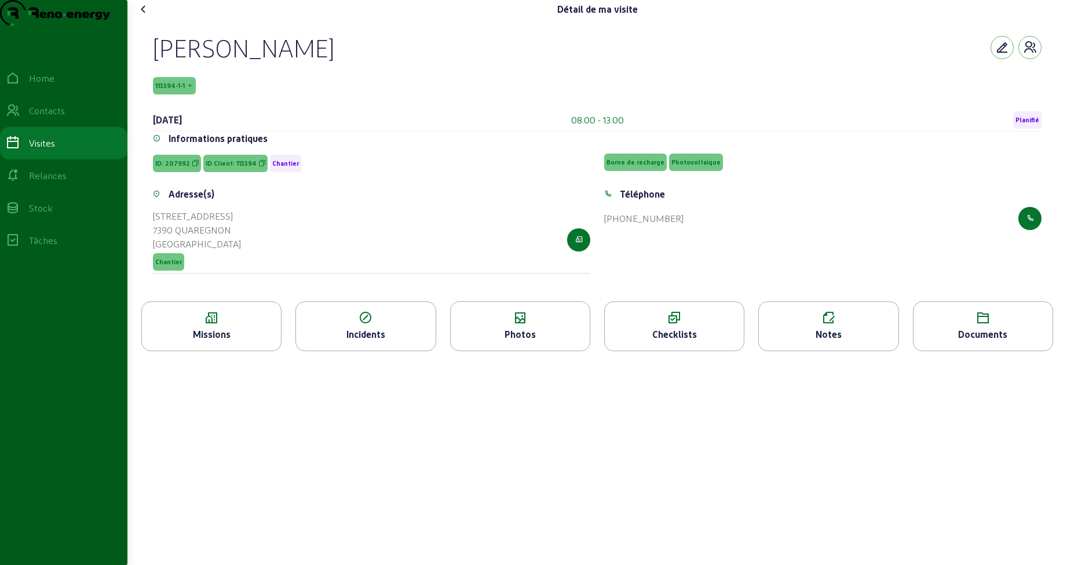
click at [145, 16] on icon at bounding box center [144, 9] width 14 height 14
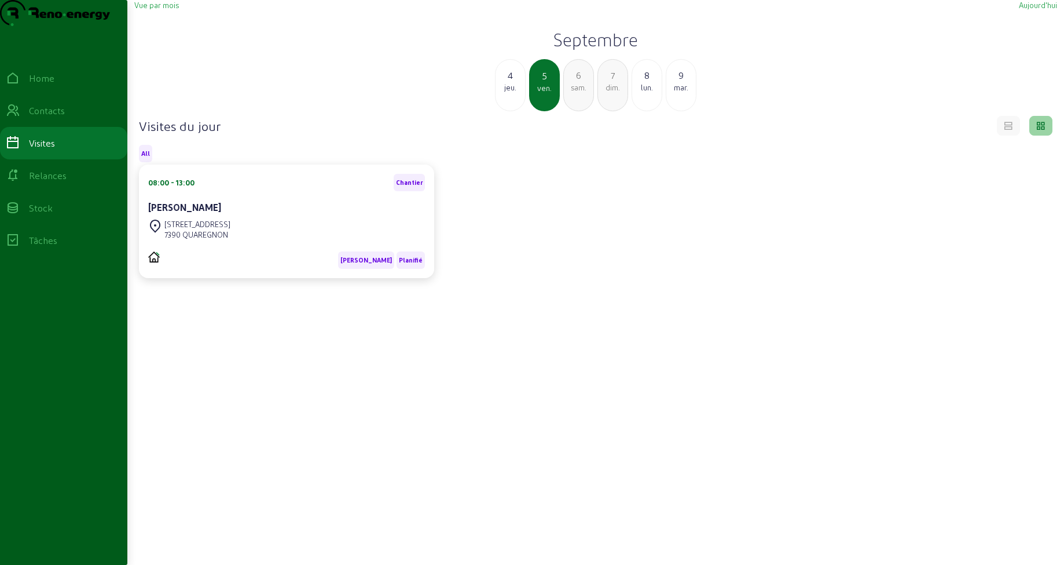
click at [652, 82] on div "8" at bounding box center [647, 75] width 30 height 14
click at [310, 217] on div "08:00 - 16:00 Chantier Krystelle Guigon" at bounding box center [286, 195] width 277 height 43
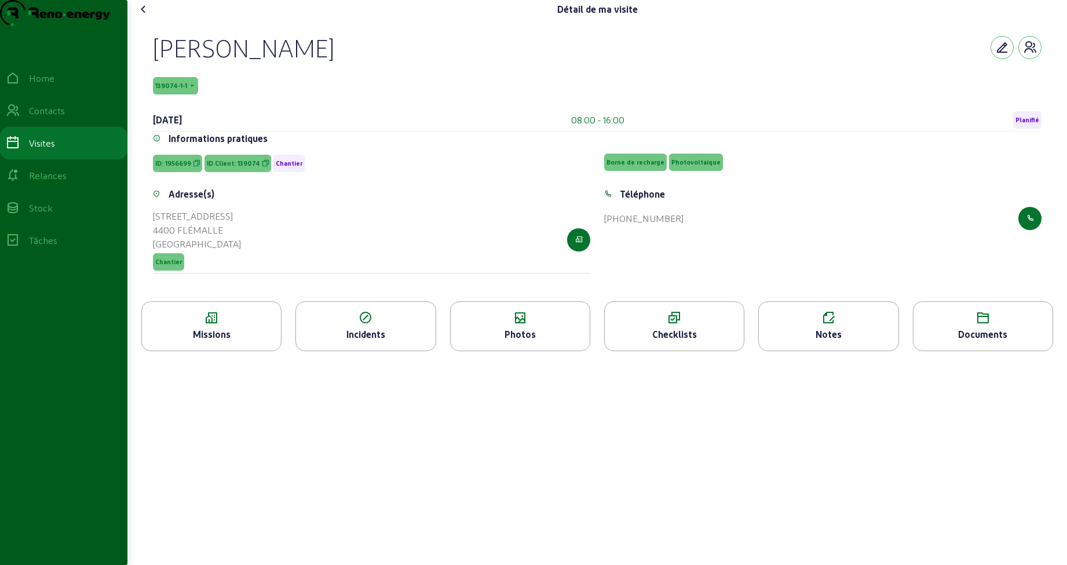
drag, startPoint x: 152, startPoint y: 75, endPoint x: 353, endPoint y: 69, distance: 200.5
click at [353, 69] on div "Krystelle Guigon 139074-1-1 8 septembre 2025 08:00 - 16:00 Planifié Information…" at bounding box center [597, 160] width 916 height 283
click at [264, 63] on div "Krystelle Guigon" at bounding box center [243, 47] width 181 height 30
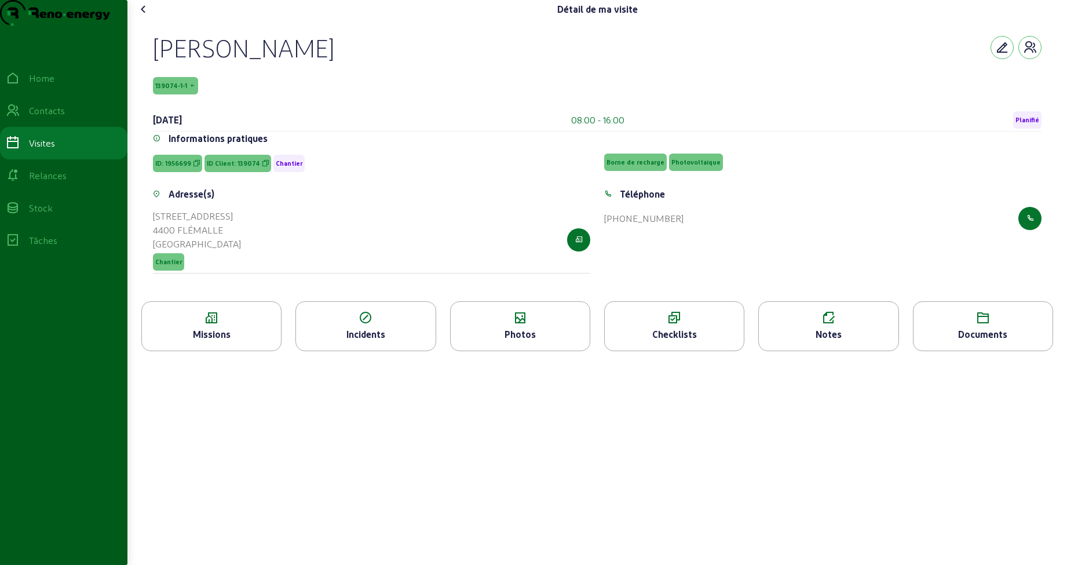
click at [264, 63] on div "Krystelle Guigon" at bounding box center [243, 47] width 181 height 30
drag, startPoint x: 157, startPoint y: 110, endPoint x: 197, endPoint y: 112, distance: 40.6
click at [197, 94] on span "139074-1-1" at bounding box center [175, 85] width 45 height 17
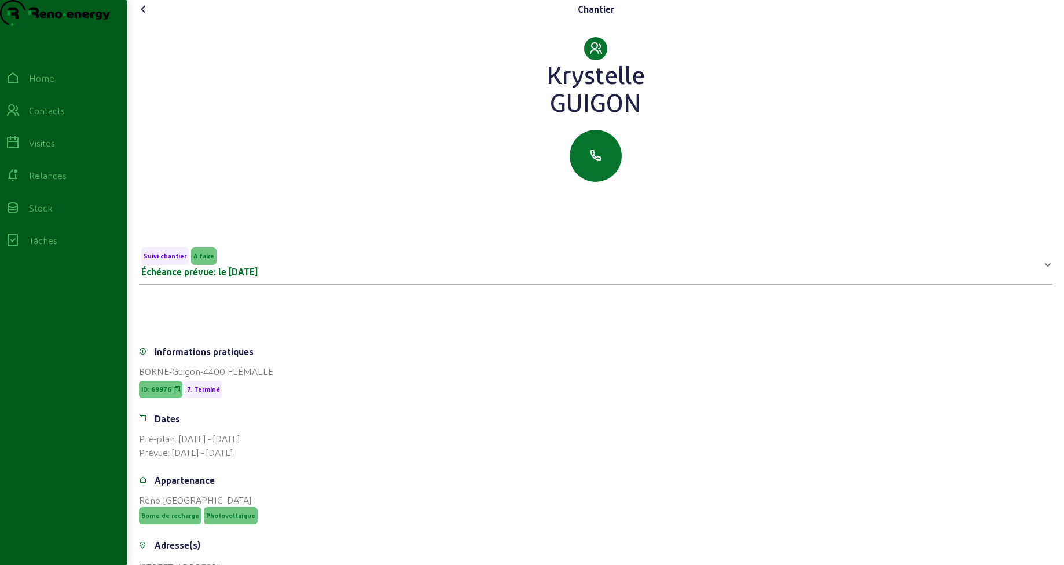
click at [146, 16] on icon at bounding box center [144, 9] width 14 height 14
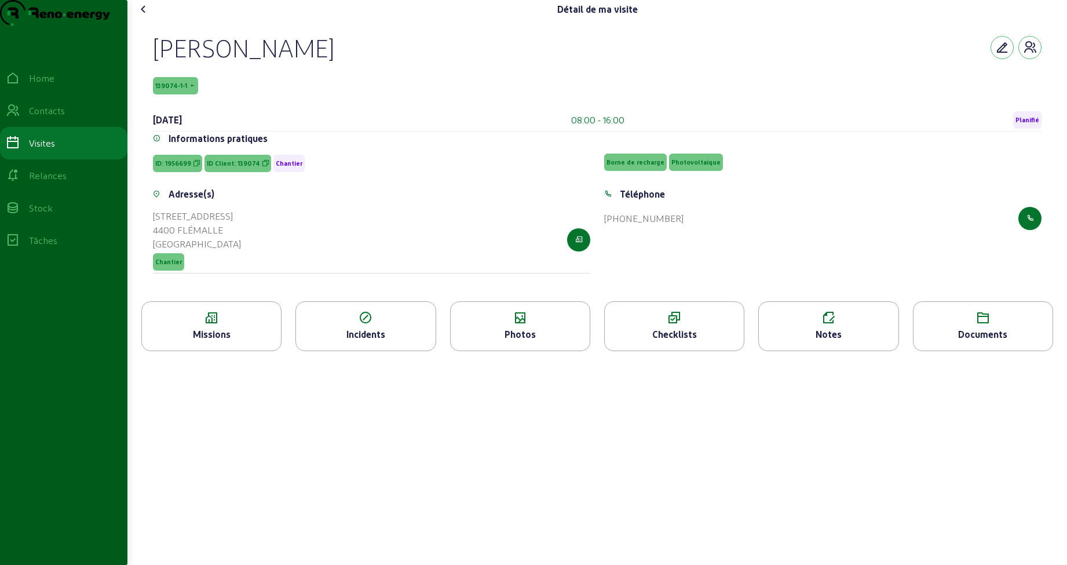
drag, startPoint x: 159, startPoint y: 110, endPoint x: 196, endPoint y: 108, distance: 36.6
click at [196, 94] on span "139074-1-1" at bounding box center [175, 85] width 45 height 17
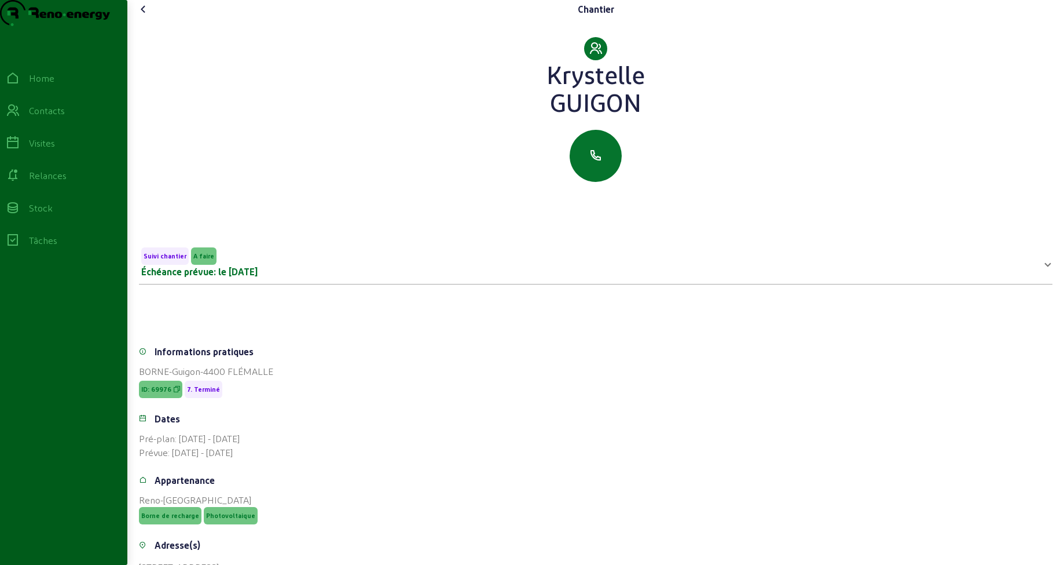
click at [145, 16] on icon at bounding box center [144, 9] width 14 height 14
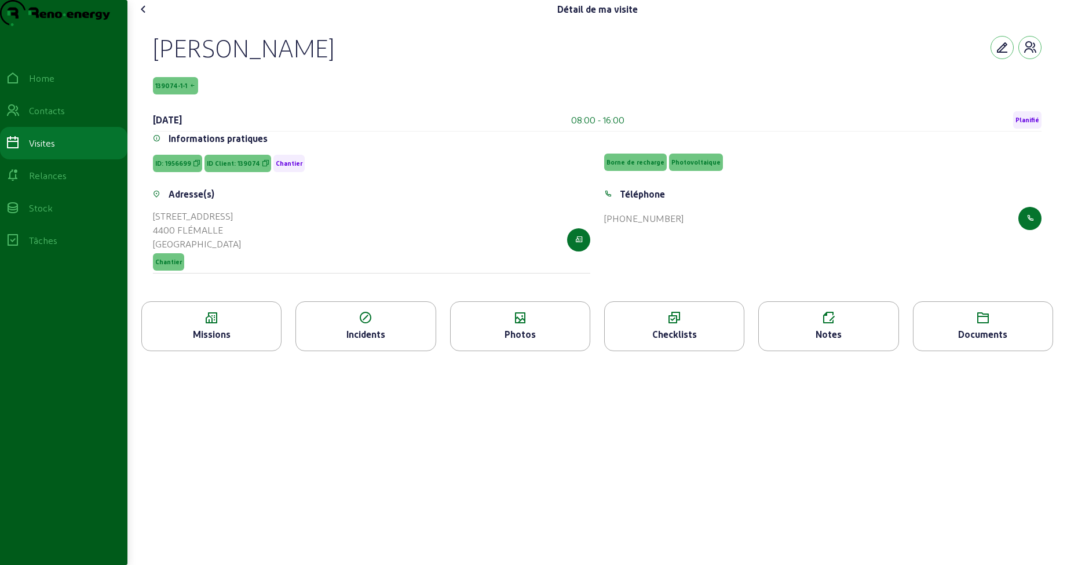
click at [185, 94] on span "139074-1-1" at bounding box center [175, 85] width 45 height 17
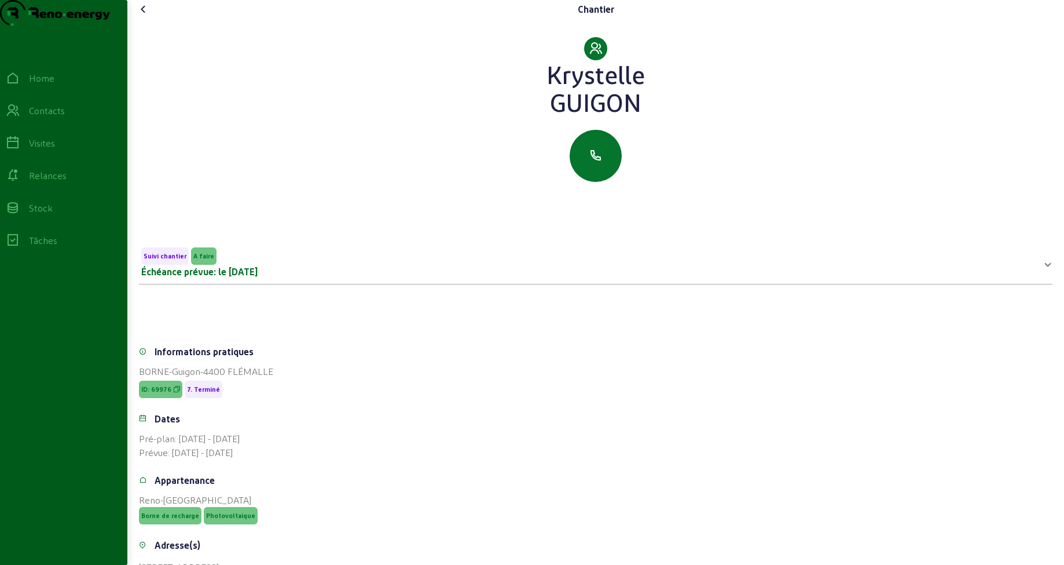
click at [145, 16] on icon at bounding box center [144, 9] width 14 height 14
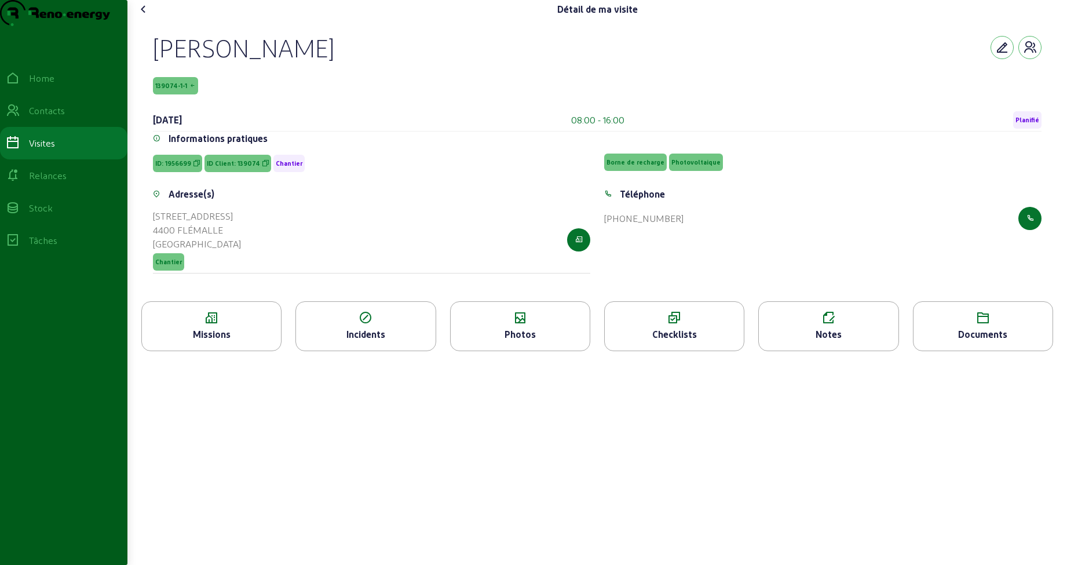
click at [861, 341] on div "Notes" at bounding box center [828, 334] width 139 height 14
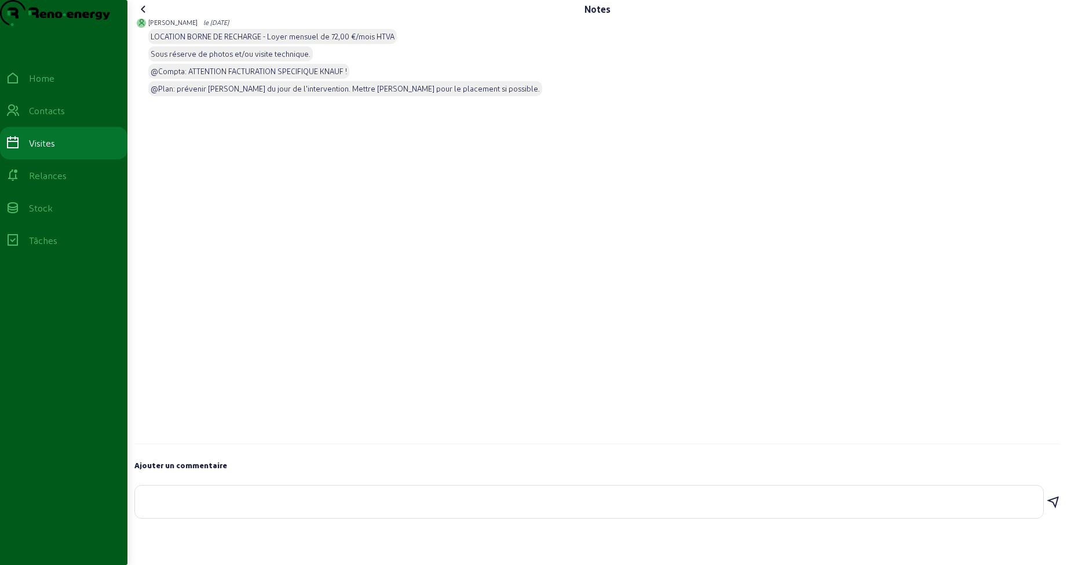
click at [141, 16] on icon at bounding box center [144, 9] width 14 height 14
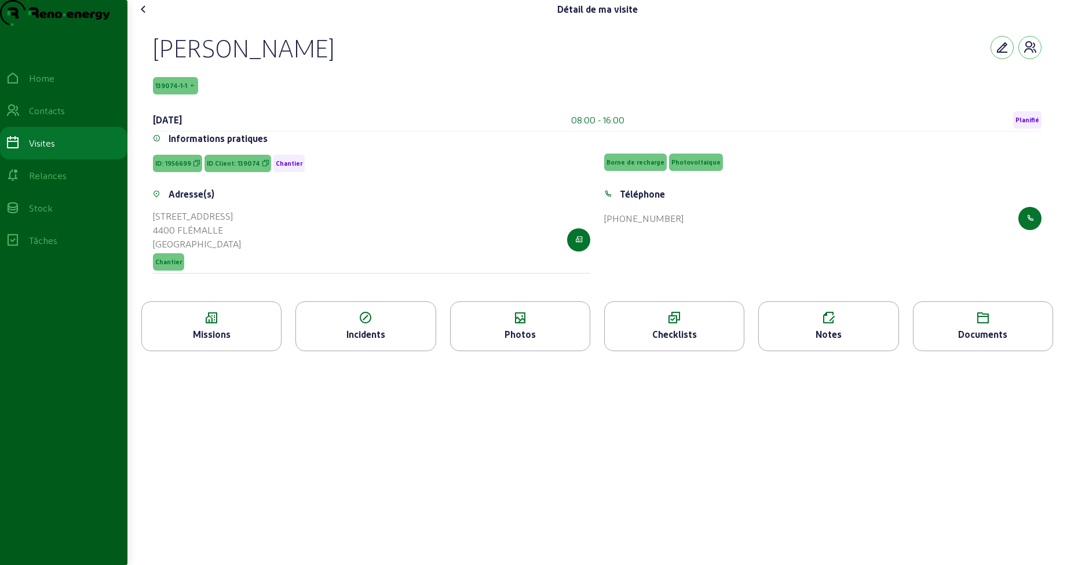
click at [221, 325] on icon at bounding box center [211, 318] width 139 height 14
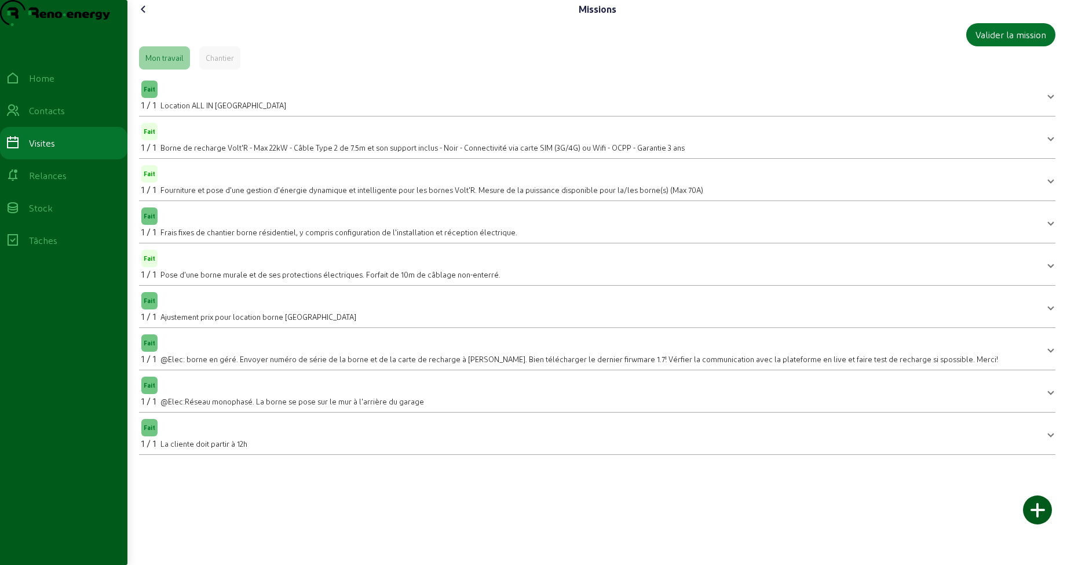
click at [144, 16] on icon at bounding box center [144, 9] width 14 height 14
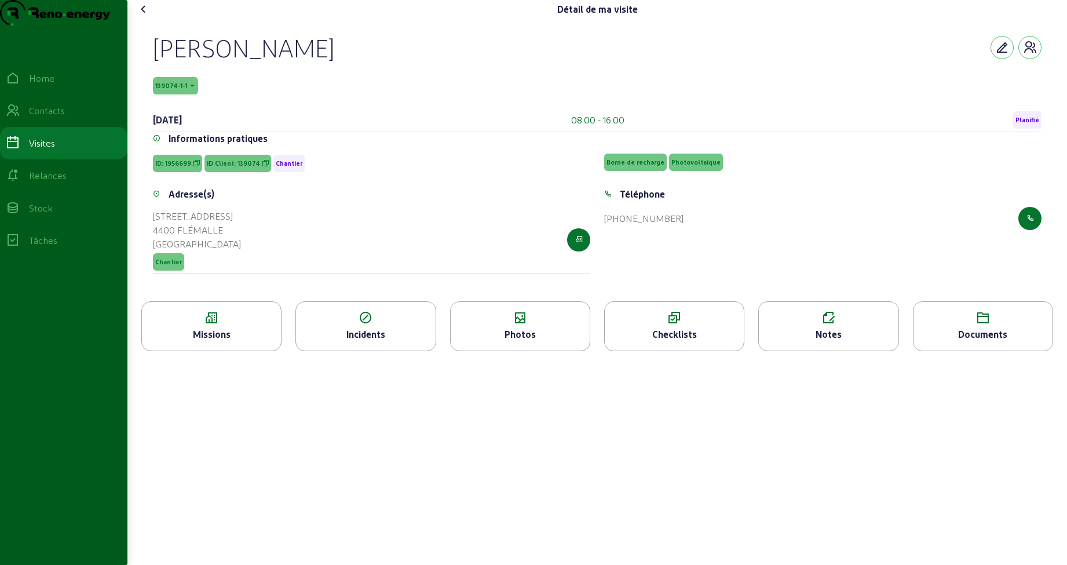
click at [506, 341] on div "Photos" at bounding box center [520, 334] width 139 height 14
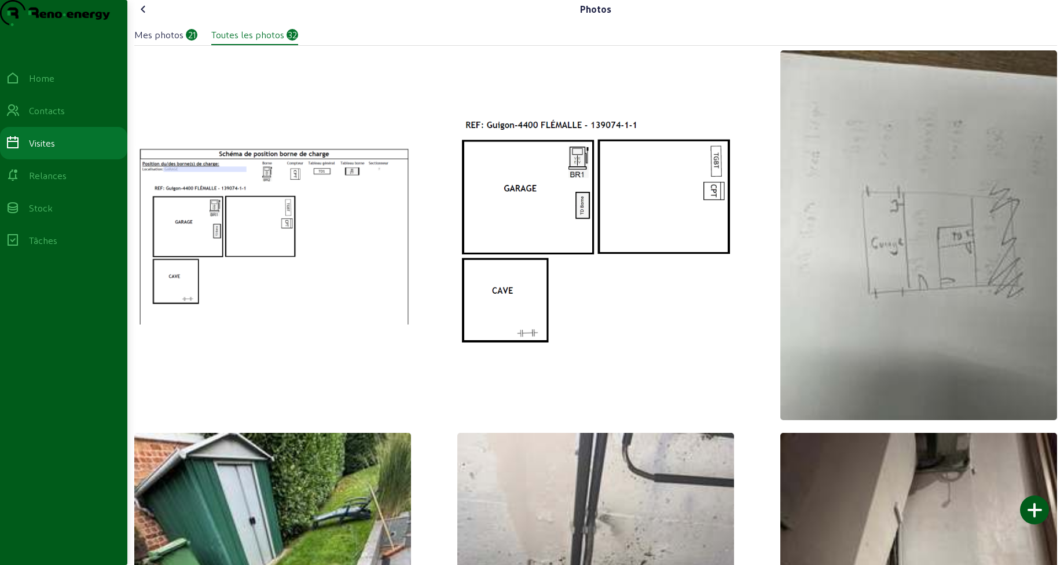
click at [140, 16] on icon at bounding box center [144, 9] width 14 height 14
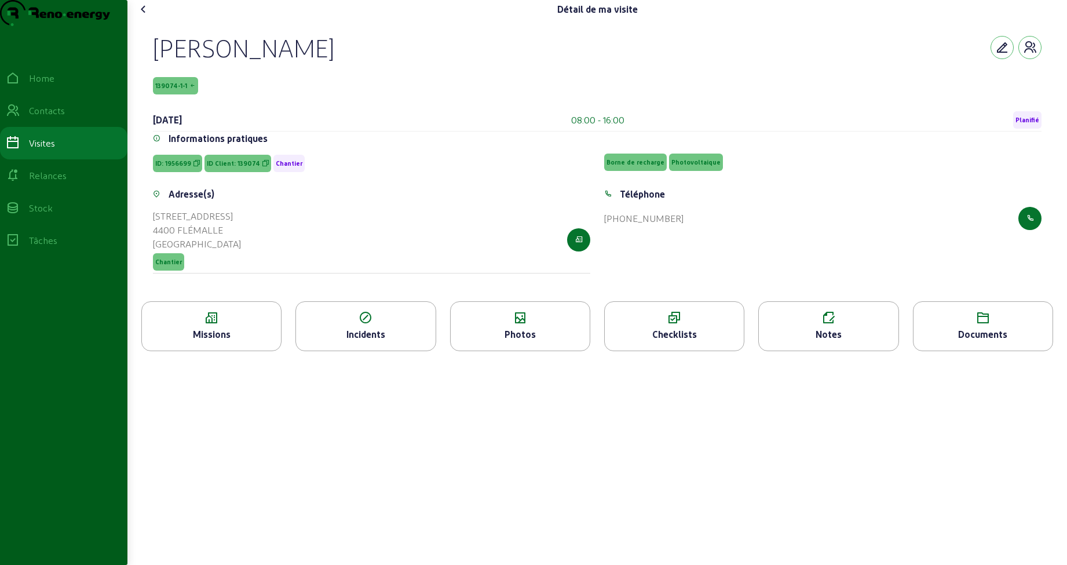
click at [142, 16] on icon at bounding box center [144, 9] width 14 height 14
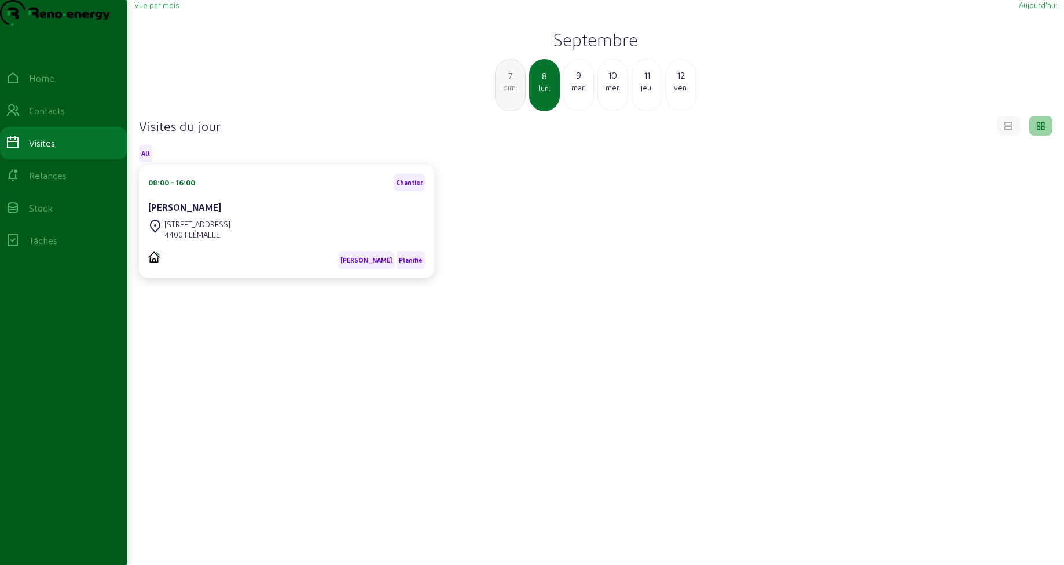
click at [570, 93] on div "mar." at bounding box center [579, 87] width 30 height 10
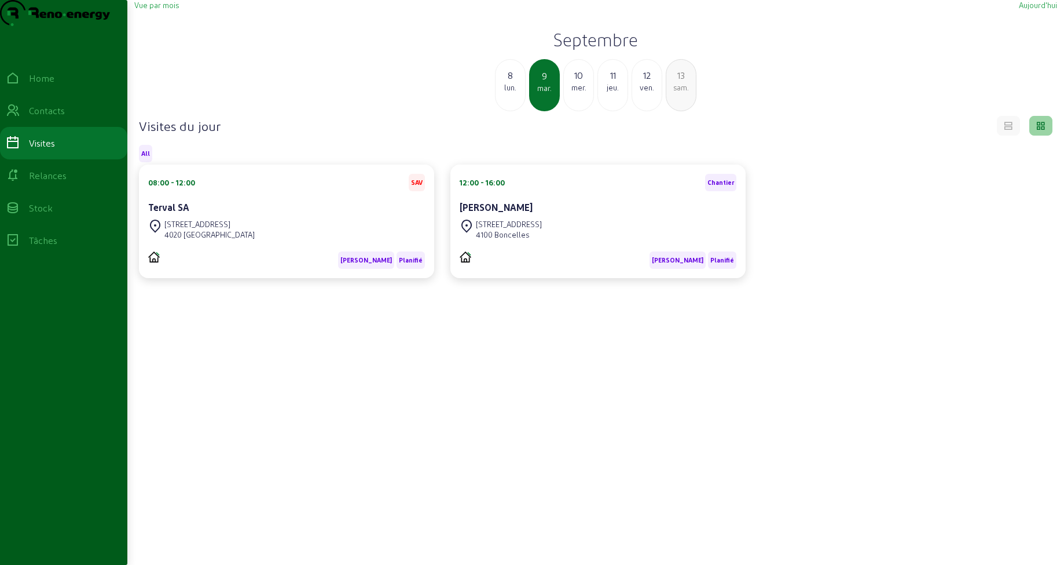
click at [302, 217] on div "08:00 - 12:00 SAV Terval SA" at bounding box center [286, 195] width 277 height 43
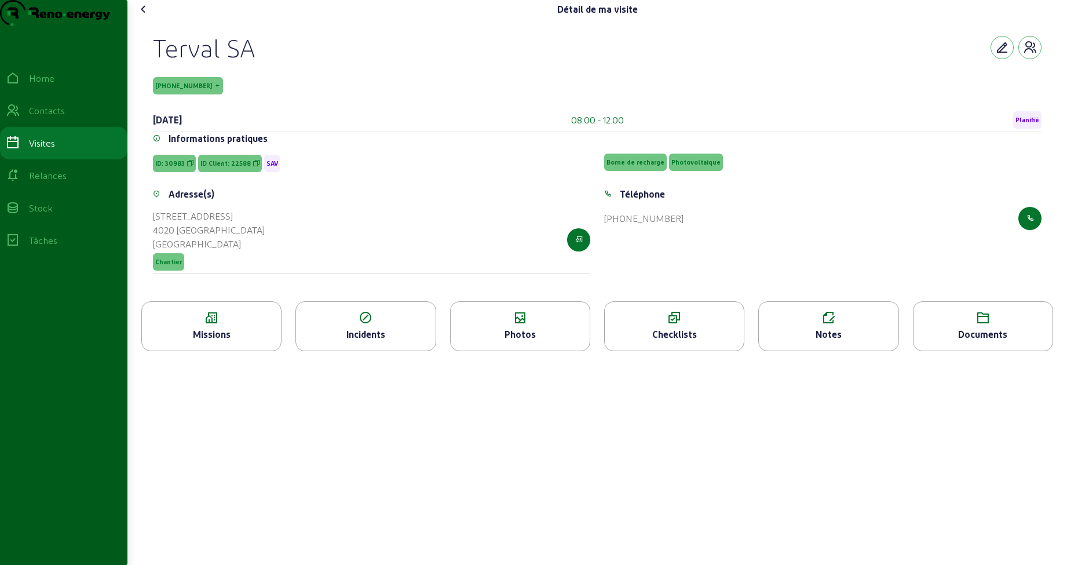
drag, startPoint x: 159, startPoint y: 69, endPoint x: 258, endPoint y: 67, distance: 98.5
click at [258, 63] on div "Terval SA" at bounding box center [597, 47] width 888 height 30
click at [174, 127] on div "9 septembre 2025" at bounding box center [167, 120] width 29 height 14
click at [166, 127] on div "Terval SA 22588-5-1 9 septembre 2025 08:00 - 12:00 Planifié" at bounding box center [597, 81] width 888 height 99
click at [829, 341] on div "Notes" at bounding box center [828, 334] width 139 height 14
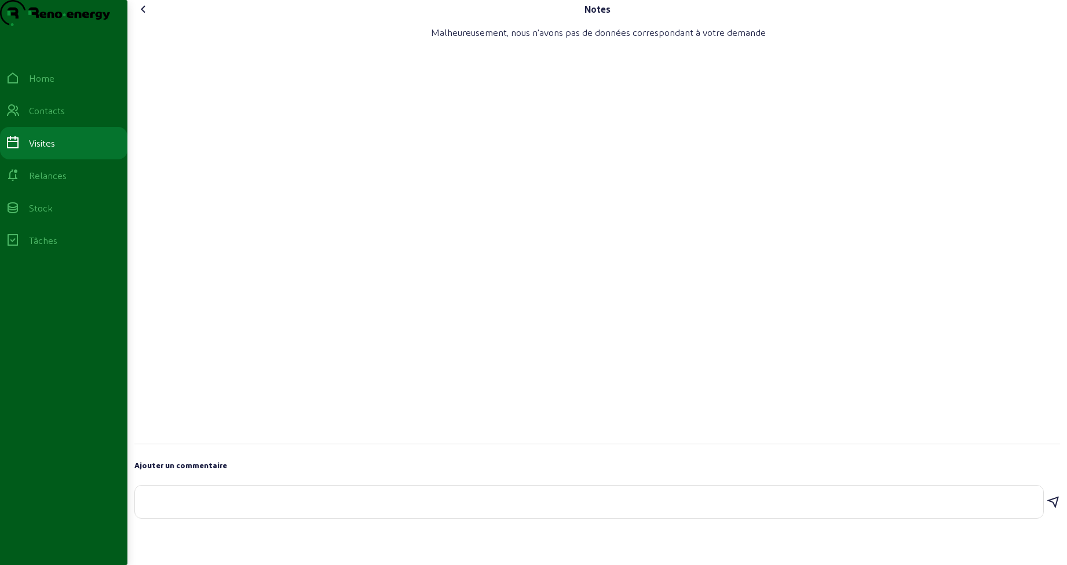
click at [147, 16] on icon at bounding box center [144, 9] width 14 height 14
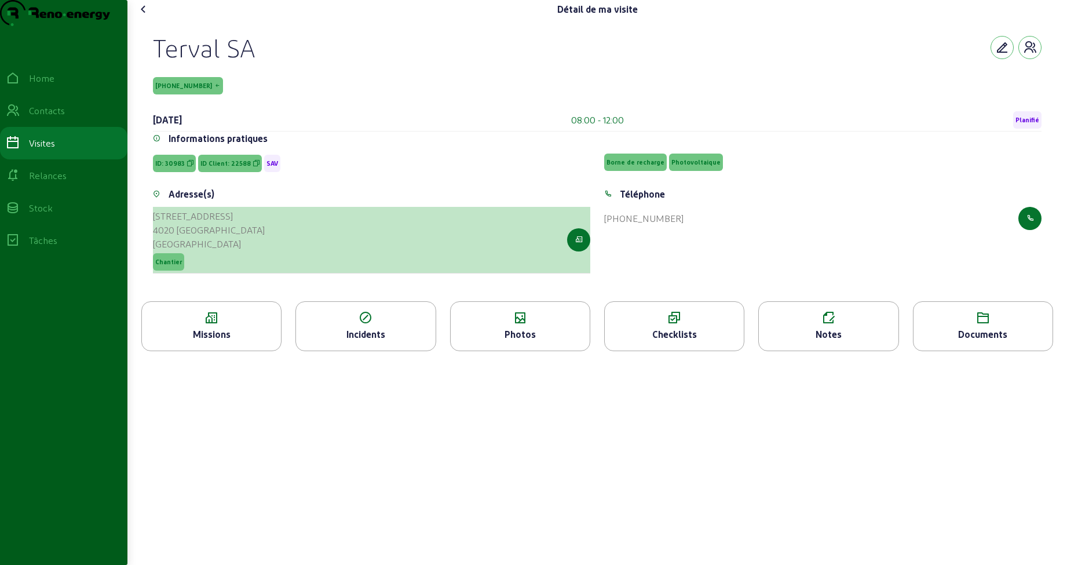
drag, startPoint x: 205, startPoint y: 253, endPoint x: 156, endPoint y: 239, distance: 50.6
click at [156, 239] on cam-list-title "Rue de l'Ile Monsin, 129 4020 LIÈGE Belgique" at bounding box center [209, 230] width 112 height 42
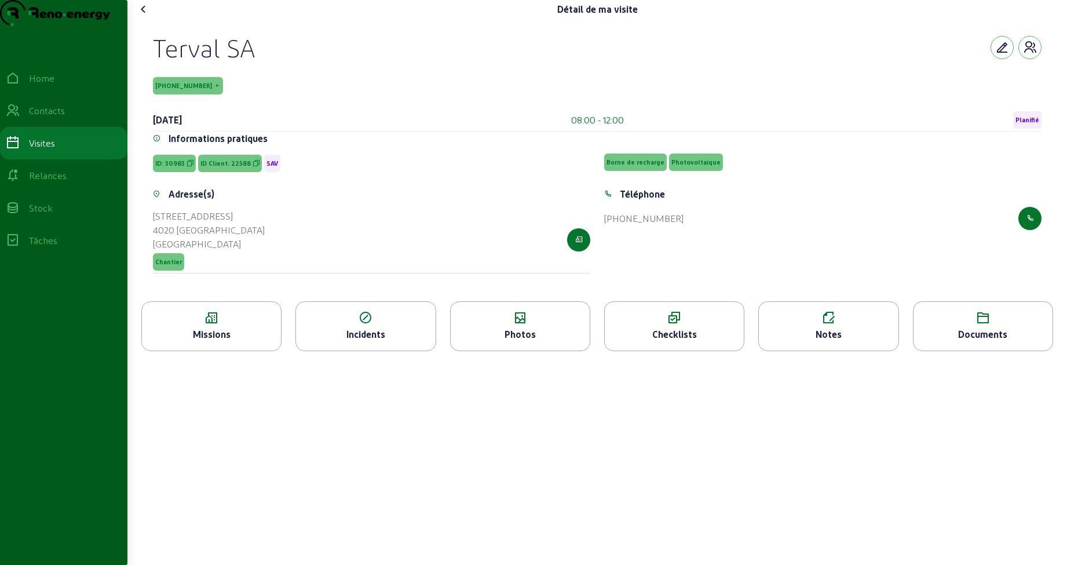
click at [146, 16] on icon at bounding box center [144, 9] width 14 height 14
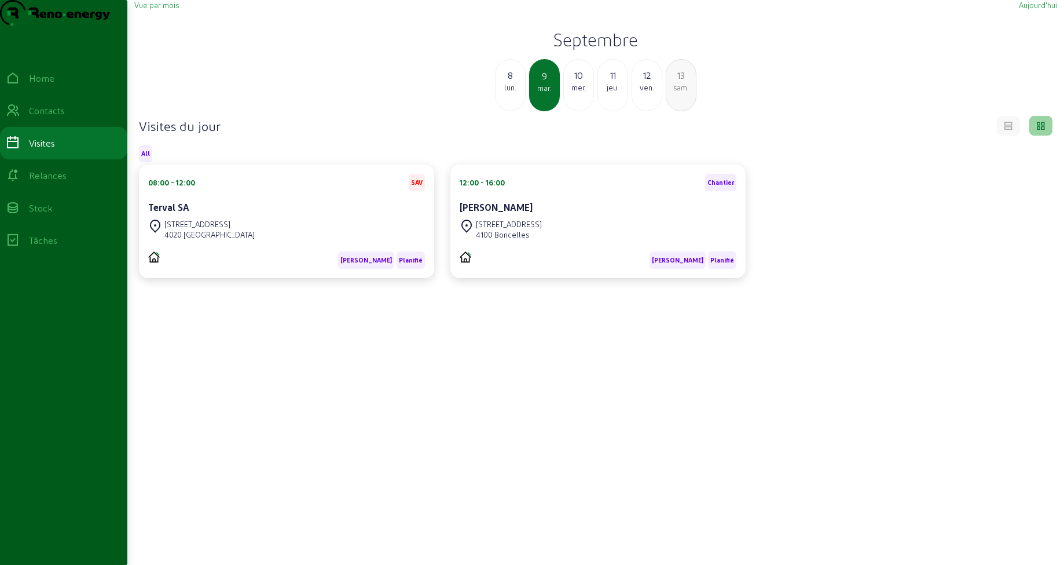
click at [526, 191] on div "12:00 - 16:00 Chantier" at bounding box center [598, 182] width 277 height 17
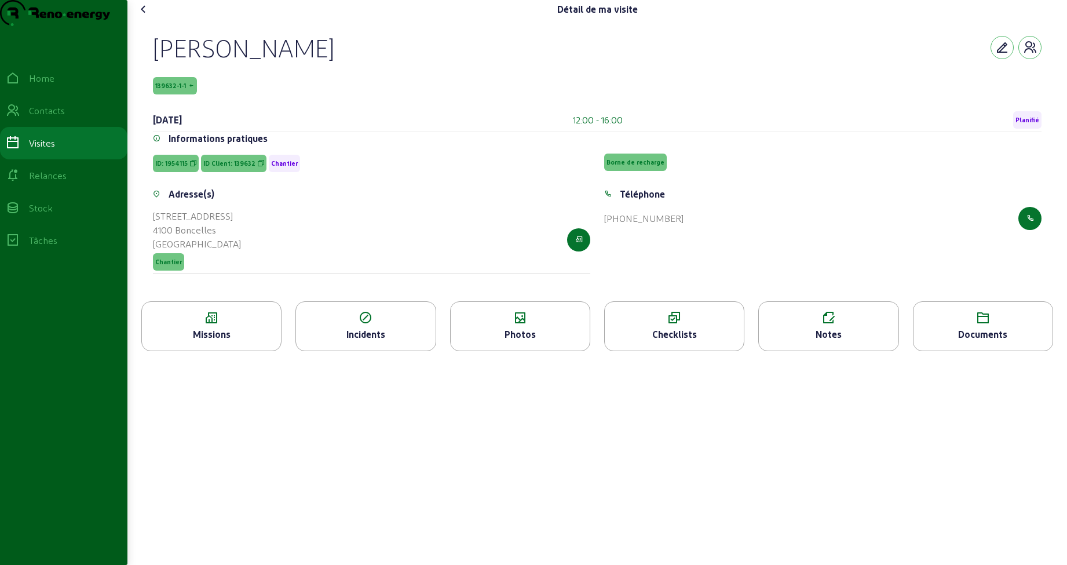
drag, startPoint x: 148, startPoint y: 72, endPoint x: 389, endPoint y: 79, distance: 241.0
click at [389, 79] on div "Alexandre Marchese 139632-1-1 9 septembre 2025 12:00 - 16:00 Planifié Informati…" at bounding box center [597, 160] width 916 height 283
click at [240, 341] on div "Missions" at bounding box center [211, 334] width 139 height 14
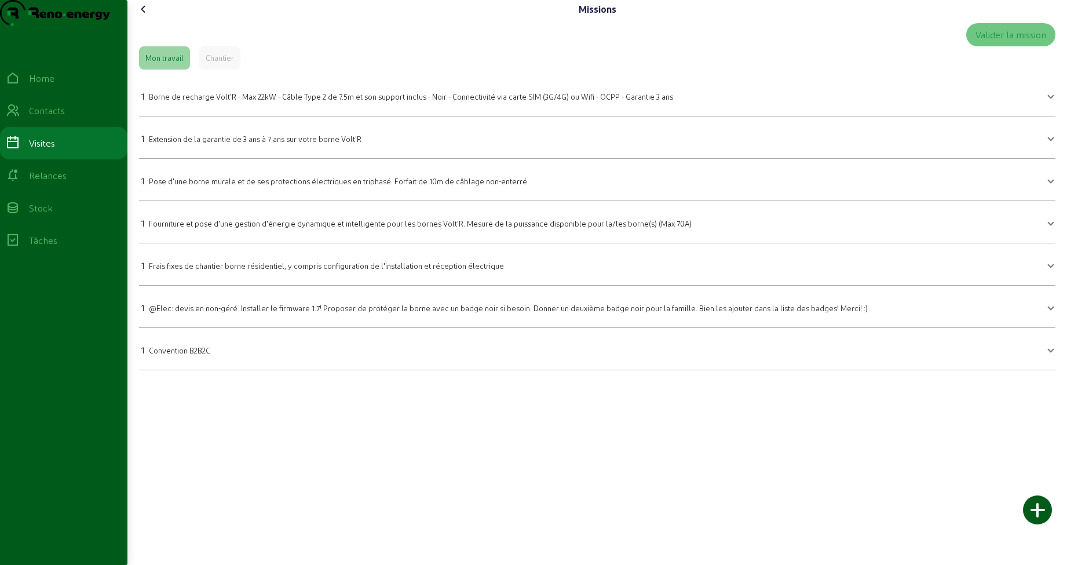
click at [147, 16] on icon at bounding box center [144, 9] width 14 height 14
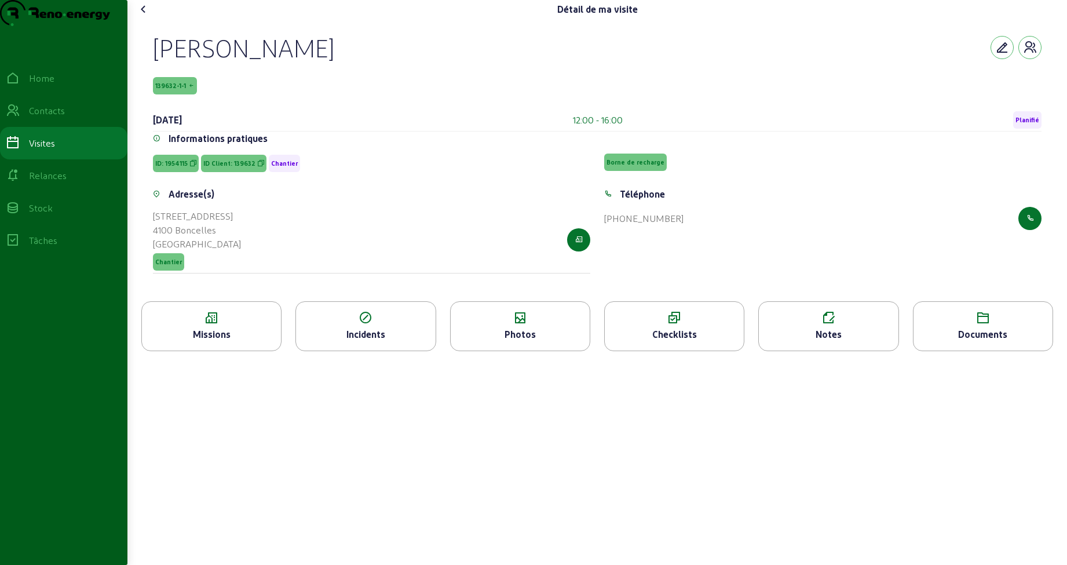
click at [534, 325] on icon at bounding box center [520, 318] width 139 height 14
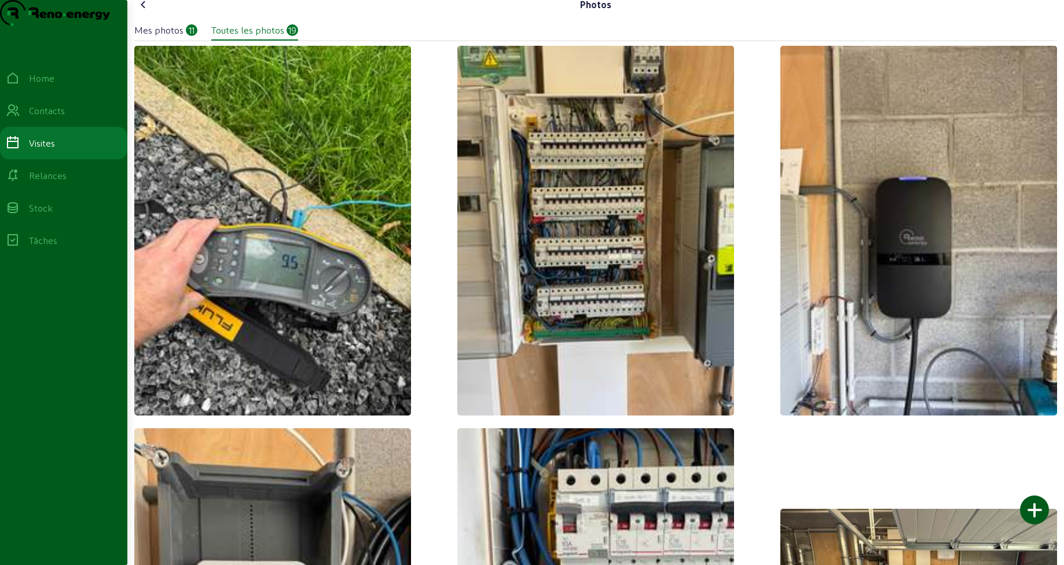
scroll to position [7, 0]
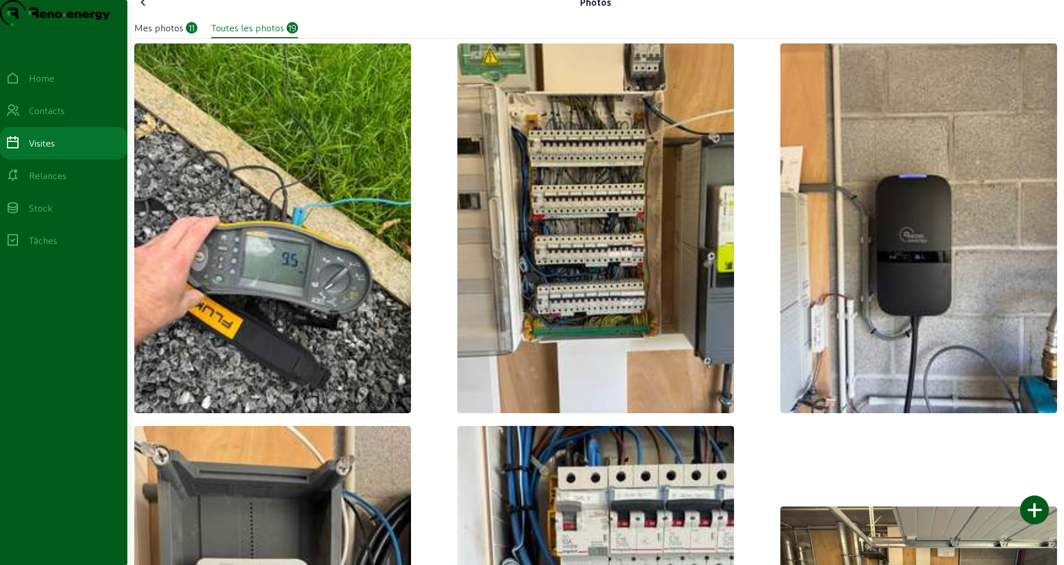
click at [142, 9] on icon at bounding box center [144, 2] width 14 height 14
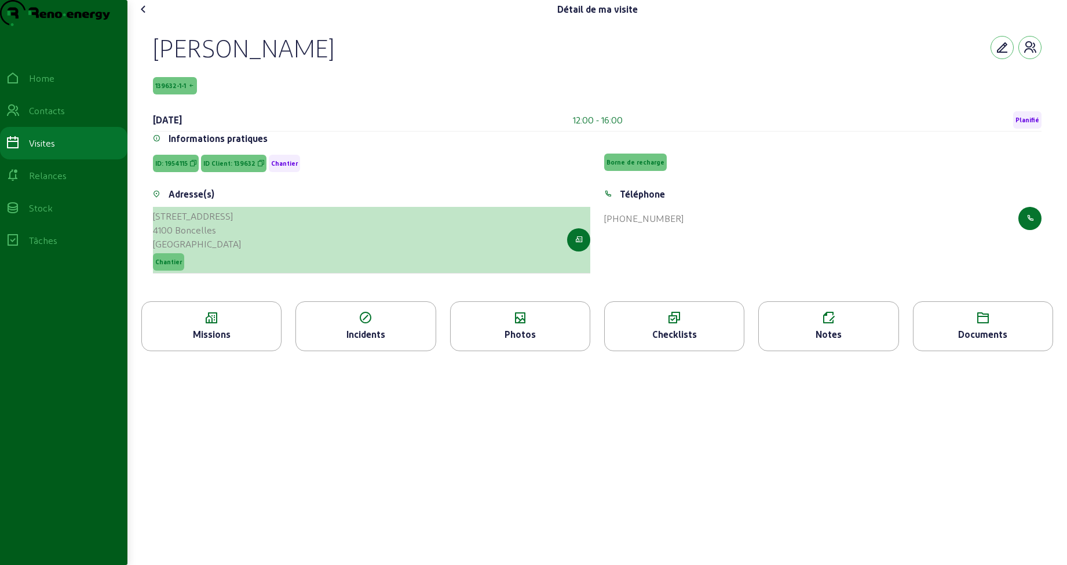
drag, startPoint x: 223, startPoint y: 250, endPoint x: 156, endPoint y: 241, distance: 67.8
click at [156, 241] on div "Rue Robiet, 22 4100 Boncelles Belgique Chantier" at bounding box center [371, 240] width 437 height 67
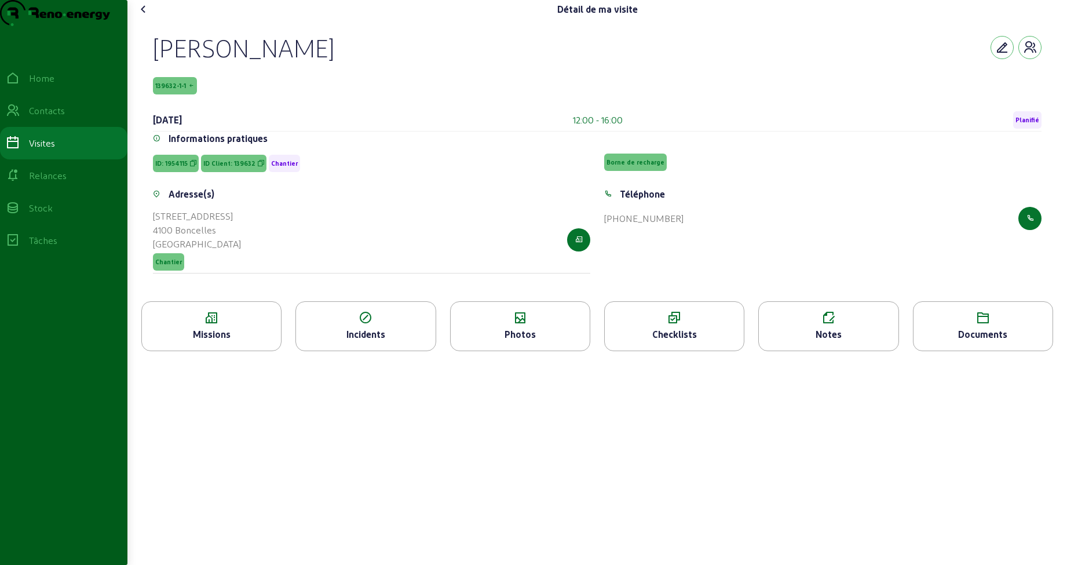
click at [147, 16] on icon at bounding box center [144, 9] width 14 height 14
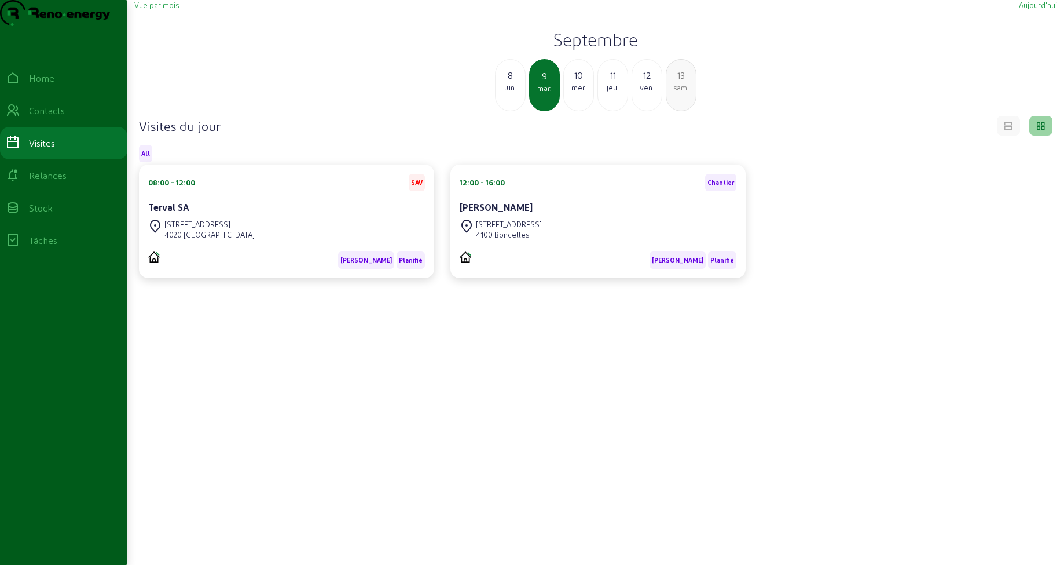
click at [581, 82] on div "10" at bounding box center [579, 75] width 30 height 14
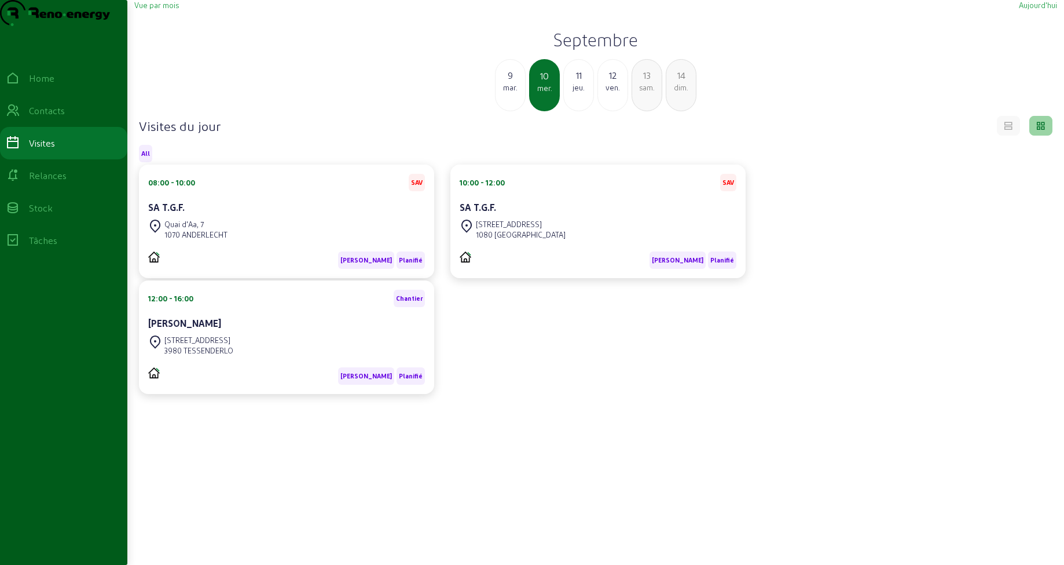
click at [344, 217] on div "SA T.G.F." at bounding box center [286, 208] width 277 height 16
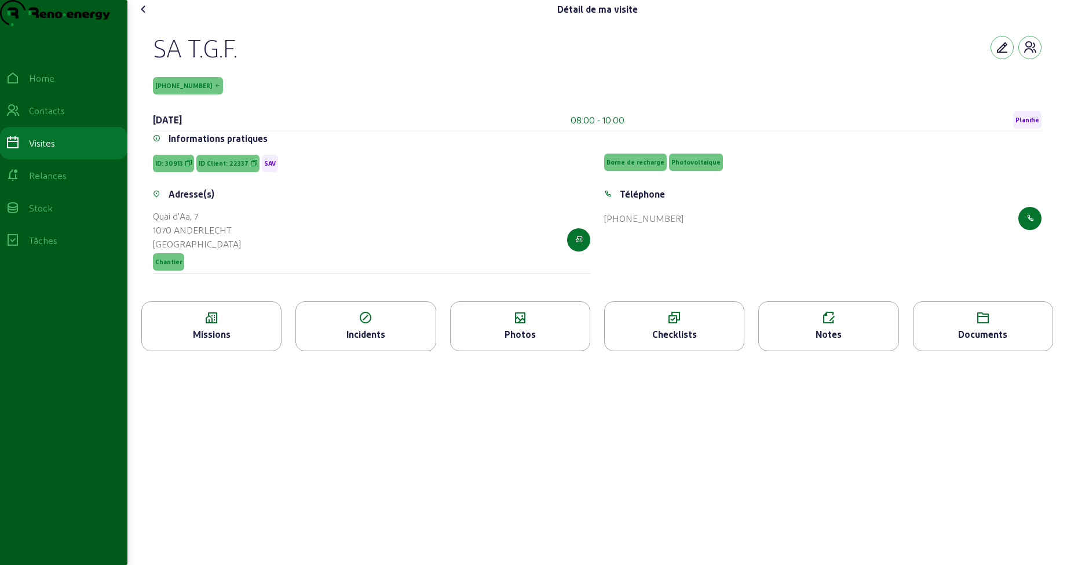
drag, startPoint x: 149, startPoint y: 67, endPoint x: 263, endPoint y: 74, distance: 113.8
click at [263, 74] on div "SA T.G.F. 22337-5-1 10 septembre 2025 08:00 - 10:00 Planifié Informations prati…" at bounding box center [597, 160] width 916 height 283
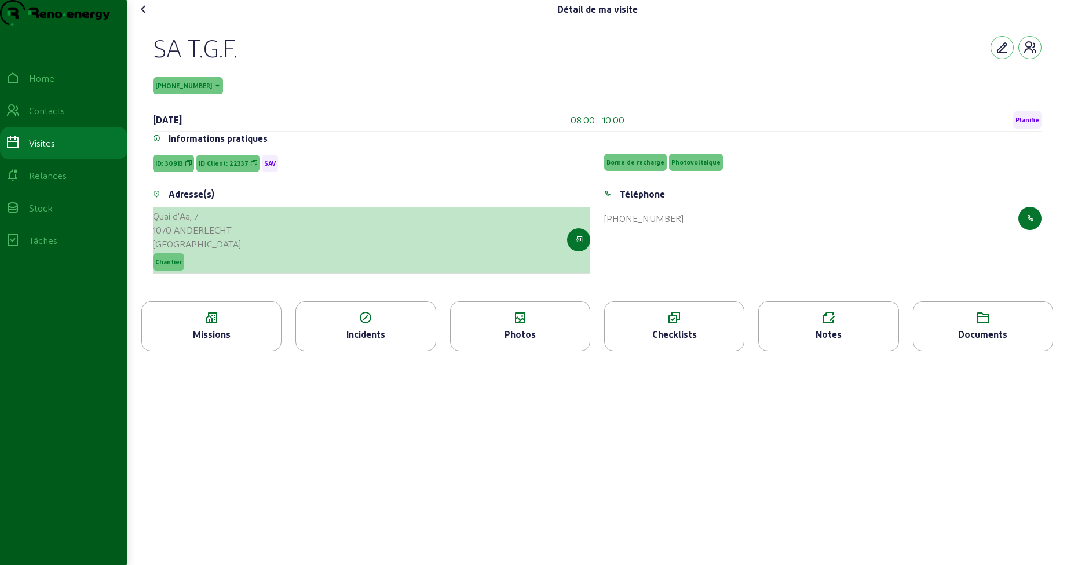
drag, startPoint x: 153, startPoint y: 241, endPoint x: 236, endPoint y: 251, distance: 83.4
click at [236, 251] on div "Adresse(s) Quai d'Aa, 7 1070 ANDERLECHT Belgique Chantier" at bounding box center [371, 237] width 451 height 100
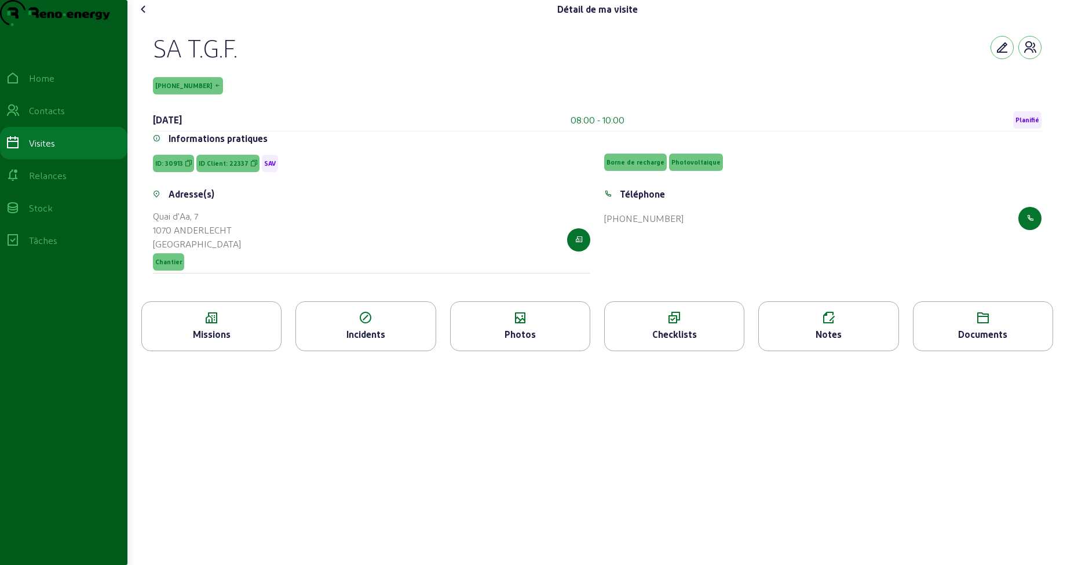
drag, startPoint x: 1064, startPoint y: 406, endPoint x: 188, endPoint y: 109, distance: 925.1
click at [188, 94] on span "22337-5-1" at bounding box center [188, 85] width 70 height 17
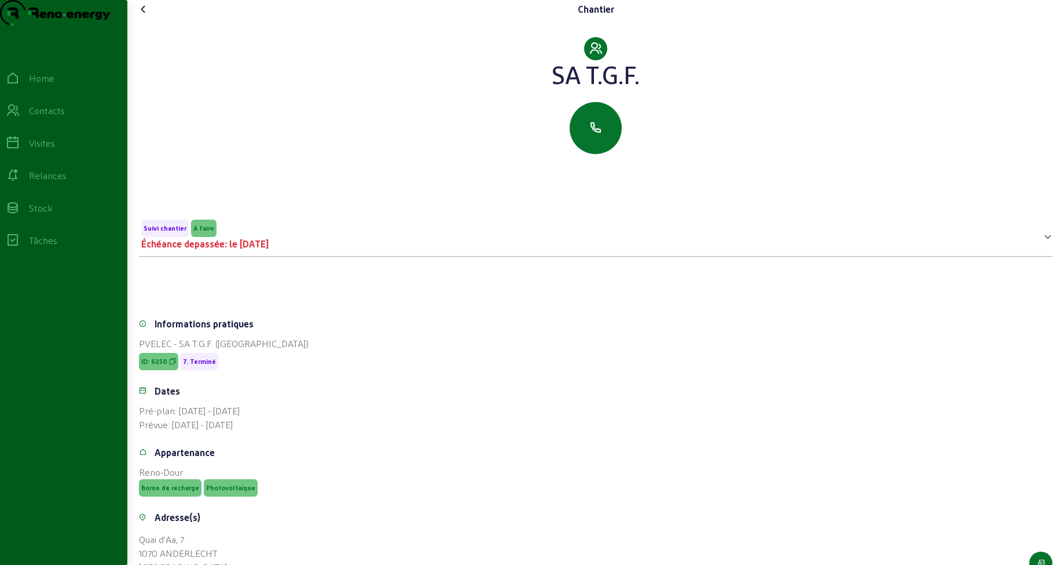
click at [145, 16] on icon at bounding box center [144, 9] width 14 height 14
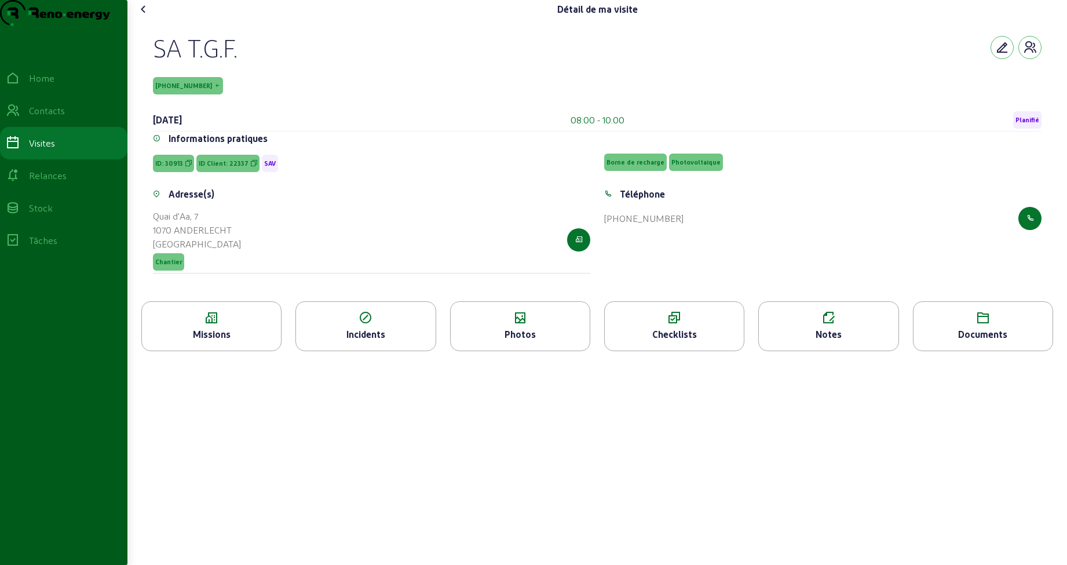
drag, startPoint x: 159, startPoint y: 110, endPoint x: 190, endPoint y: 107, distance: 31.4
click at [190, 94] on span "22337-5-1" at bounding box center [188, 85] width 70 height 17
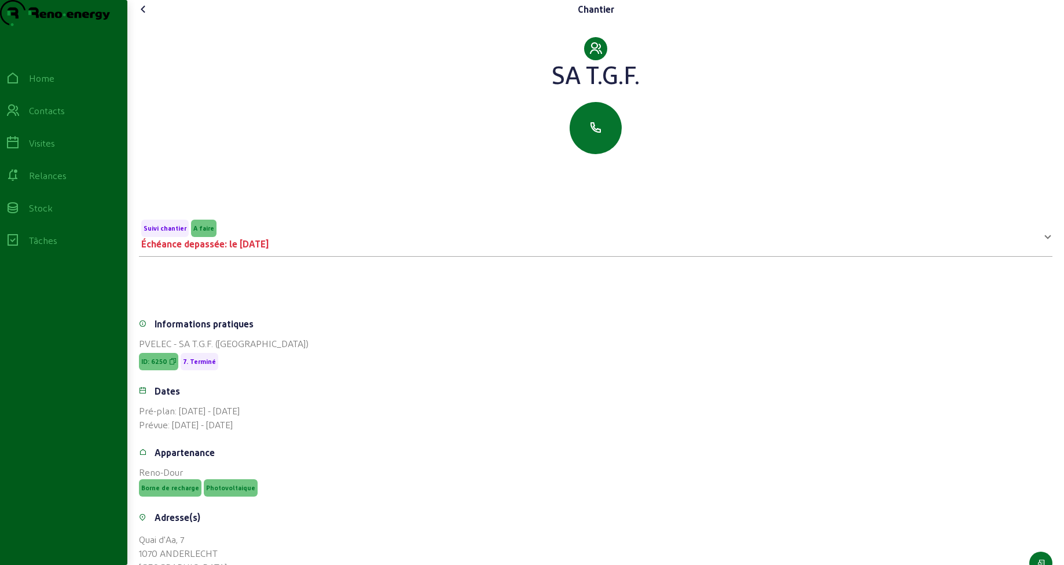
click at [144, 16] on icon at bounding box center [144, 9] width 14 height 14
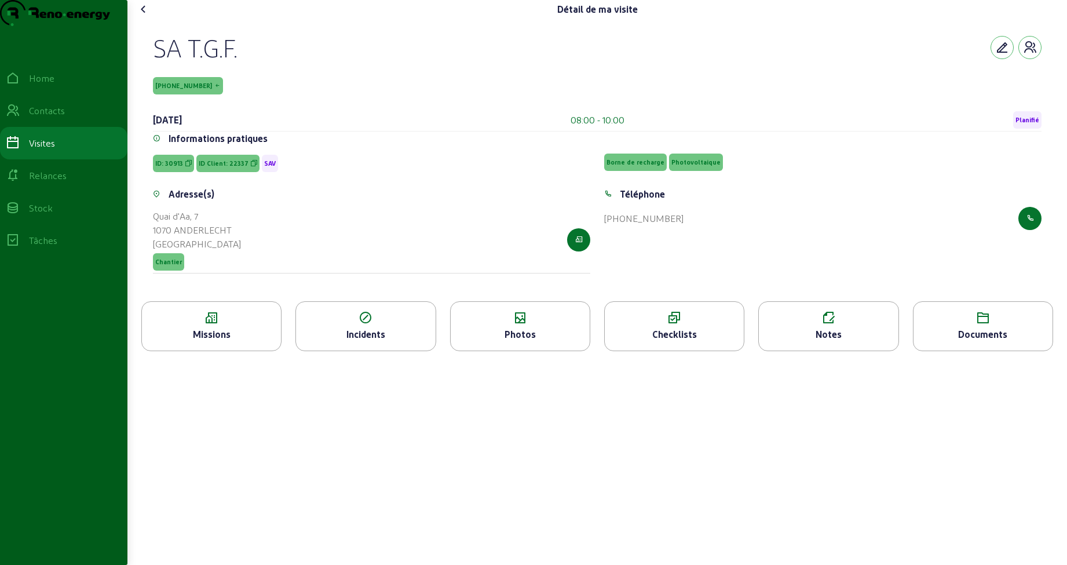
drag, startPoint x: 158, startPoint y: 107, endPoint x: 186, endPoint y: 109, distance: 28.4
click at [186, 94] on span "22337-5-1" at bounding box center [188, 85] width 70 height 17
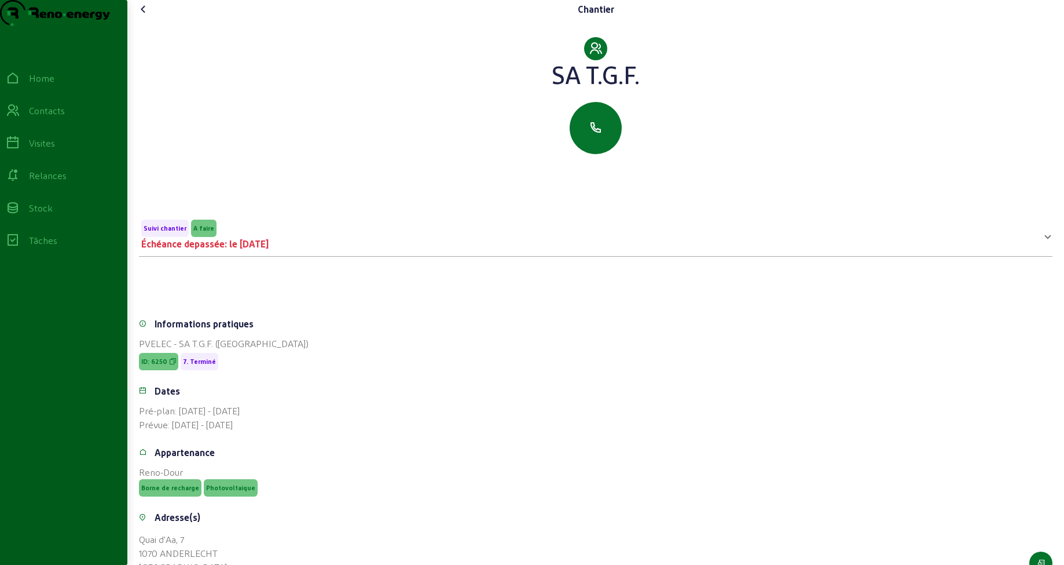
click at [146, 16] on icon at bounding box center [144, 9] width 14 height 14
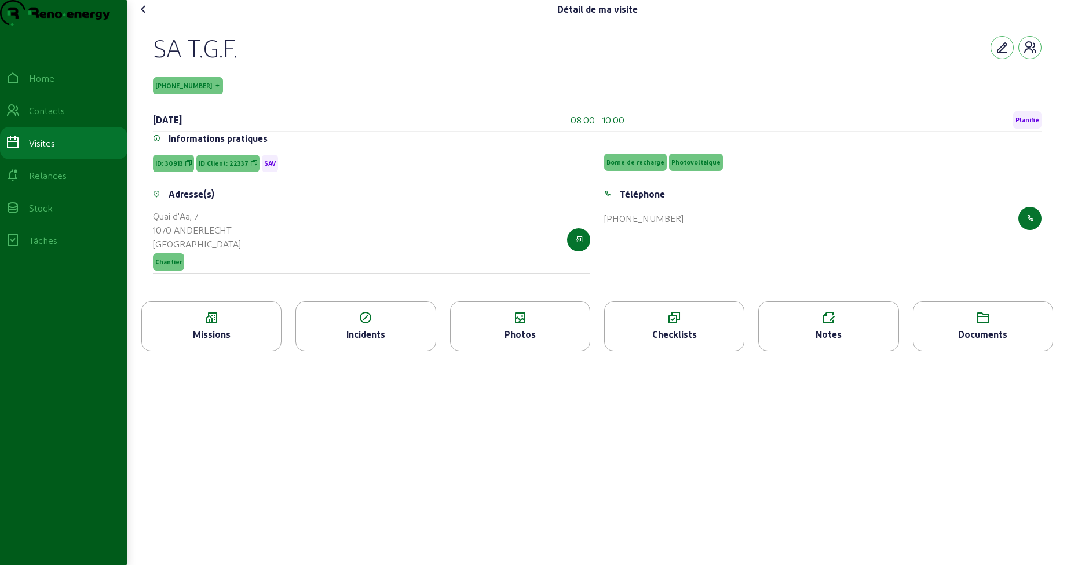
click at [838, 348] on div "Notes" at bounding box center [828, 326] width 140 height 50
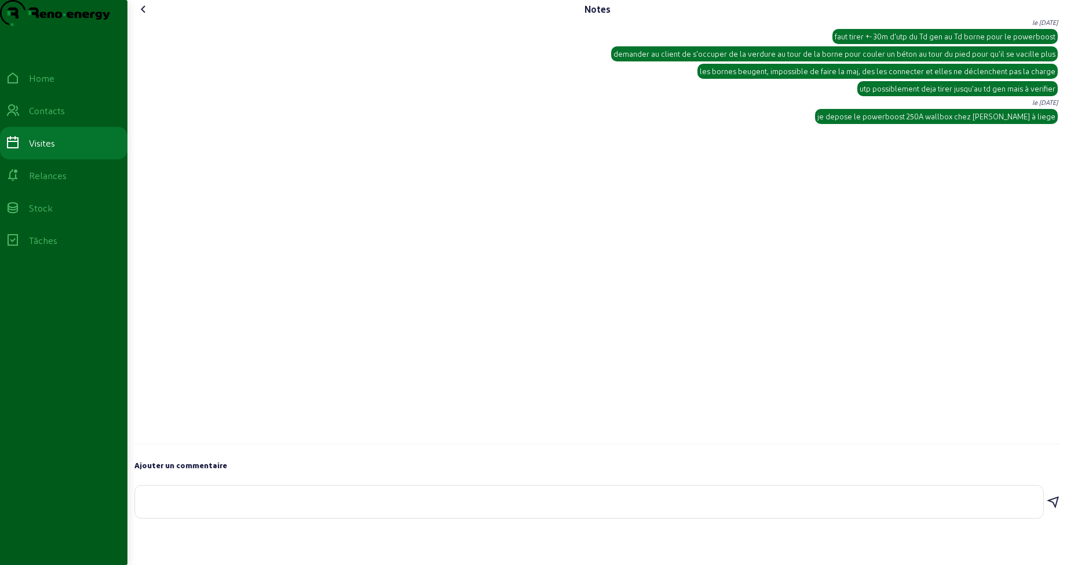
click at [145, 16] on icon at bounding box center [144, 9] width 14 height 14
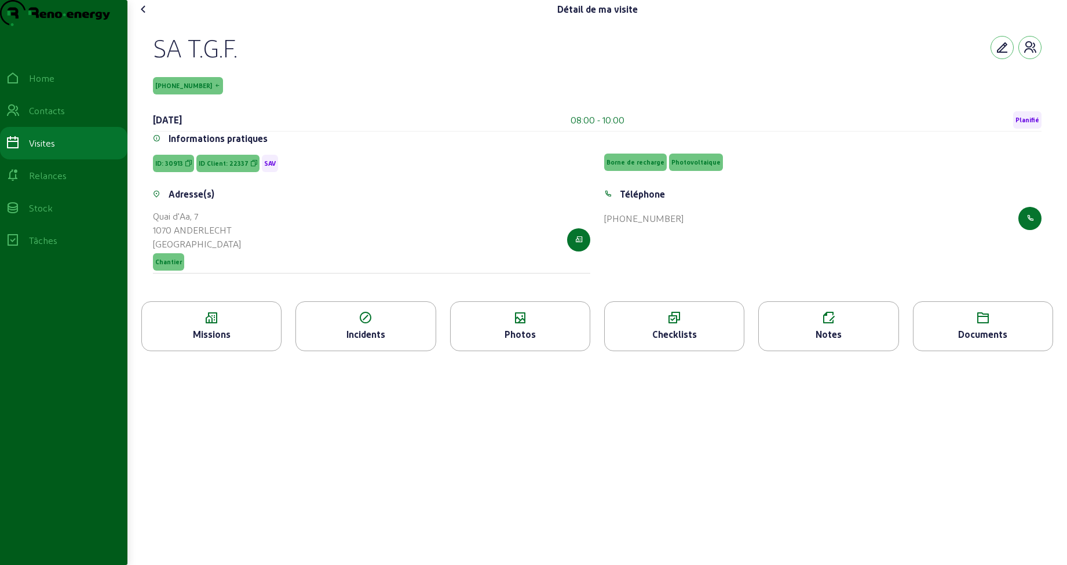
click at [148, 16] on icon at bounding box center [144, 9] width 14 height 14
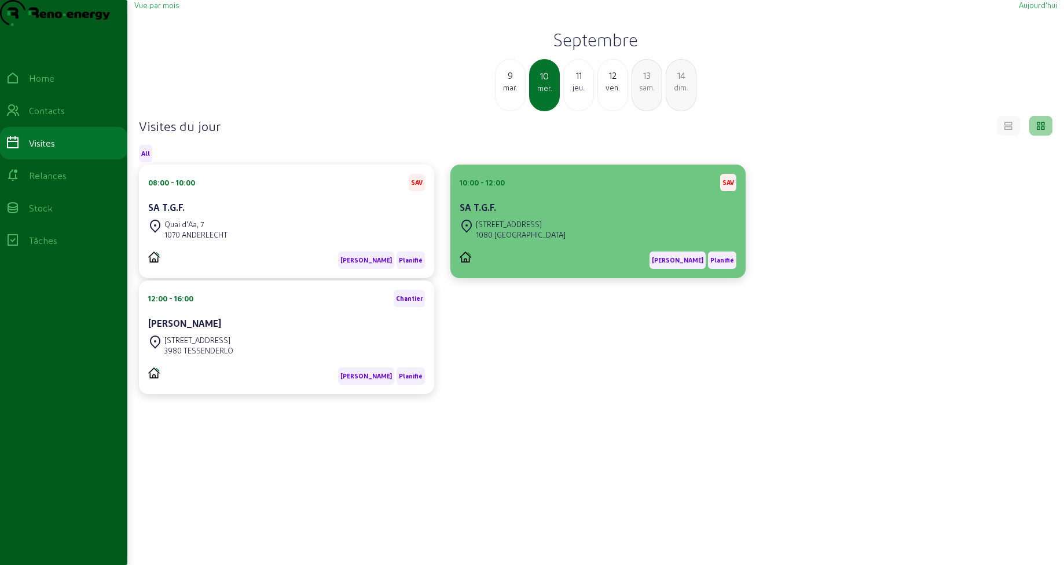
click at [525, 214] on div "SA T.G.F." at bounding box center [598, 207] width 277 height 14
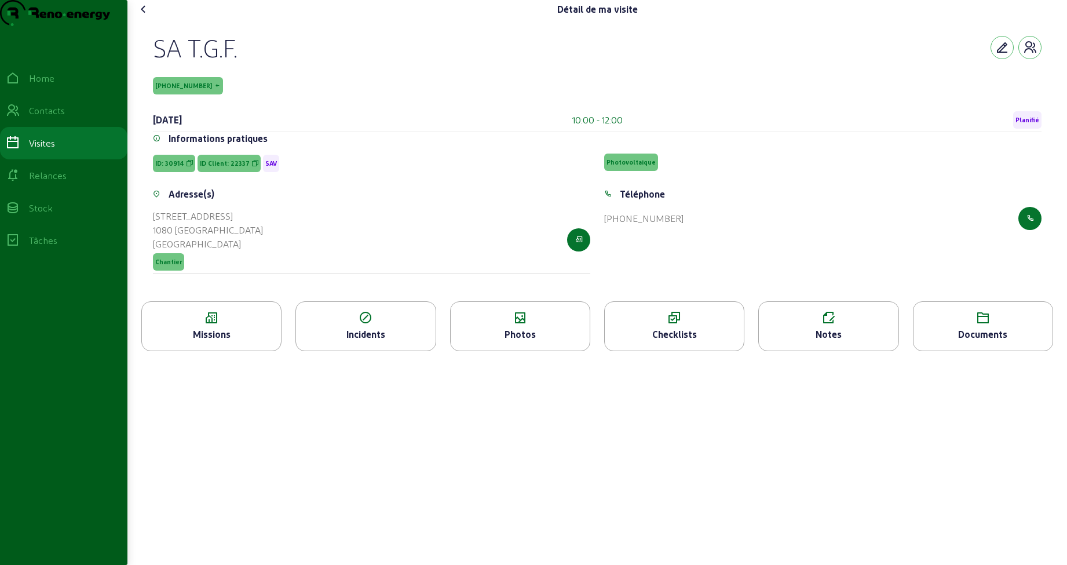
drag, startPoint x: 147, startPoint y: 69, endPoint x: 249, endPoint y: 76, distance: 102.2
click at [249, 76] on div "SA T.G.F. 22337-4-1 10 septembre 2025 10:00 - 12:00 Planifié Informations prati…" at bounding box center [597, 160] width 916 height 283
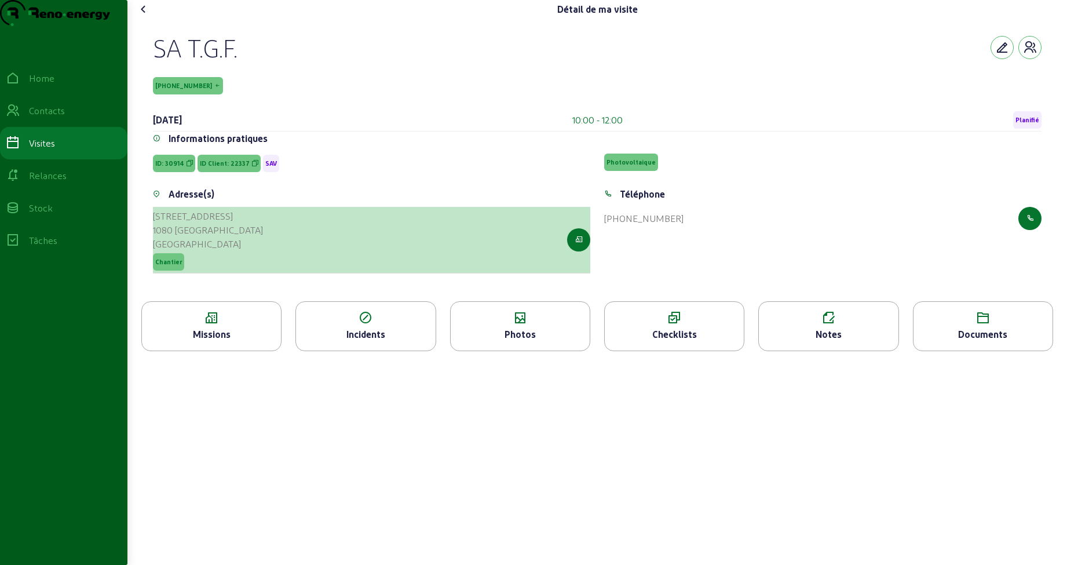
drag, startPoint x: 156, startPoint y: 238, endPoint x: 283, endPoint y: 257, distance: 127.6
click at [283, 257] on div "Rue du Chien Vert, 8 1080 MOLENBEEK-SAINT-JEAN Belgique Chantier" at bounding box center [371, 240] width 437 height 67
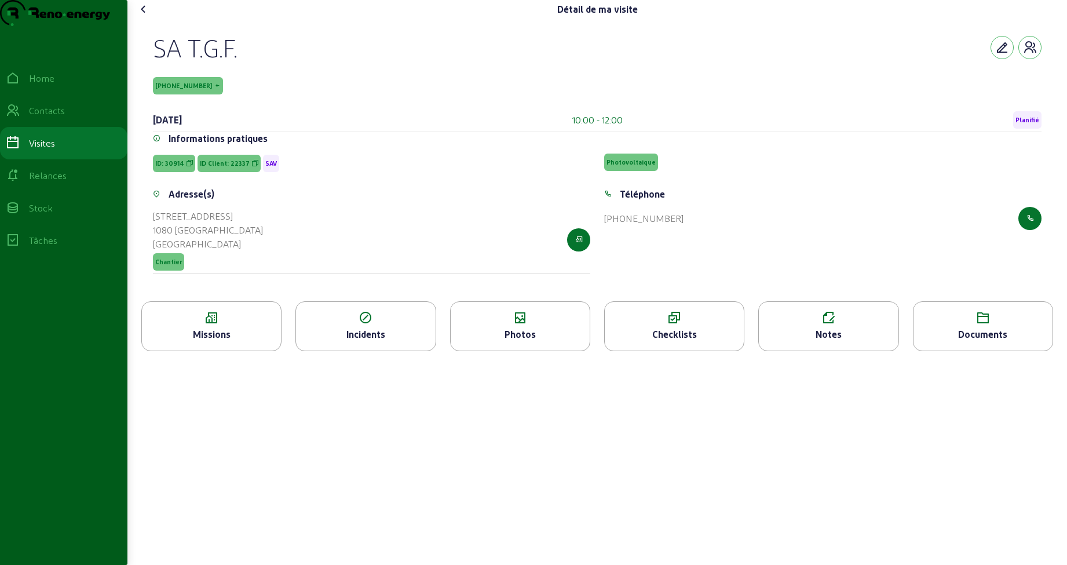
drag, startPoint x: 145, startPoint y: 70, endPoint x: 249, endPoint y: 78, distance: 103.9
click at [249, 78] on div "SA T.G.F. 22337-4-1 10 septembre 2025 10:00 - 12:00 Planifié Informations prati…" at bounding box center [597, 160] width 916 height 283
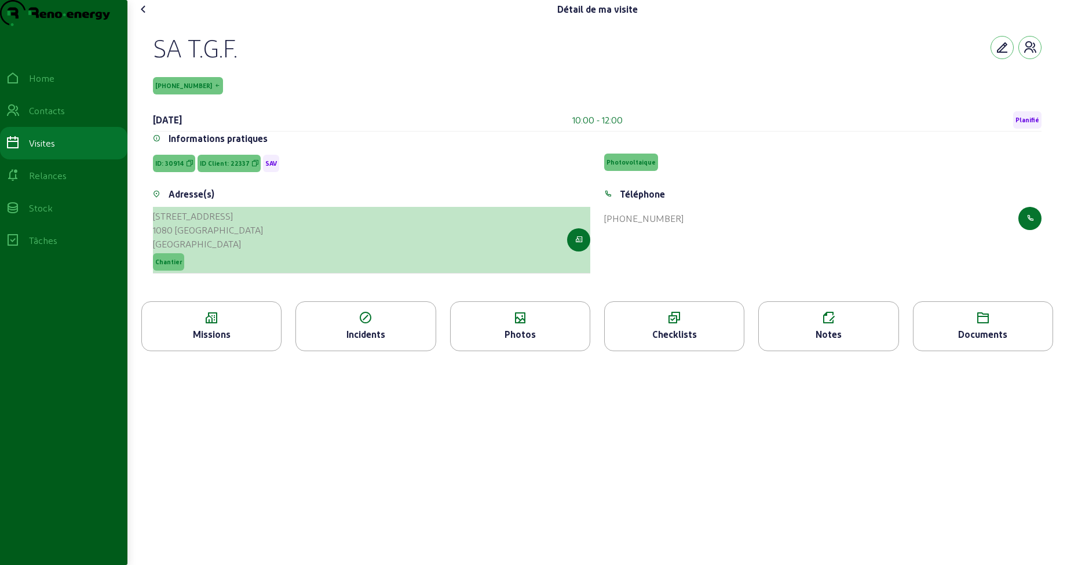
click at [286, 255] on div "Rue du Chien Vert, 8 1080 MOLENBEEK-SAINT-JEAN Belgique Chantier" at bounding box center [371, 240] width 437 height 67
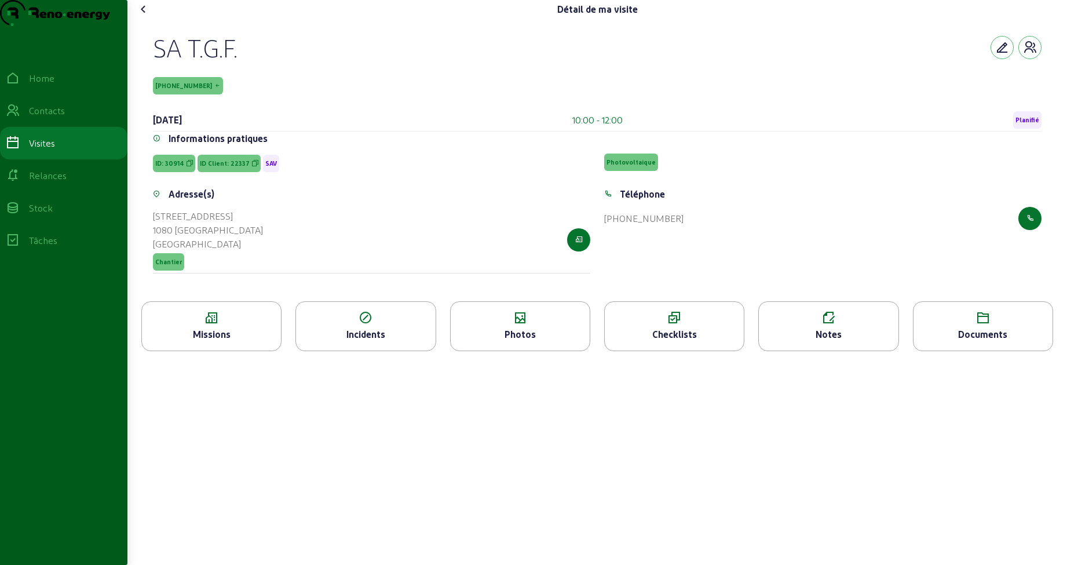
click at [145, 16] on icon at bounding box center [144, 9] width 14 height 14
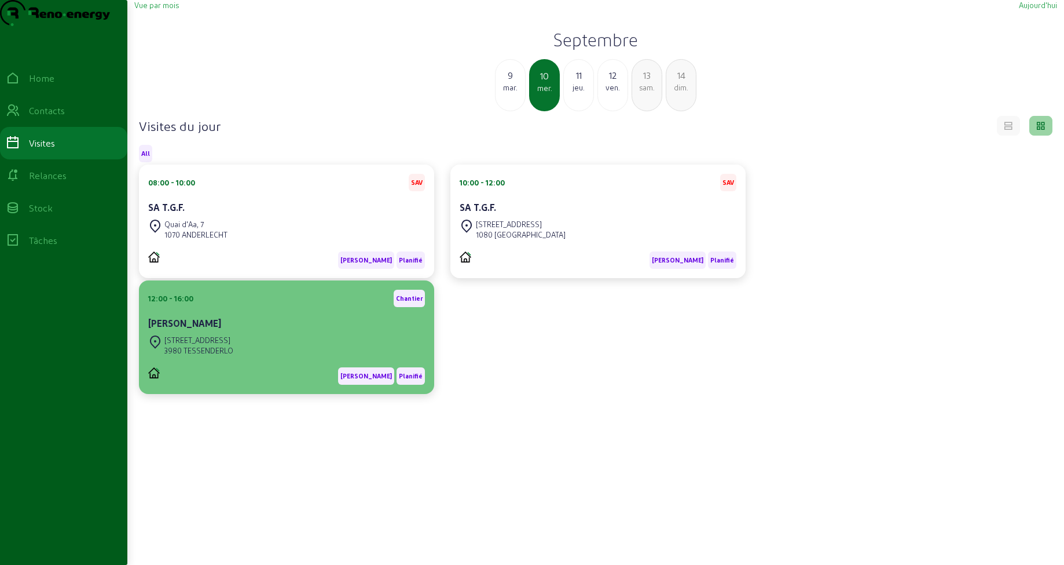
click at [259, 332] on div "12:00 - 16:00 Chantier Frederic Jacobs" at bounding box center [286, 311] width 277 height 43
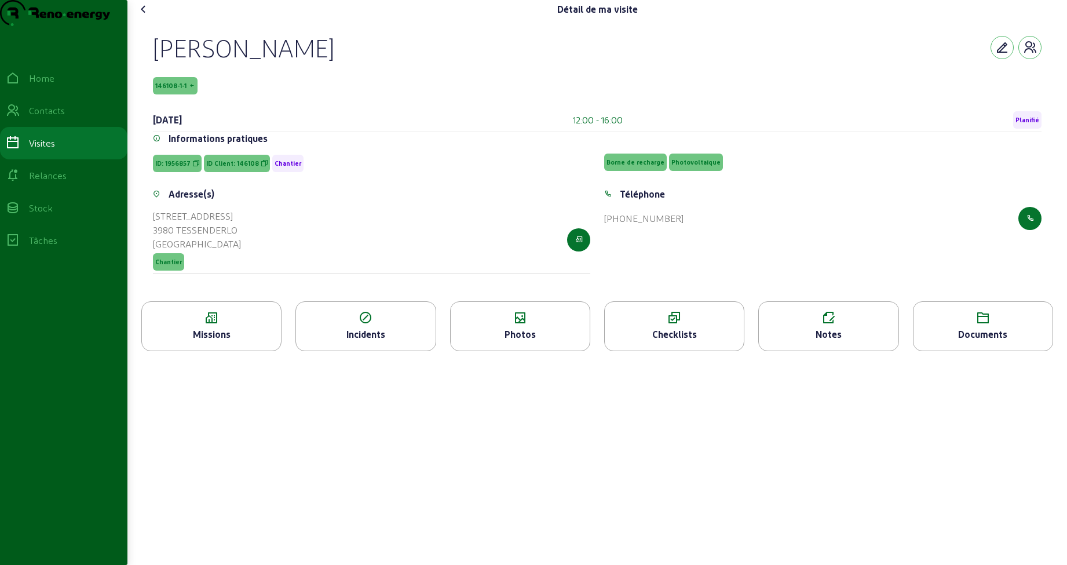
drag, startPoint x: 175, startPoint y: 65, endPoint x: 334, endPoint y: 69, distance: 159.3
click at [334, 69] on div "Frederic Jacobs 146108-1-1 10 septembre 2025 12:00 - 16:00 Planifié Information…" at bounding box center [597, 160] width 916 height 283
click at [225, 325] on icon at bounding box center [211, 318] width 139 height 14
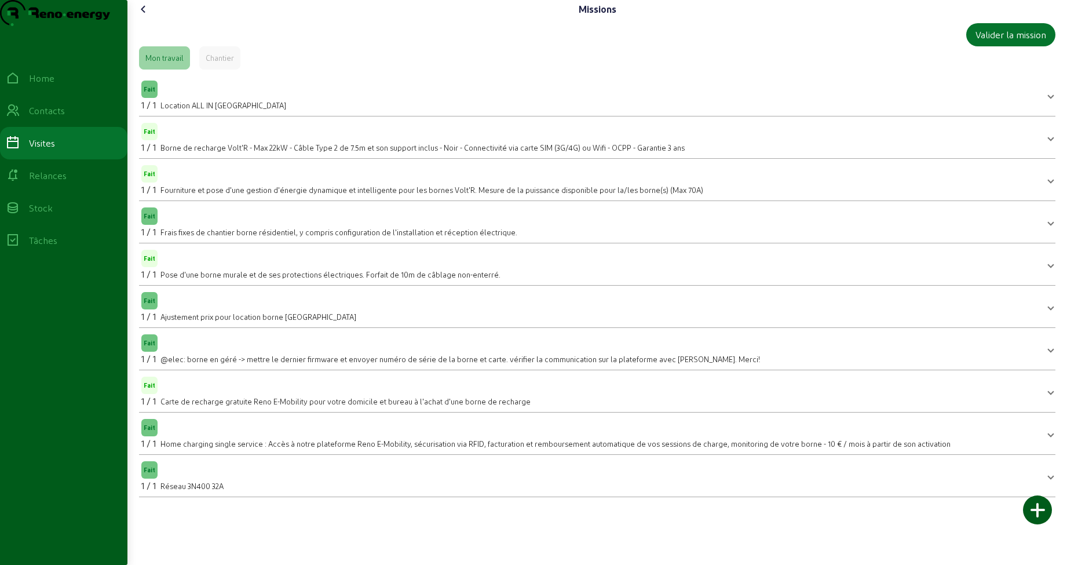
click at [143, 16] on icon at bounding box center [144, 9] width 14 height 14
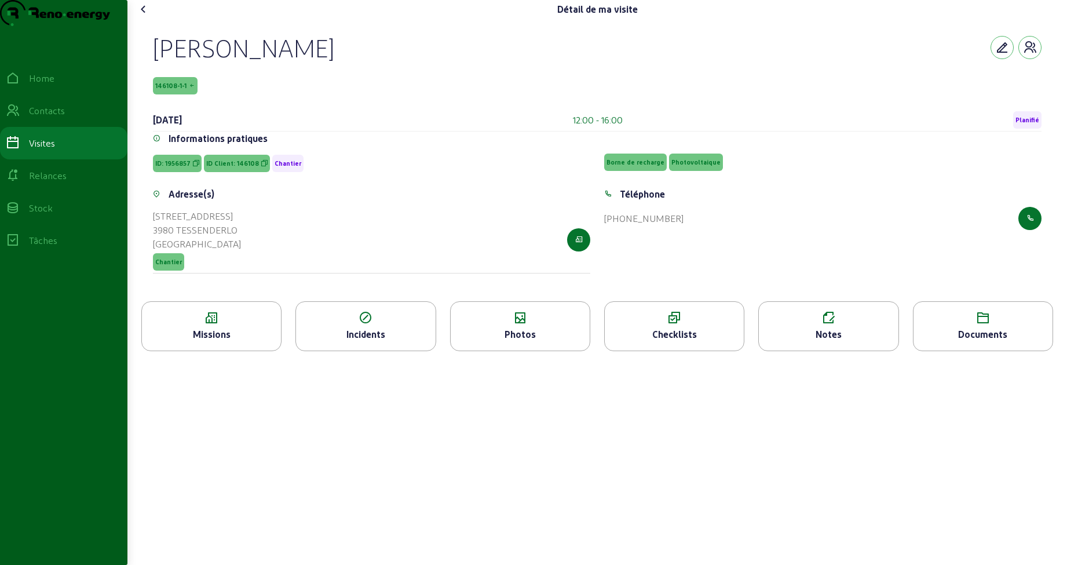
click at [562, 341] on div "Photos" at bounding box center [520, 334] width 139 height 14
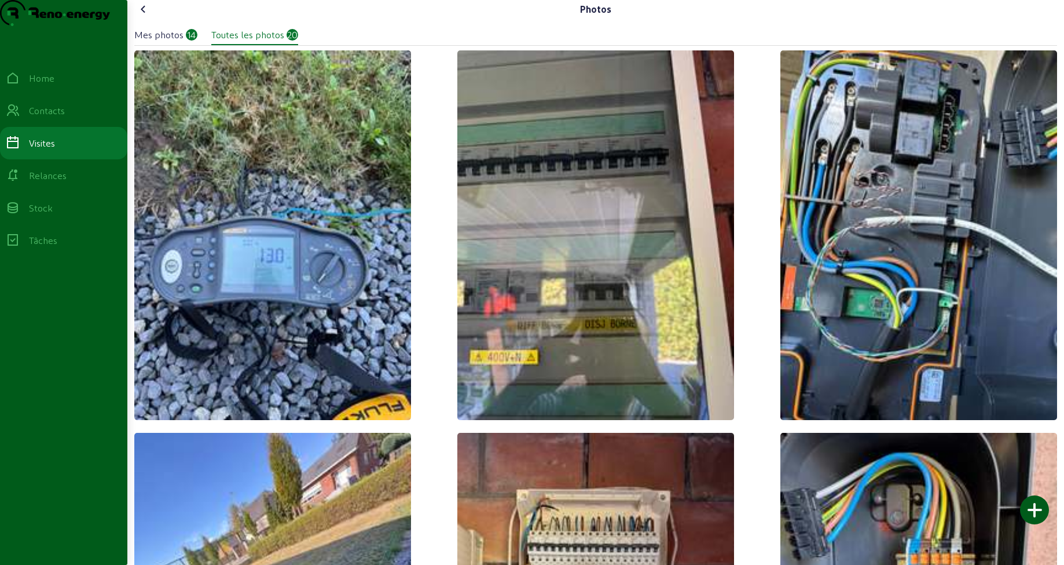
click at [147, 16] on icon at bounding box center [144, 9] width 14 height 14
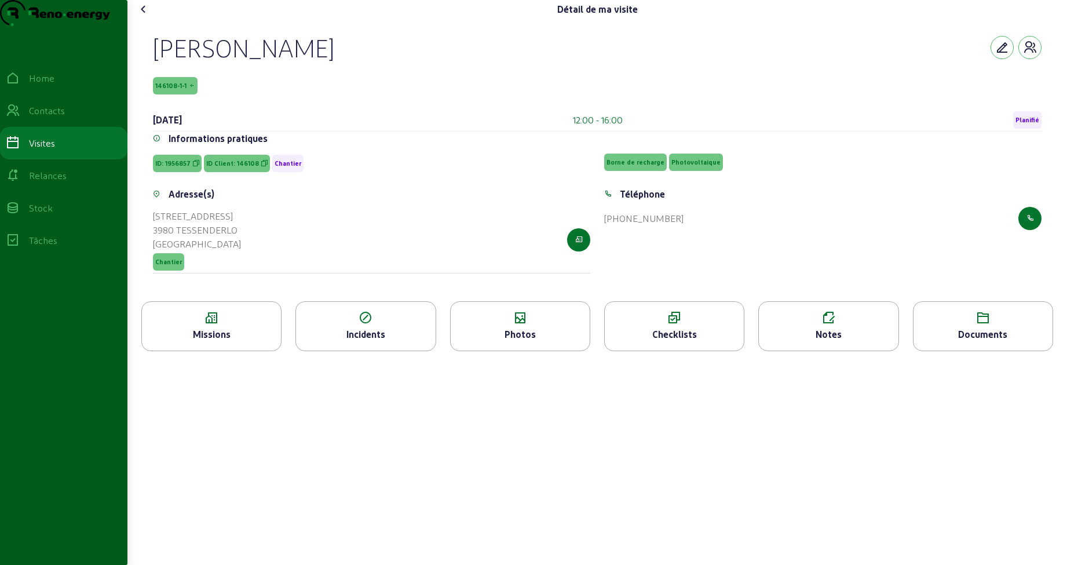
click at [806, 341] on div "Notes" at bounding box center [828, 334] width 139 height 14
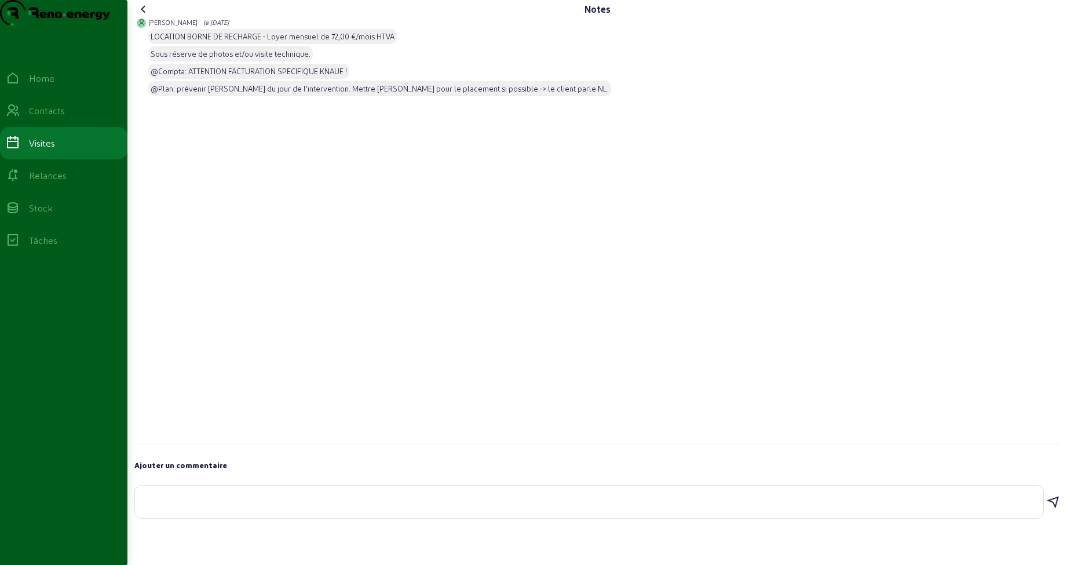
click at [146, 16] on icon at bounding box center [144, 9] width 14 height 14
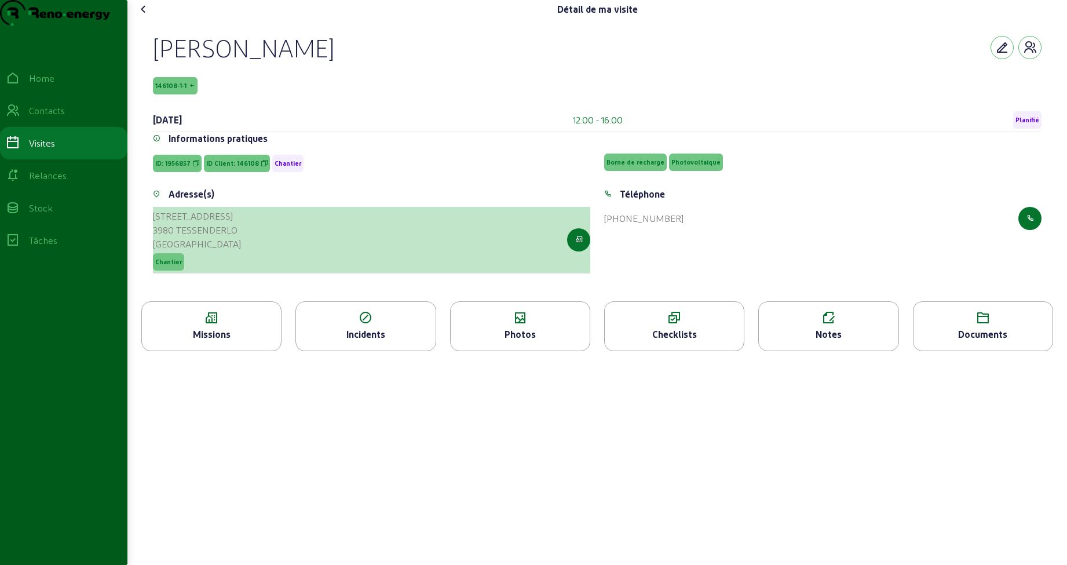
click at [155, 223] on div "Engsbergseweg, 181" at bounding box center [197, 216] width 88 height 14
drag, startPoint x: 155, startPoint y: 238, endPoint x: 252, endPoint y: 254, distance: 98.1
click at [252, 254] on div "Engsbergseweg, 181 3980 TESSENDERLO Belgique Chantier" at bounding box center [371, 240] width 437 height 67
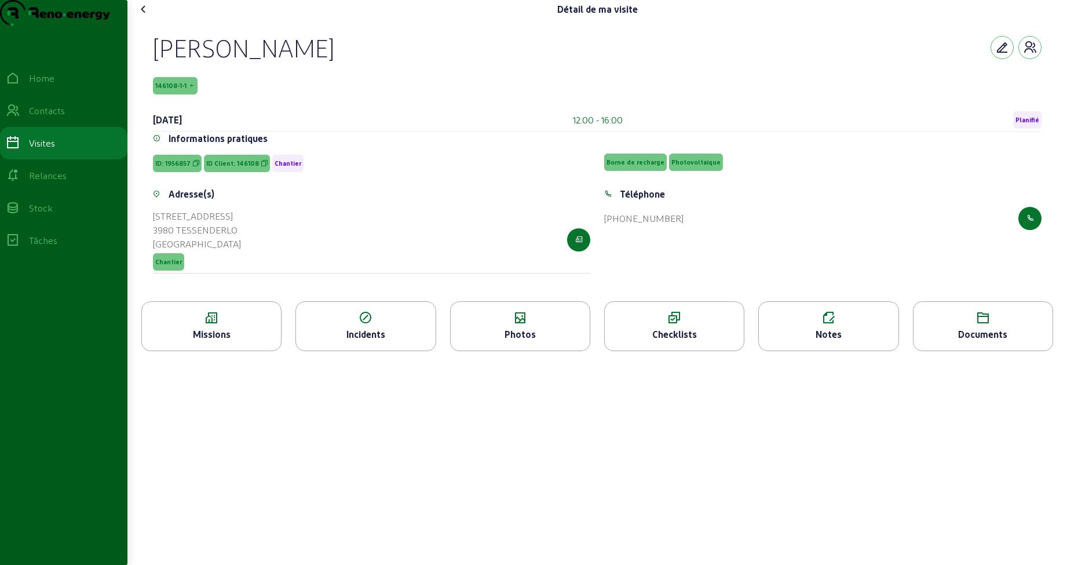
click at [146, 16] on icon at bounding box center [144, 9] width 14 height 14
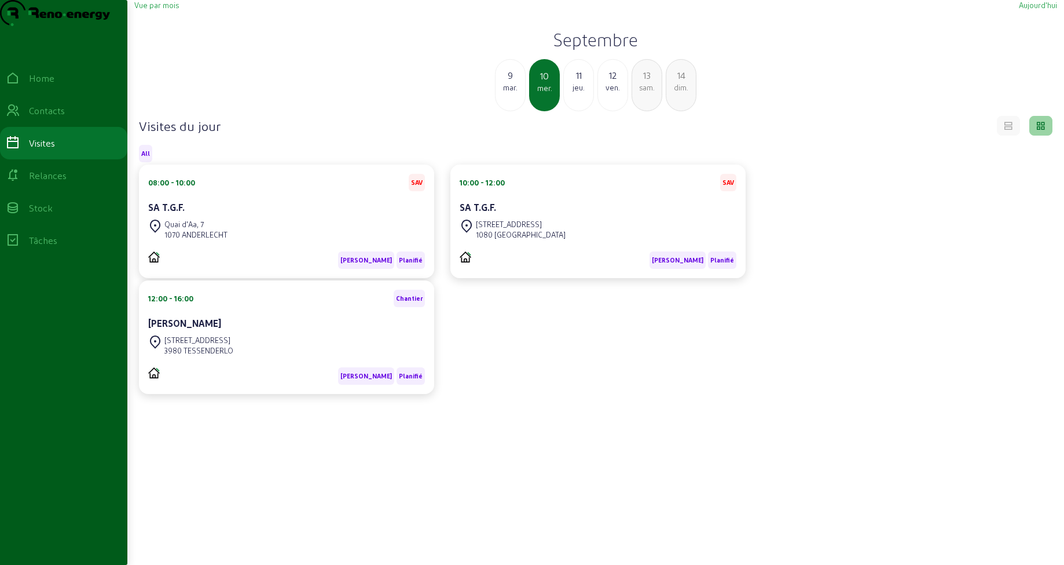
click at [572, 82] on div "11" at bounding box center [579, 75] width 30 height 14
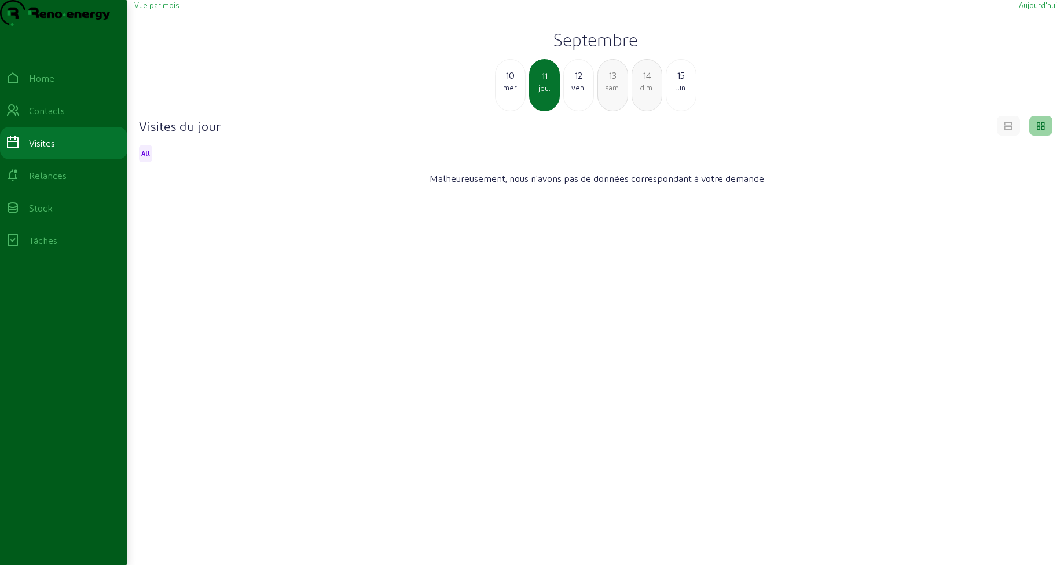
click at [572, 82] on div "12" at bounding box center [579, 75] width 30 height 14
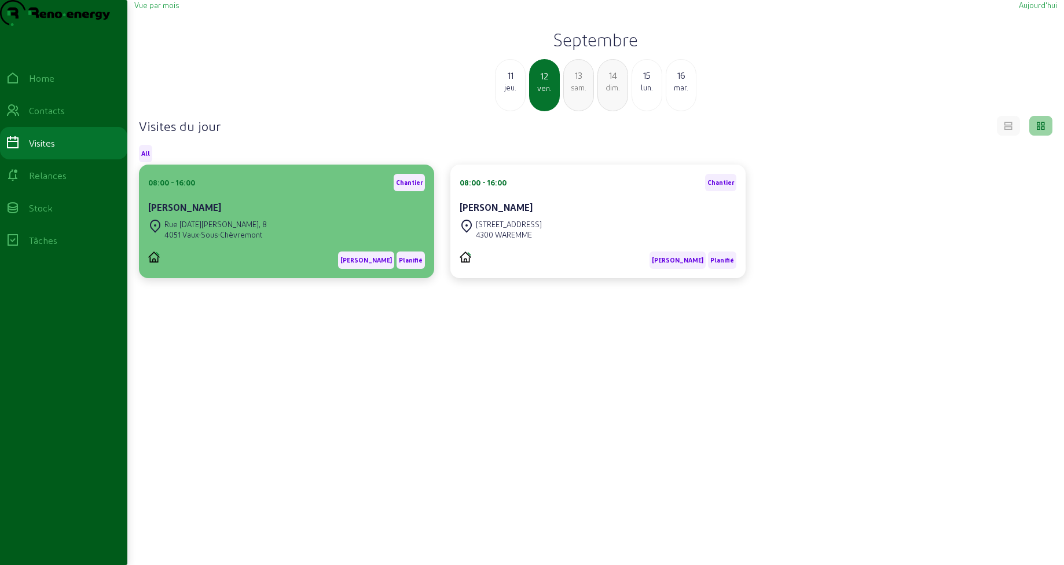
click at [350, 191] on div "08:00 - 16:00 Chantier" at bounding box center [286, 182] width 277 height 17
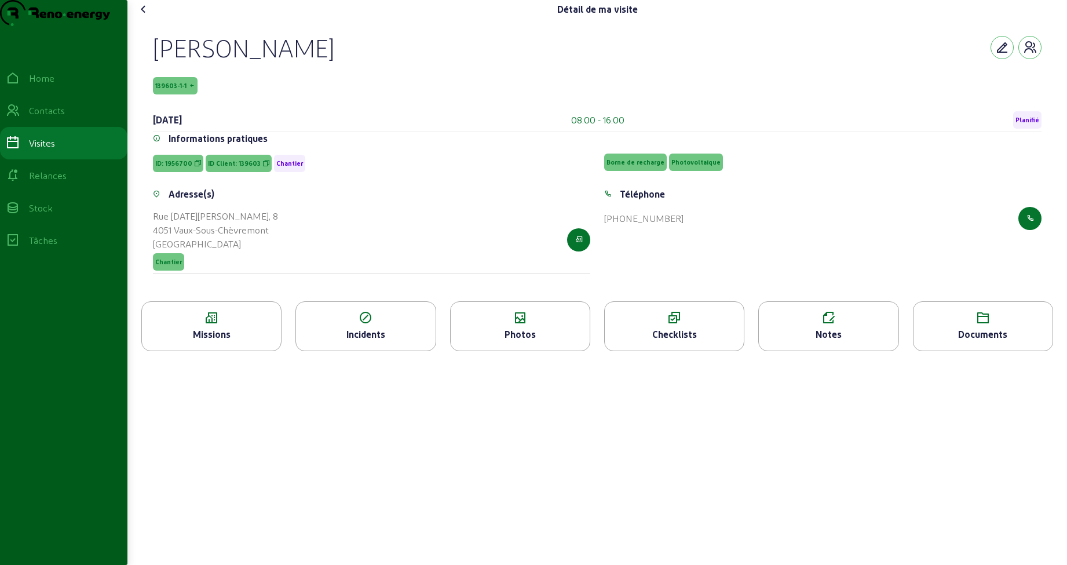
drag, startPoint x: 155, startPoint y: 71, endPoint x: 330, endPoint y: 76, distance: 175.0
click at [330, 63] on div "Yves François" at bounding box center [597, 47] width 888 height 30
click at [222, 341] on div "Missions" at bounding box center [211, 334] width 139 height 14
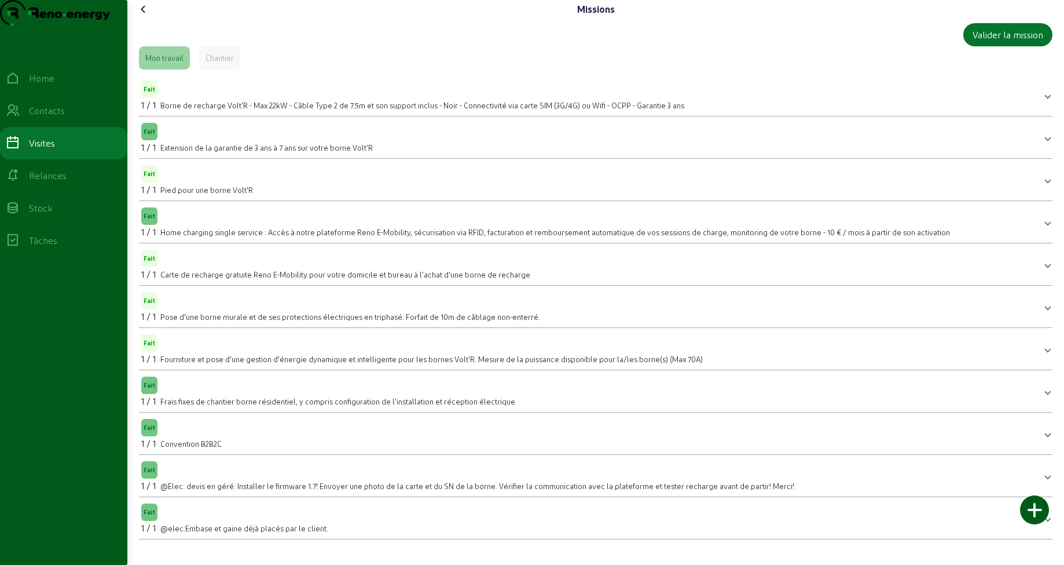
click at [144, 16] on icon at bounding box center [144, 9] width 14 height 14
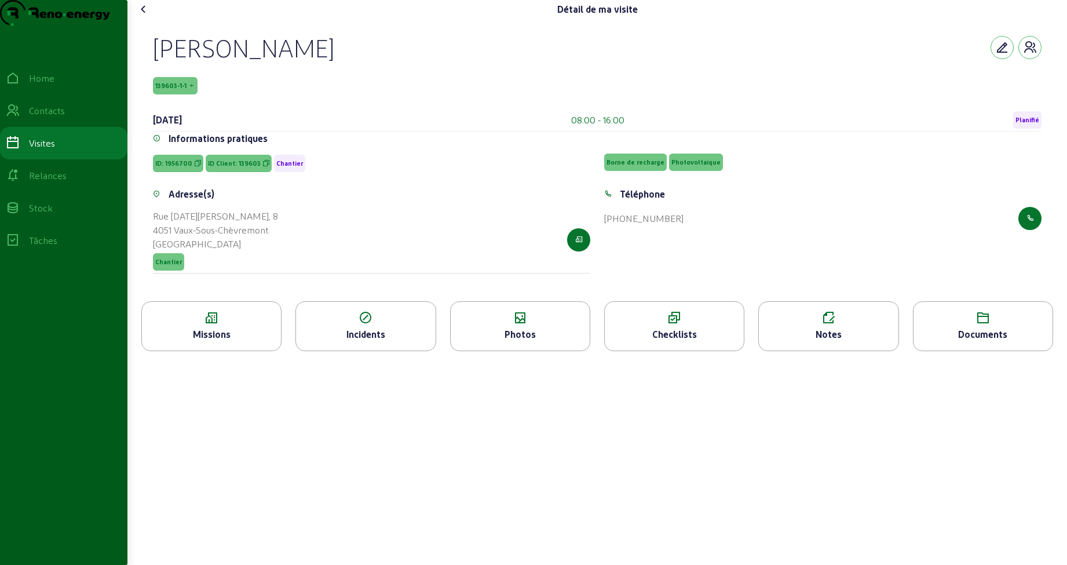
click at [228, 341] on div "Missions" at bounding box center [211, 334] width 139 height 14
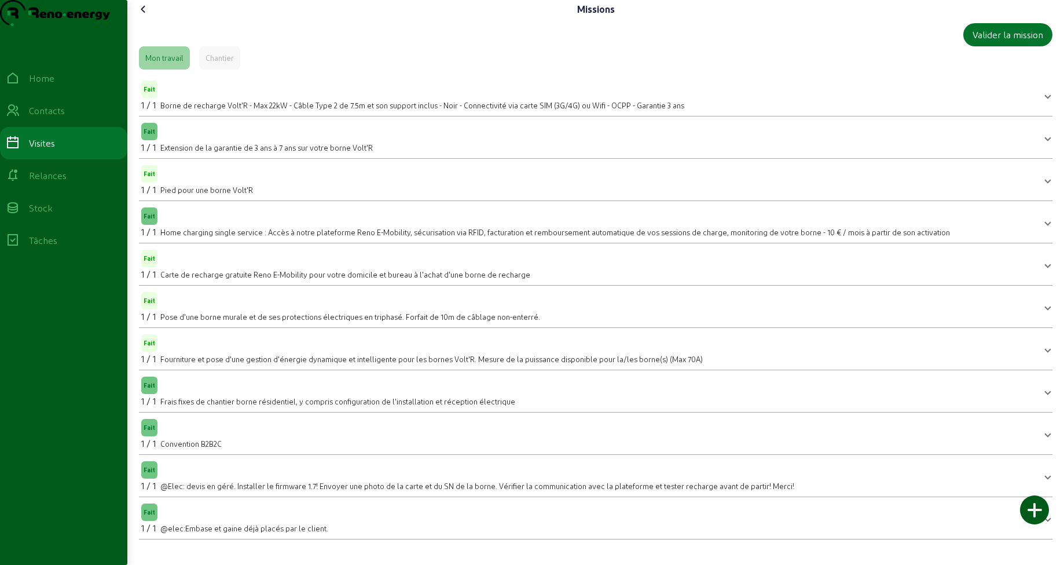
click at [145, 16] on icon at bounding box center [144, 9] width 14 height 14
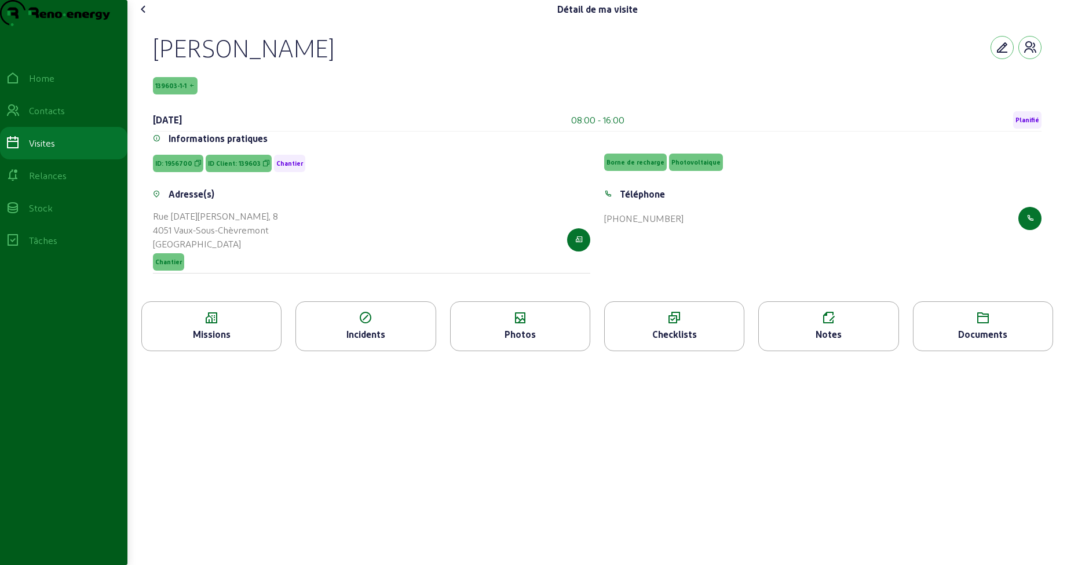
click at [534, 341] on div "Photos" at bounding box center [520, 334] width 139 height 14
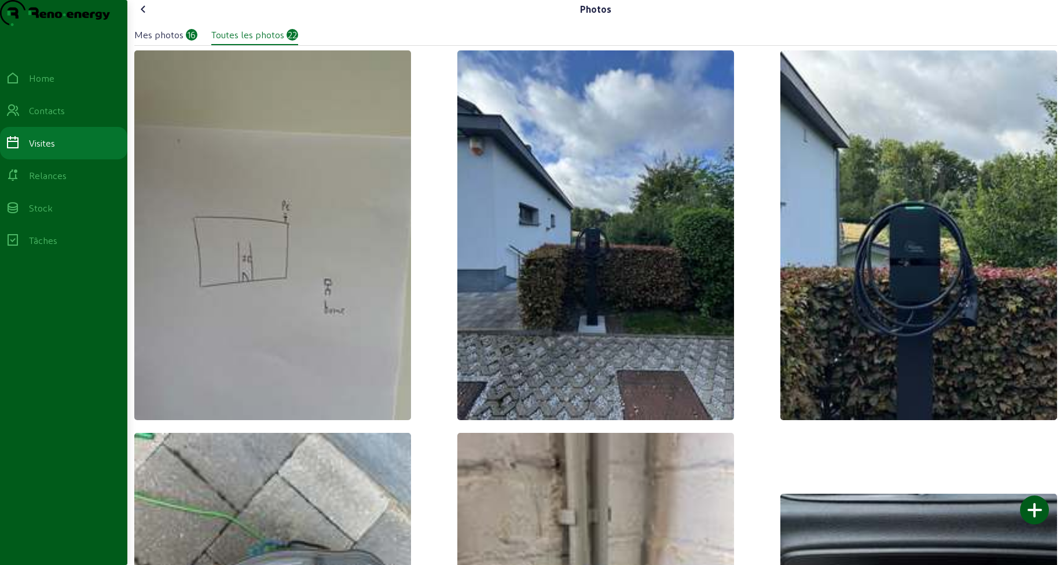
click at [146, 16] on icon at bounding box center [144, 9] width 14 height 14
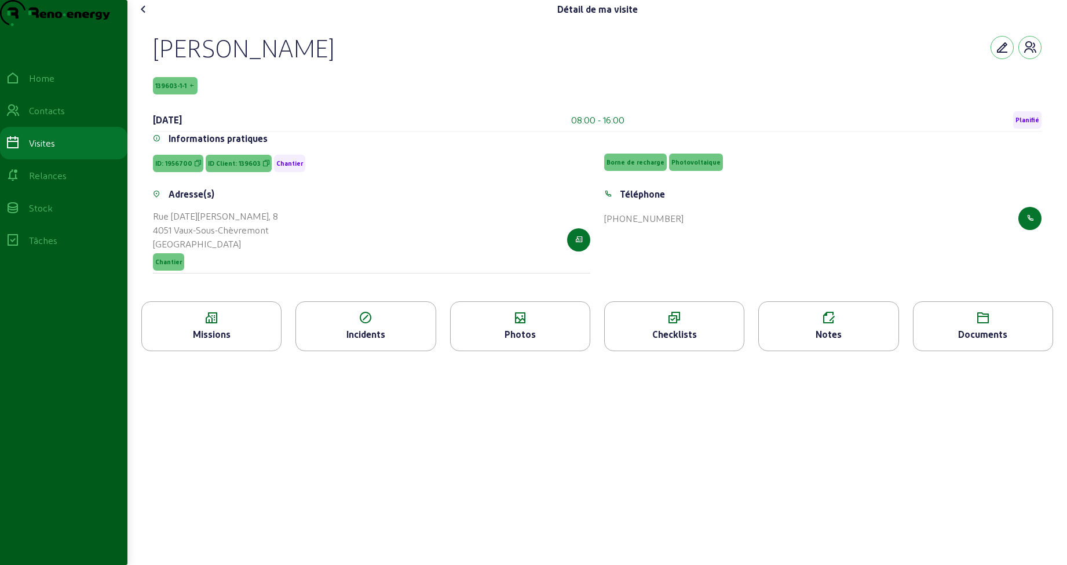
drag, startPoint x: 273, startPoint y: 251, endPoint x: 153, endPoint y: 235, distance: 121.6
click at [153, 235] on div "Adresse(s) Rue Noël Decerf, 8 4051 Vaux-Sous-Chèvremont Belgique Chantier" at bounding box center [371, 237] width 451 height 100
click at [147, 16] on icon at bounding box center [144, 9] width 14 height 14
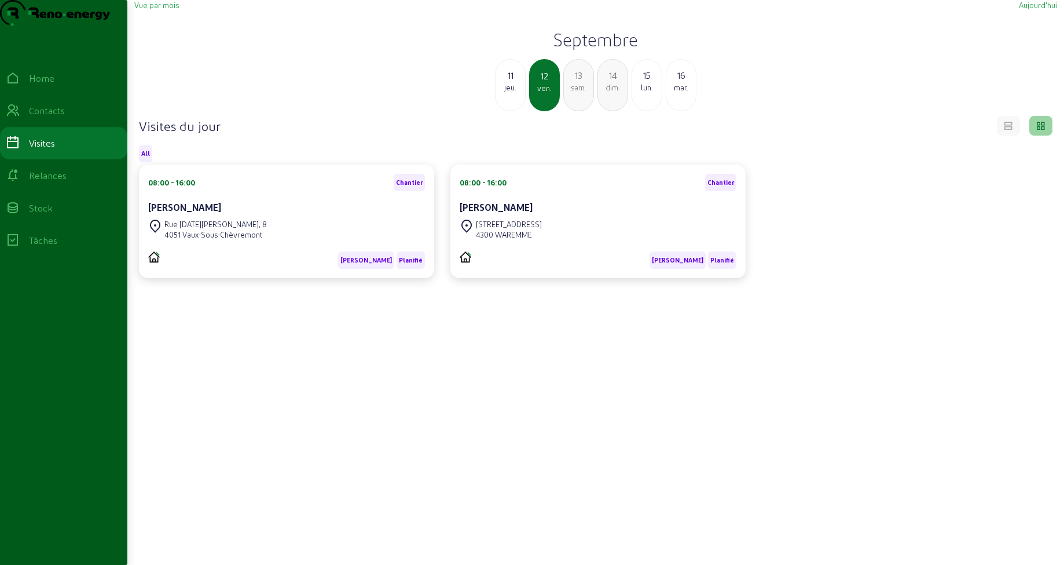
click at [597, 242] on div "Rue de Viemme, 53 4300 WAREMME" at bounding box center [598, 229] width 277 height 25
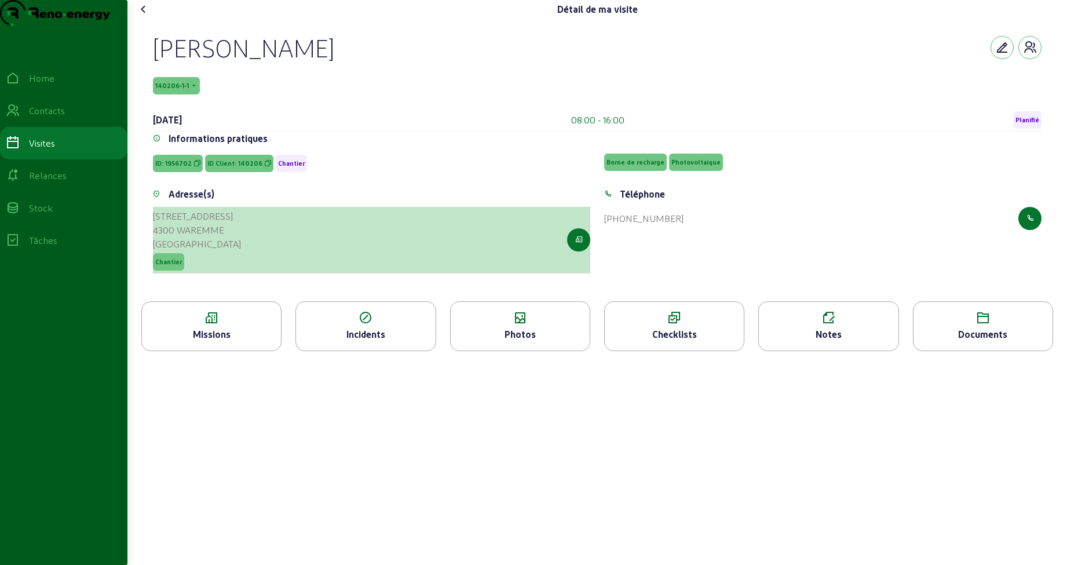
drag, startPoint x: 156, startPoint y: 239, endPoint x: 232, endPoint y: 251, distance: 76.8
click at [232, 251] on cam-list-title "Rue de Viemme, 53 4300 WAREMME Belgique" at bounding box center [197, 230] width 88 height 42
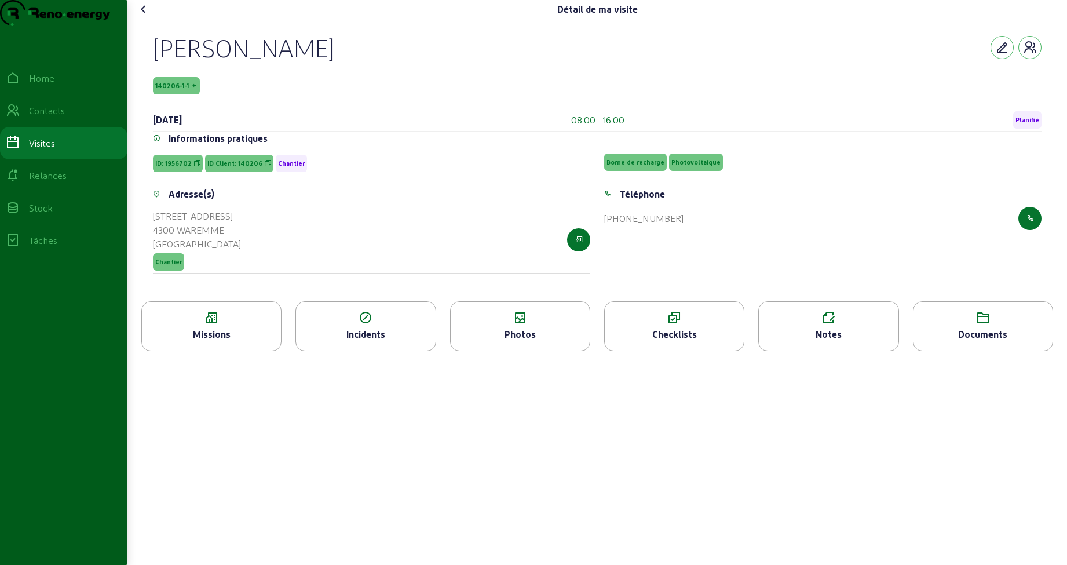
drag, startPoint x: 152, startPoint y: 72, endPoint x: 199, endPoint y: 75, distance: 47.0
click at [199, 75] on div "Xavier Milisen 140206-1-1 12 septembre 2025 08:00 - 16:00 Planifié Informations…" at bounding box center [597, 160] width 916 height 283
click at [160, 63] on div "Xavier Milisen" at bounding box center [243, 47] width 181 height 30
drag, startPoint x: 148, startPoint y: 74, endPoint x: 338, endPoint y: 80, distance: 190.1
click at [338, 80] on div "Xavier Milisen 140206-1-1 12 septembre 2025 08:00 - 16:00 Planifié Informations…" at bounding box center [597, 160] width 916 height 283
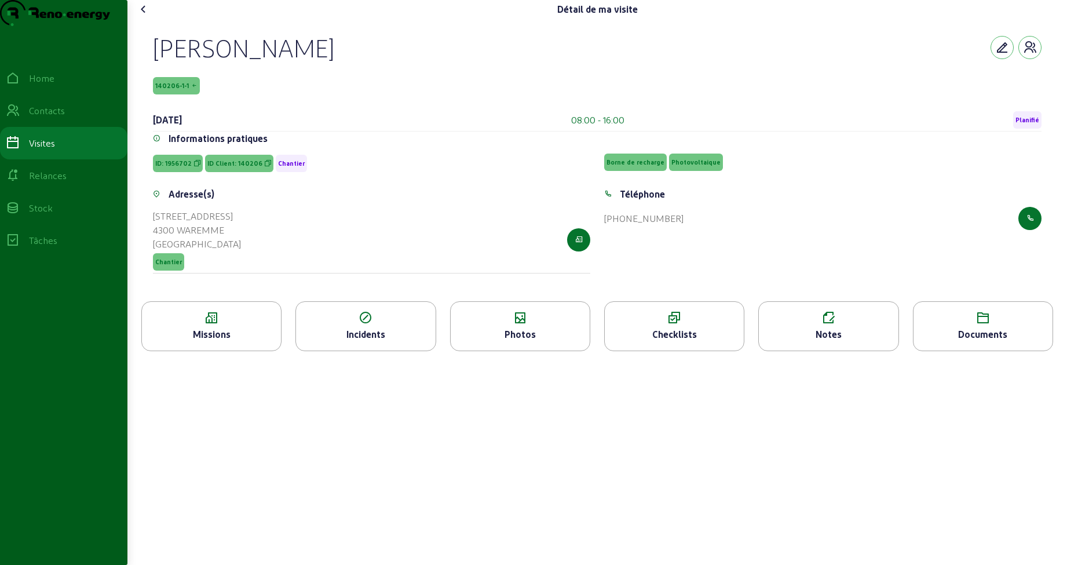
click at [512, 341] on div "Photos" at bounding box center [520, 334] width 139 height 14
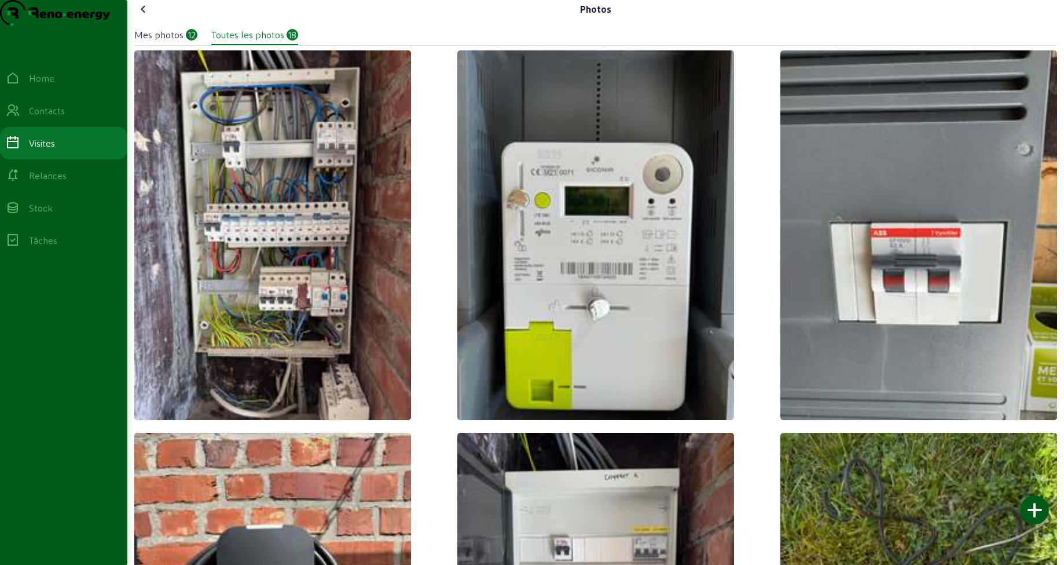
click at [144, 16] on icon at bounding box center [144, 9] width 14 height 14
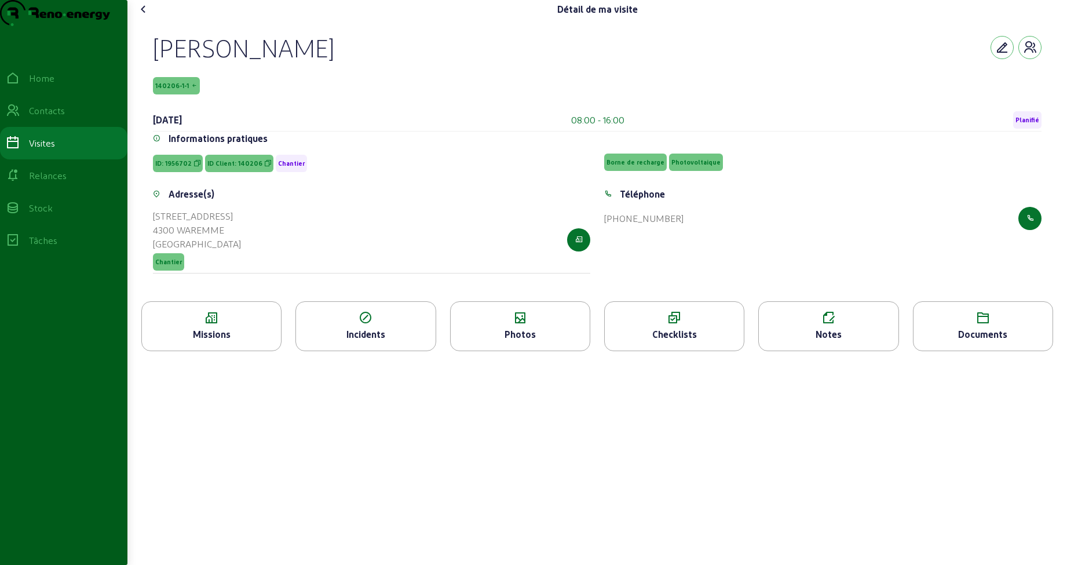
click at [788, 325] on icon at bounding box center [828, 318] width 139 height 14
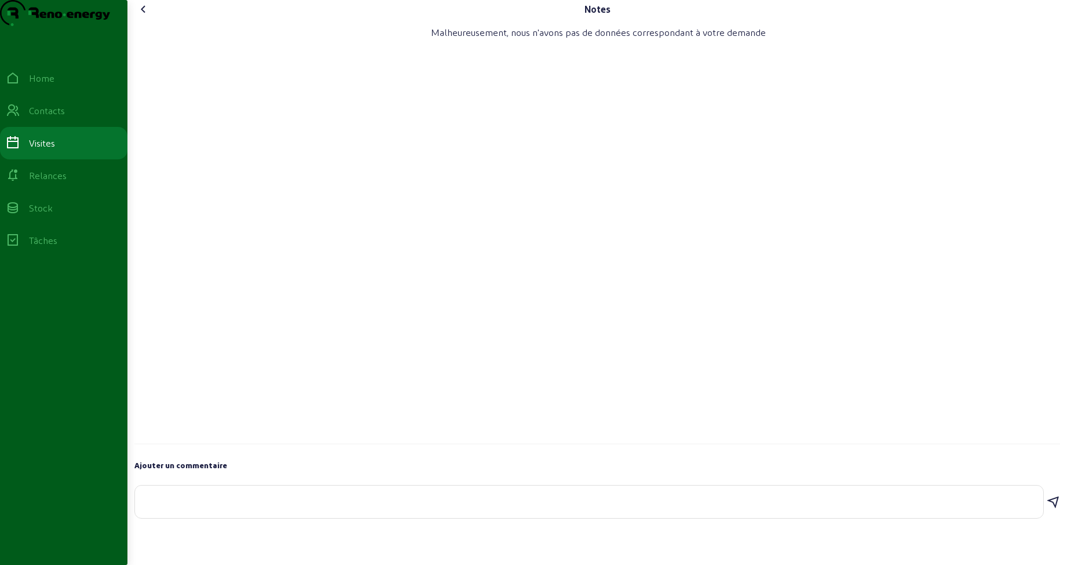
click at [147, 16] on icon at bounding box center [144, 9] width 14 height 14
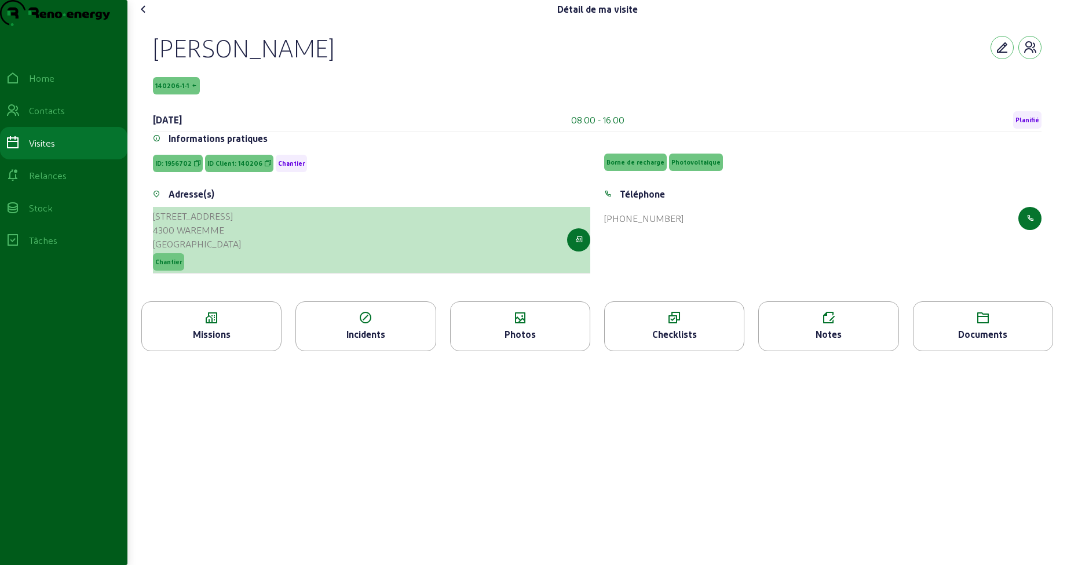
drag, startPoint x: 153, startPoint y: 240, endPoint x: 239, endPoint y: 255, distance: 87.6
click at [239, 255] on div "Adresse(s) Rue de Viemme, 53 4300 WAREMME Belgique Chantier" at bounding box center [371, 237] width 451 height 100
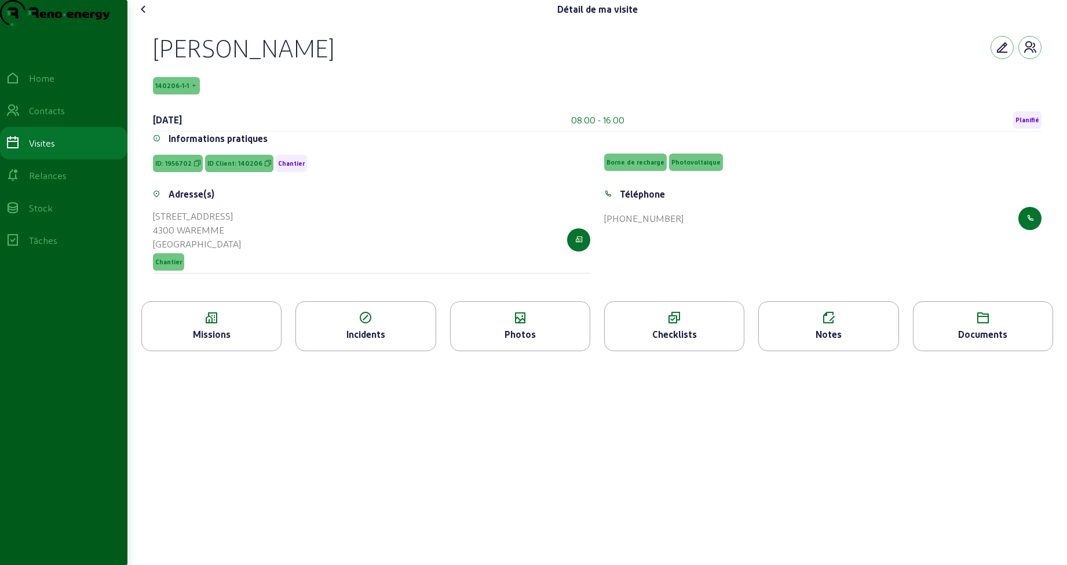
click at [147, 16] on icon at bounding box center [144, 9] width 14 height 14
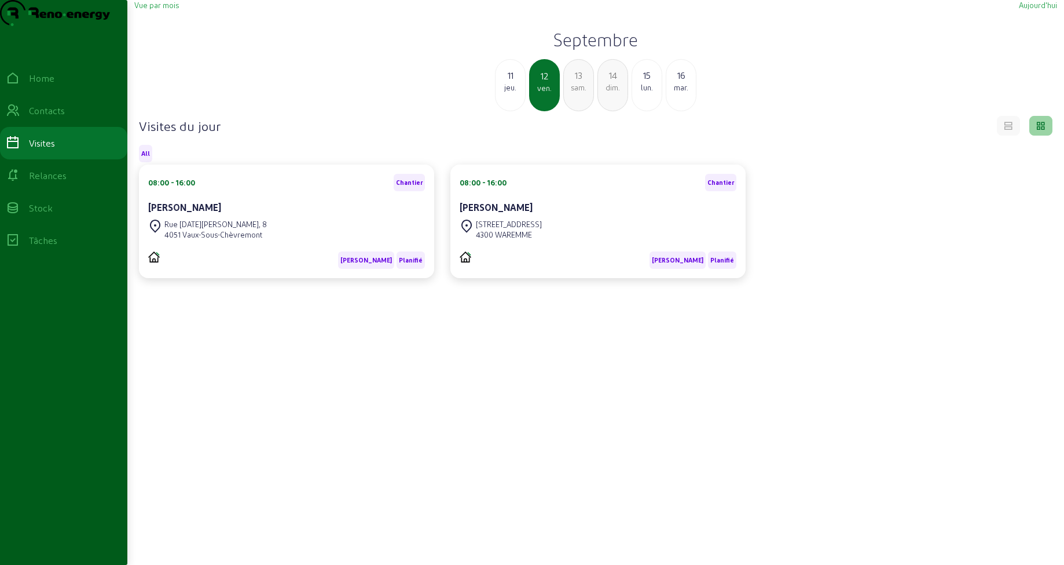
click at [569, 82] on div "13" at bounding box center [579, 75] width 30 height 14
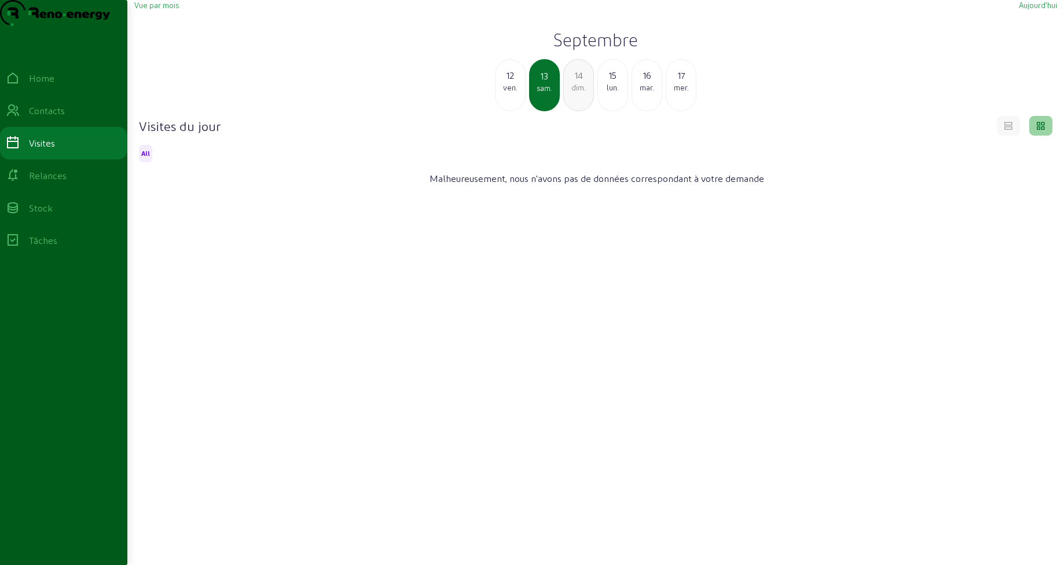
click at [575, 82] on div "14" at bounding box center [579, 75] width 30 height 14
click at [575, 82] on div "15" at bounding box center [579, 75] width 30 height 14
